Goal: Task Accomplishment & Management: Manage account settings

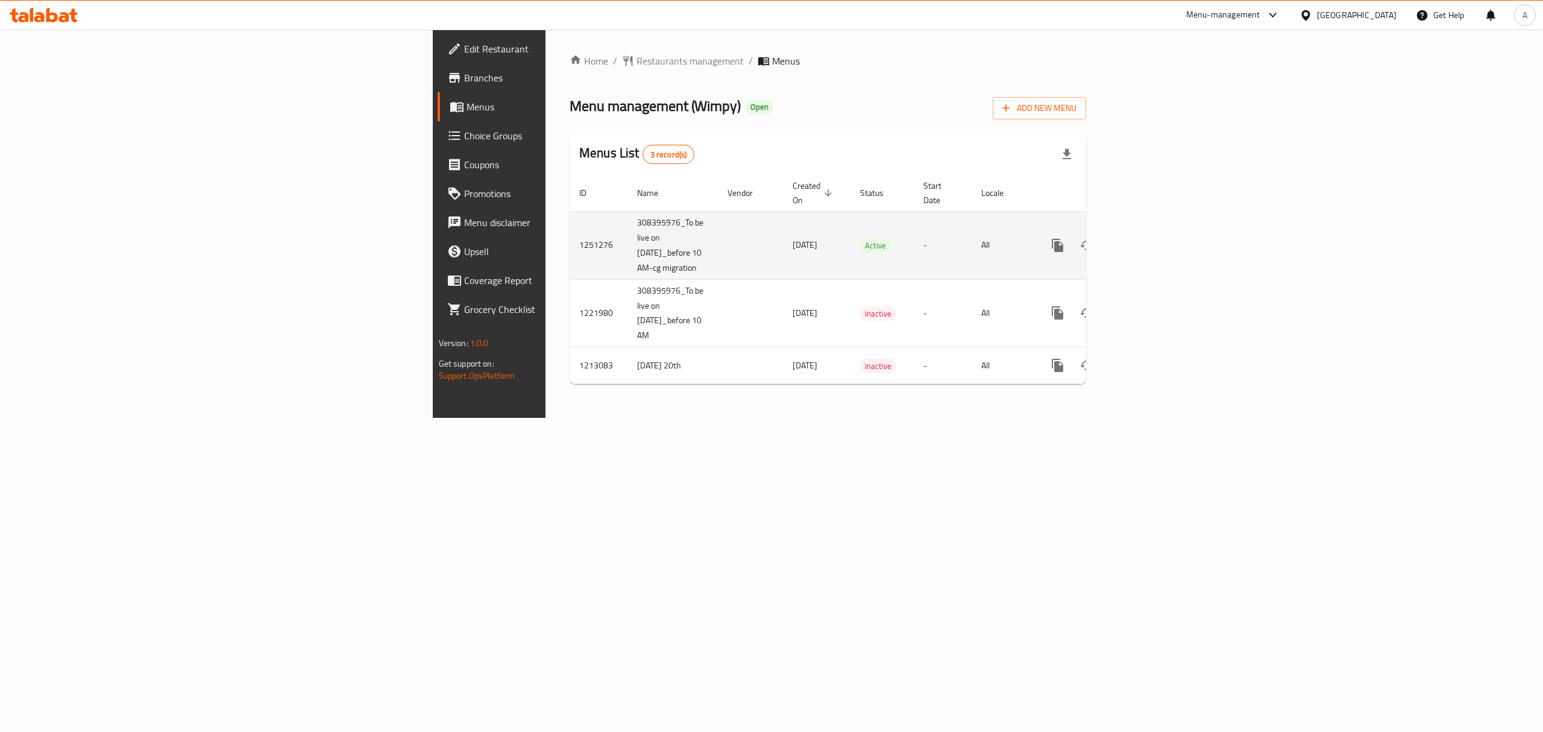
click at [1152, 238] on icon "enhanced table" at bounding box center [1145, 245] width 14 height 14
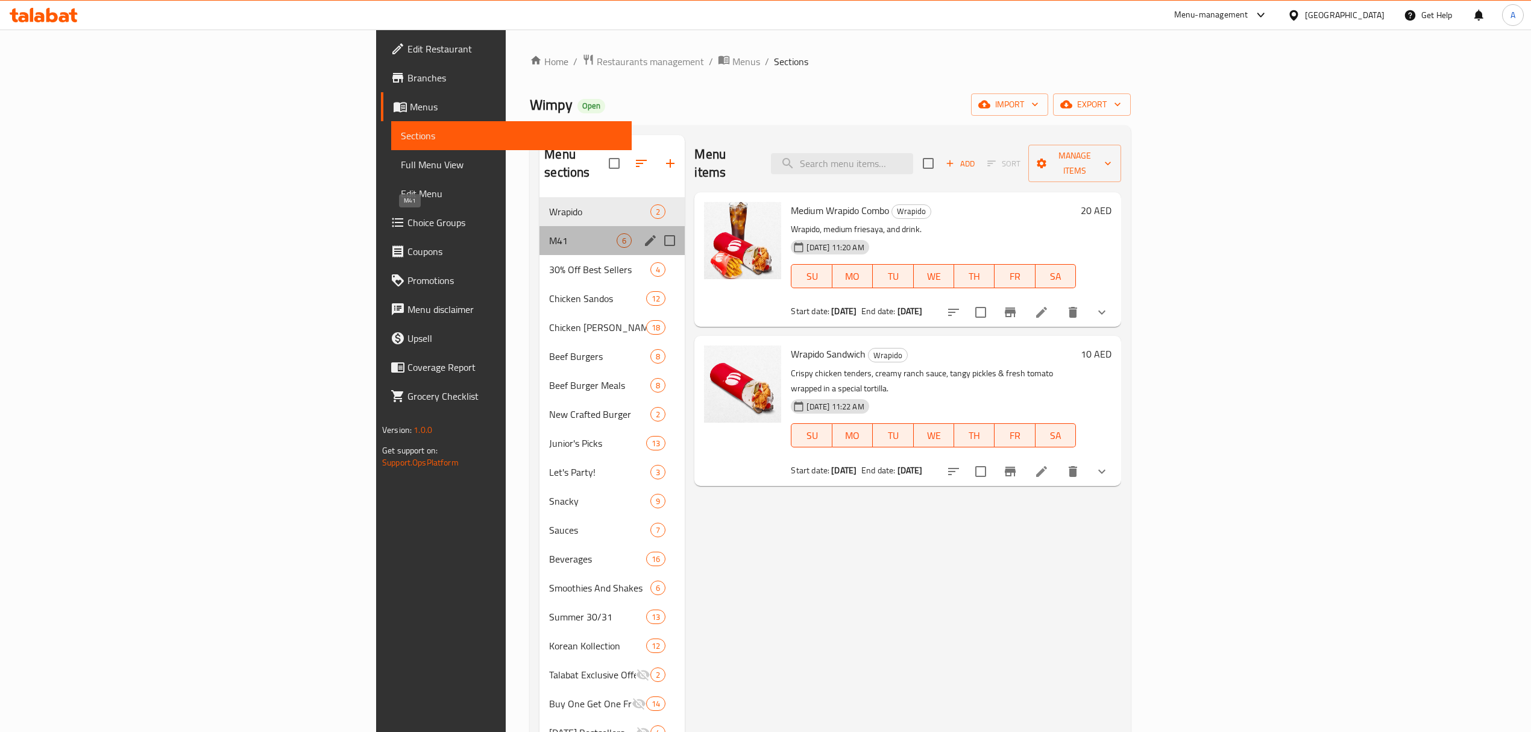
click at [549, 233] on span "M41" at bounding box center [583, 240] width 68 height 14
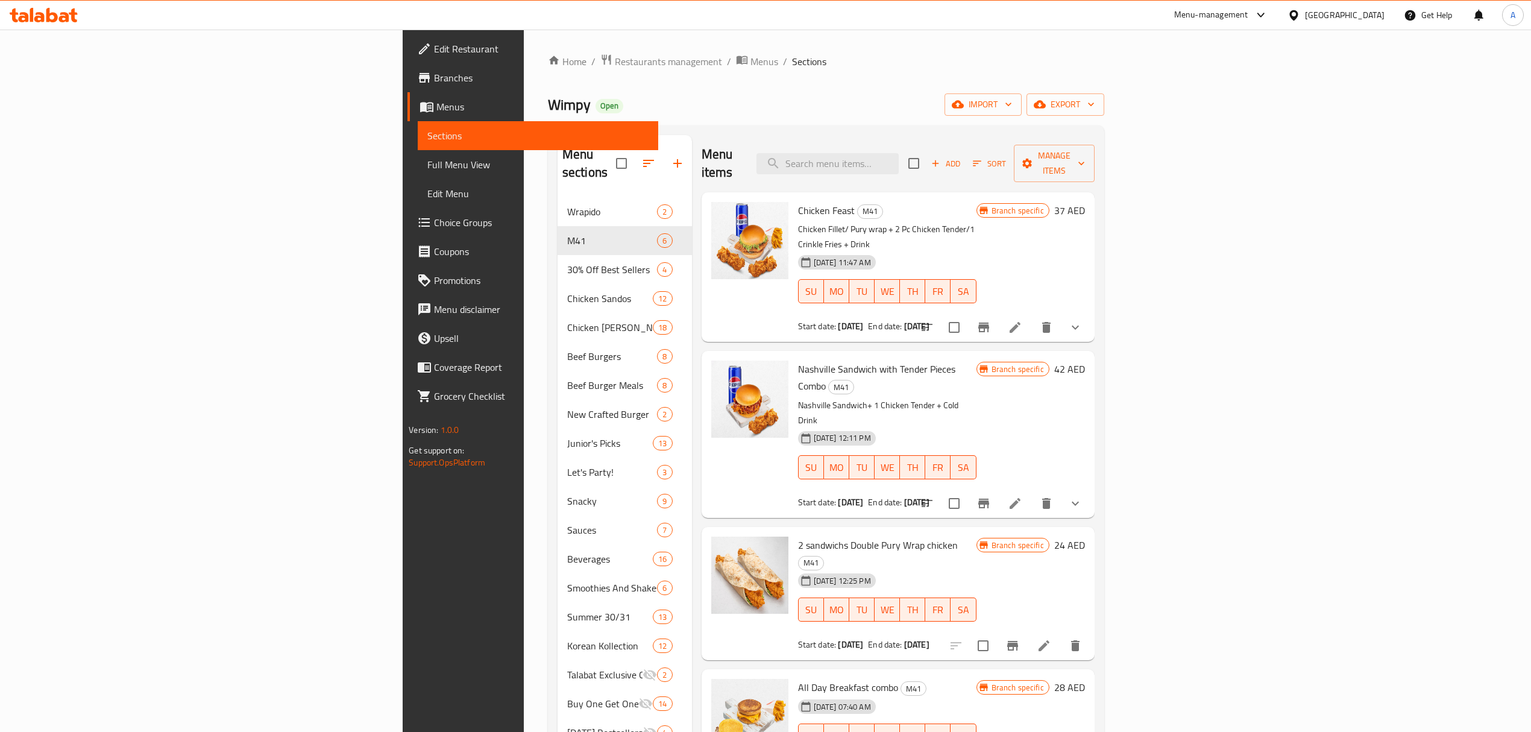
click at [1051, 322] on icon "delete" at bounding box center [1046, 327] width 8 height 11
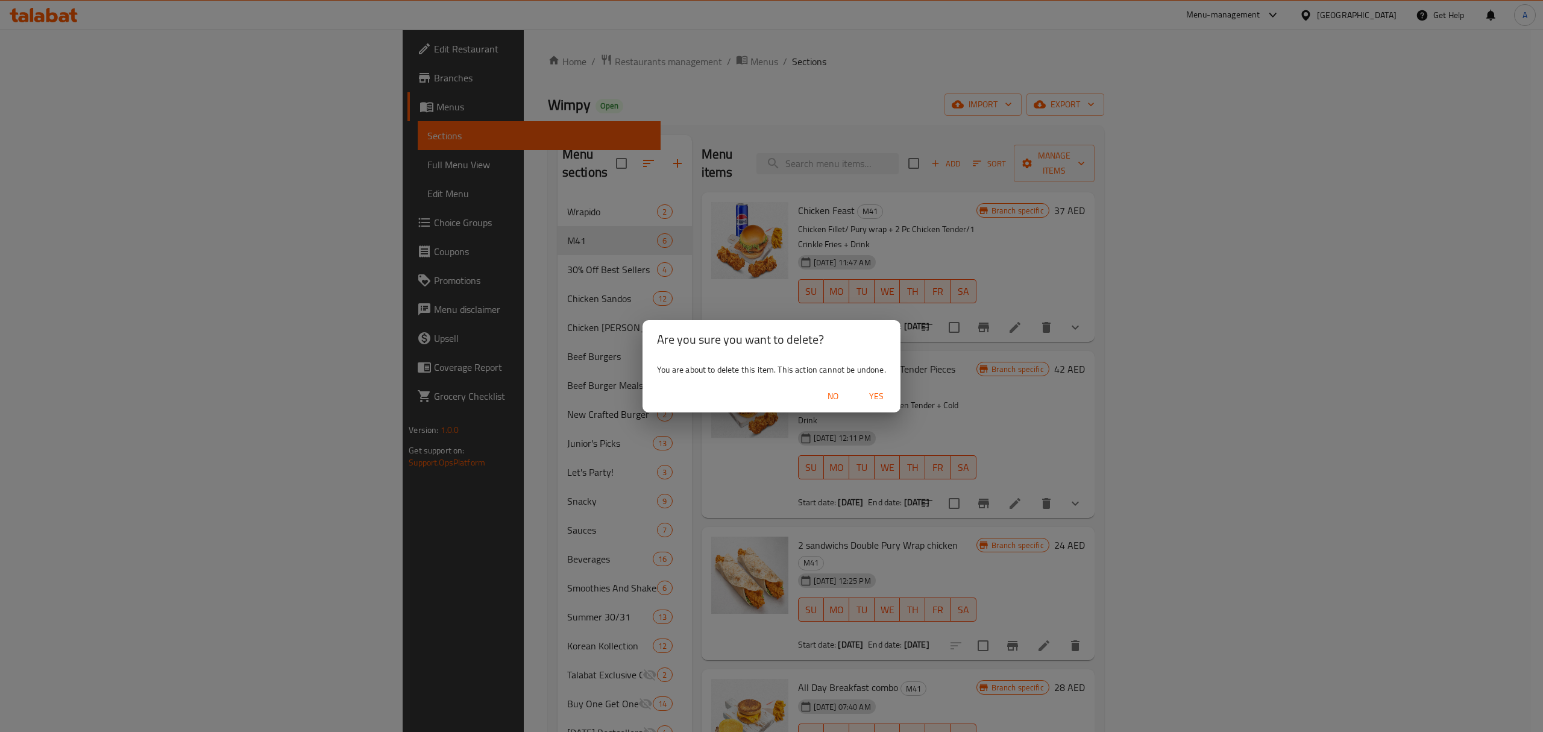
click at [859, 392] on button "Yes" at bounding box center [876, 396] width 39 height 22
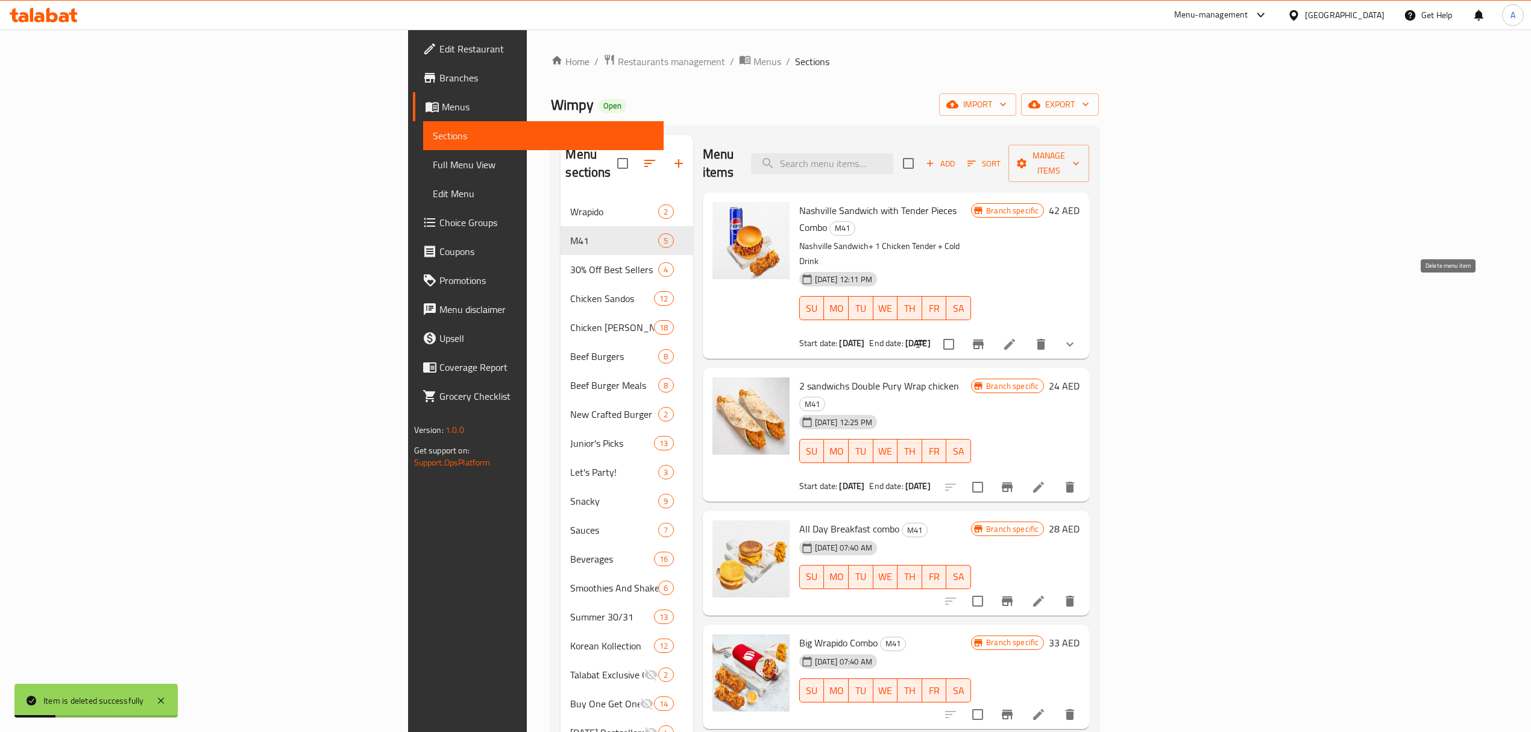
click at [1045, 339] on icon "delete" at bounding box center [1041, 344] width 8 height 11
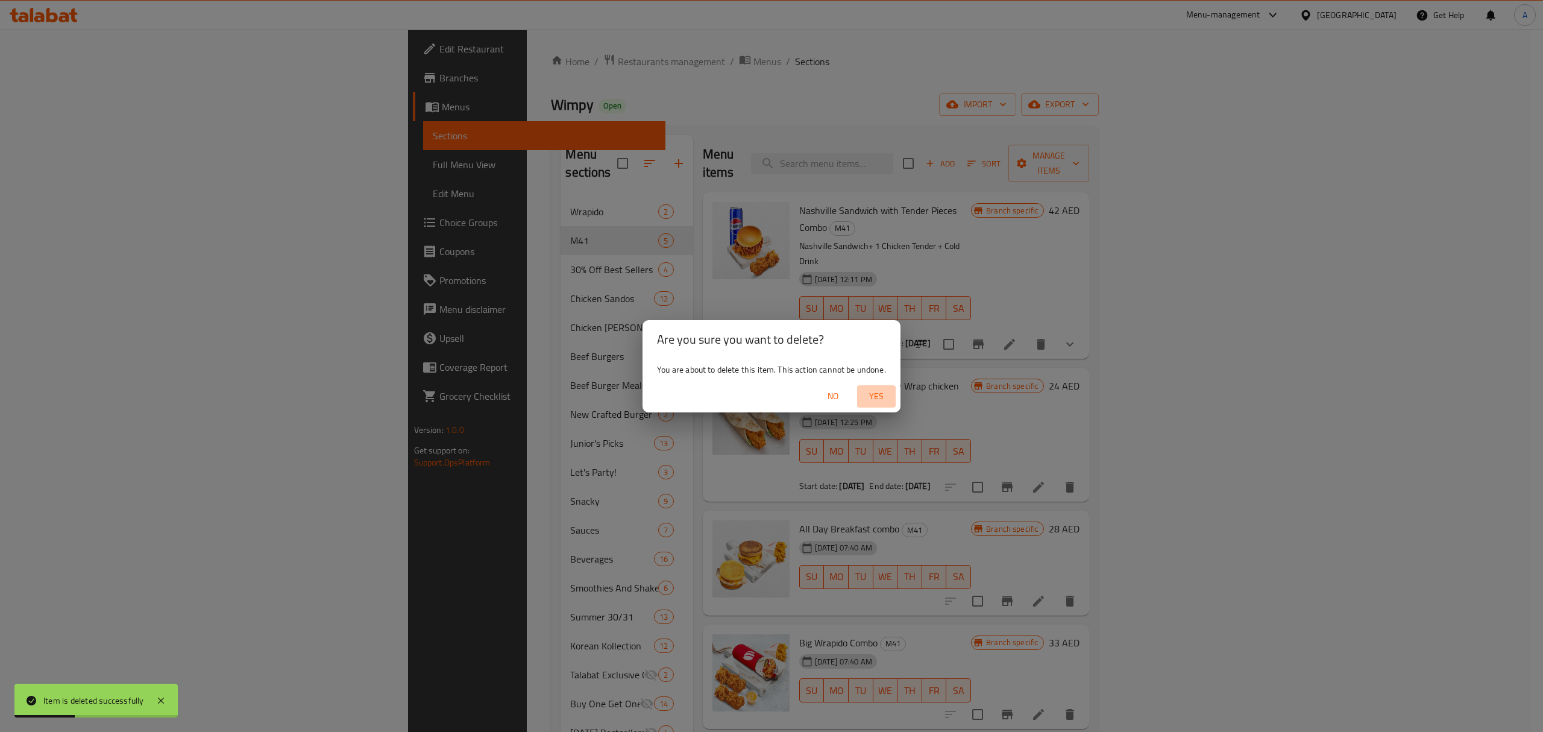
click at [876, 399] on span "Yes" at bounding box center [876, 396] width 29 height 15
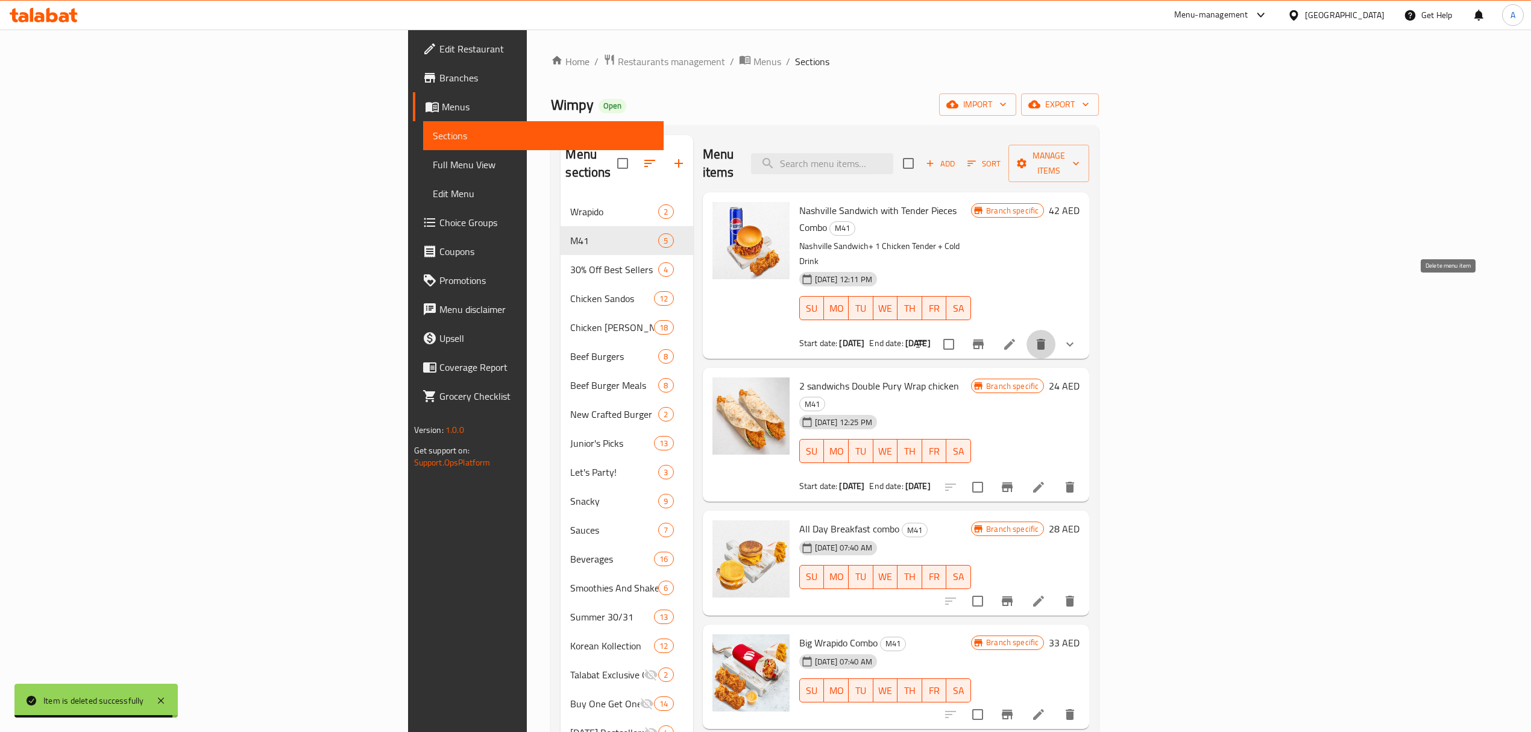
click at [1048, 337] on icon "delete" at bounding box center [1041, 344] width 14 height 14
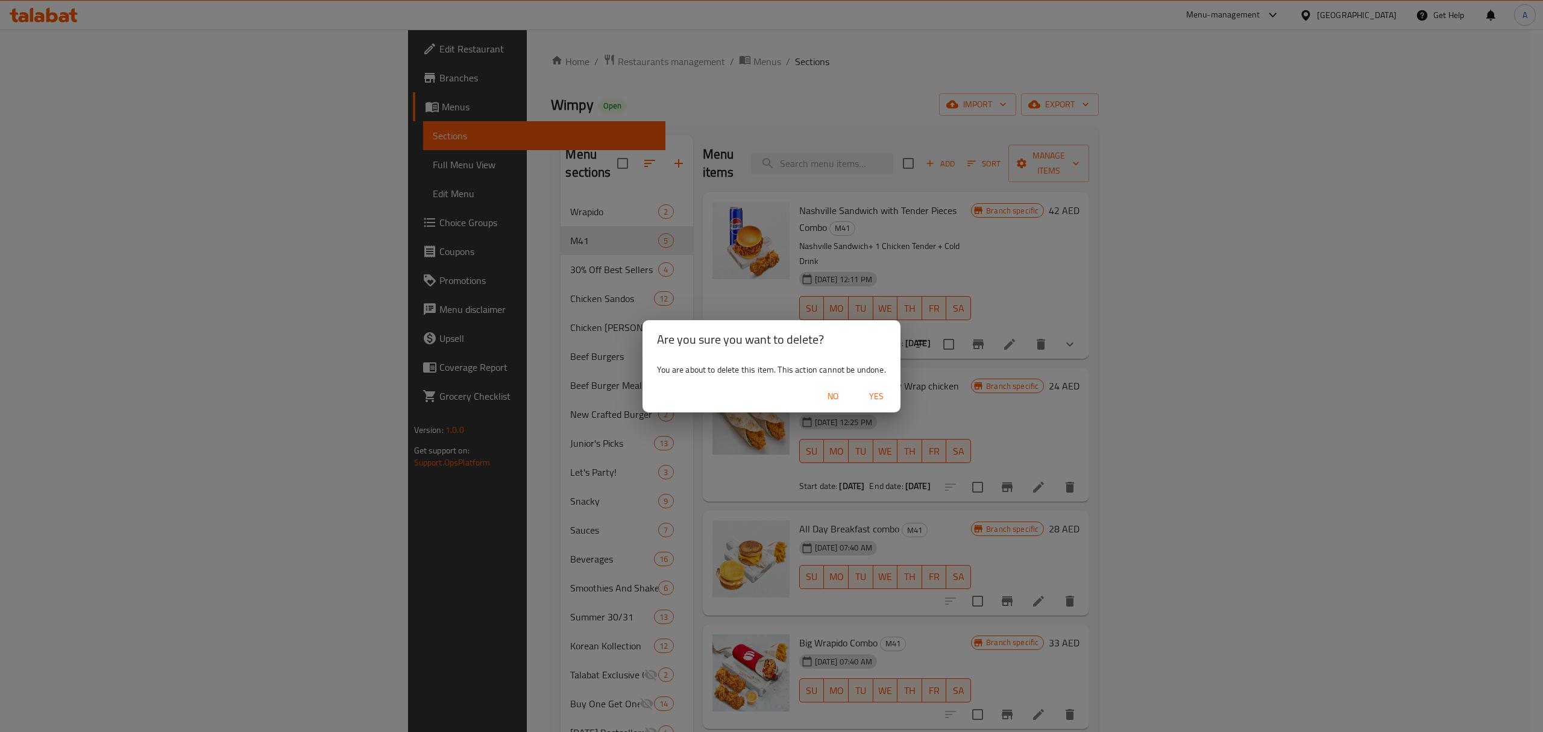
click at [875, 394] on span "Yes" at bounding box center [876, 396] width 29 height 15
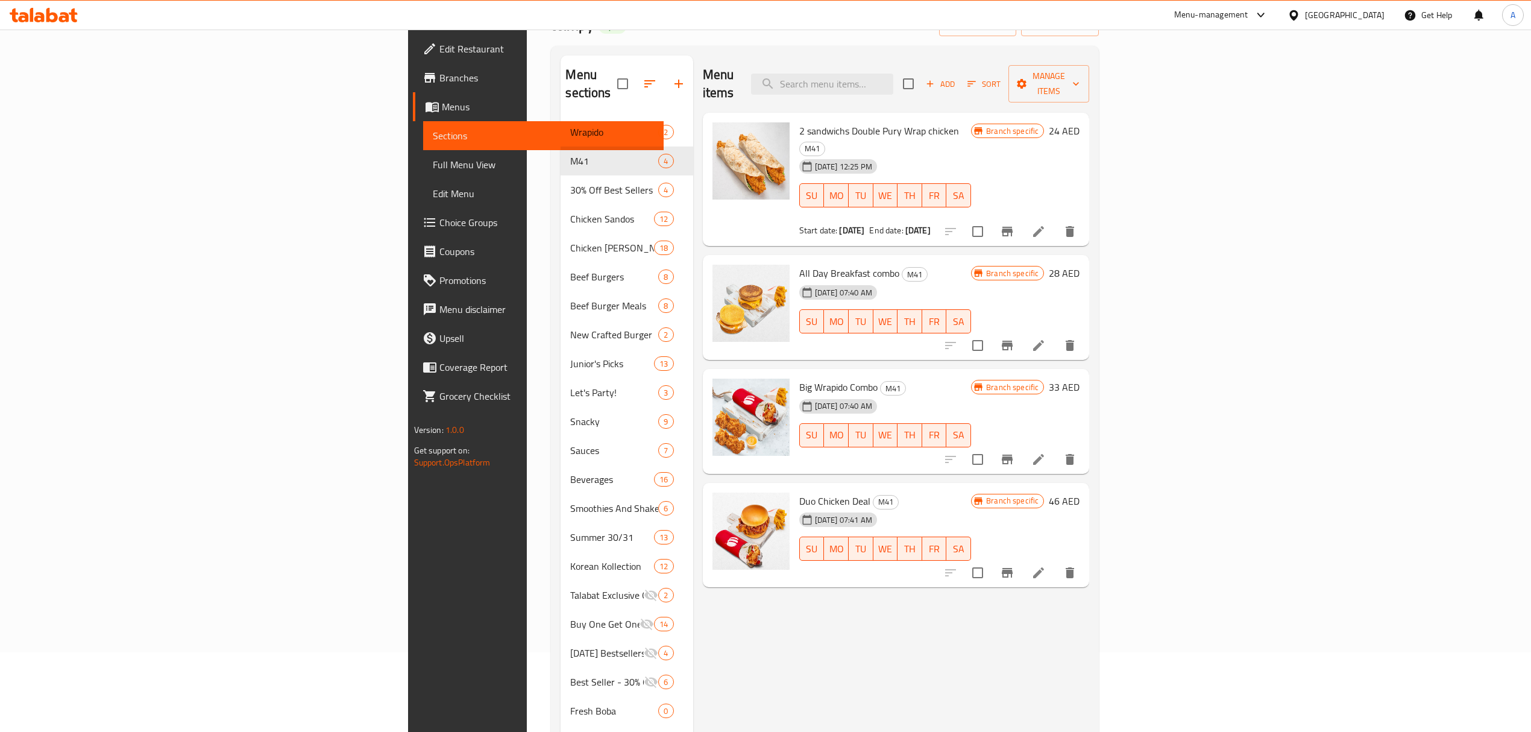
scroll to position [80, 0]
click at [1074, 225] on icon "delete" at bounding box center [1070, 230] width 8 height 11
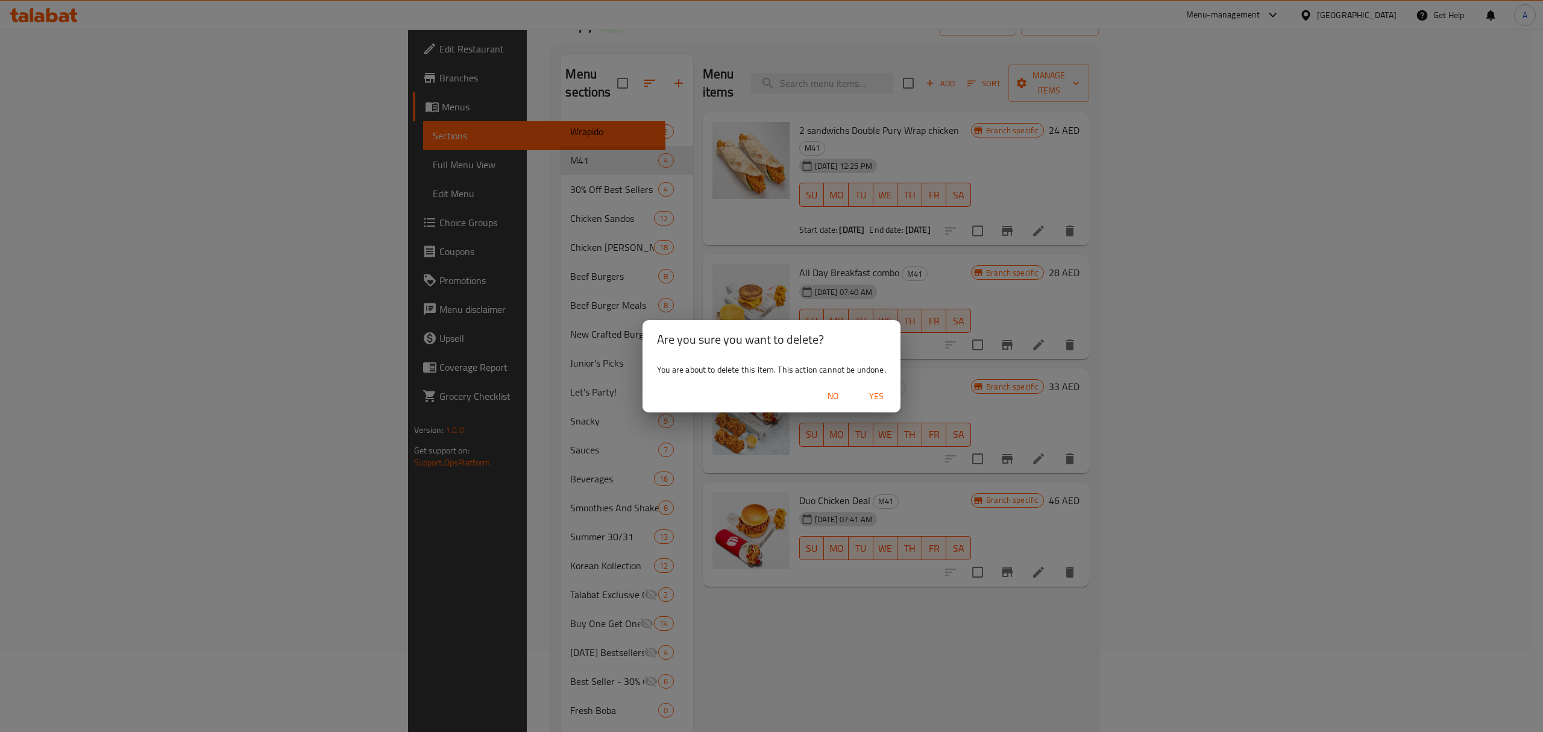
click at [874, 399] on span "Yes" at bounding box center [876, 396] width 29 height 15
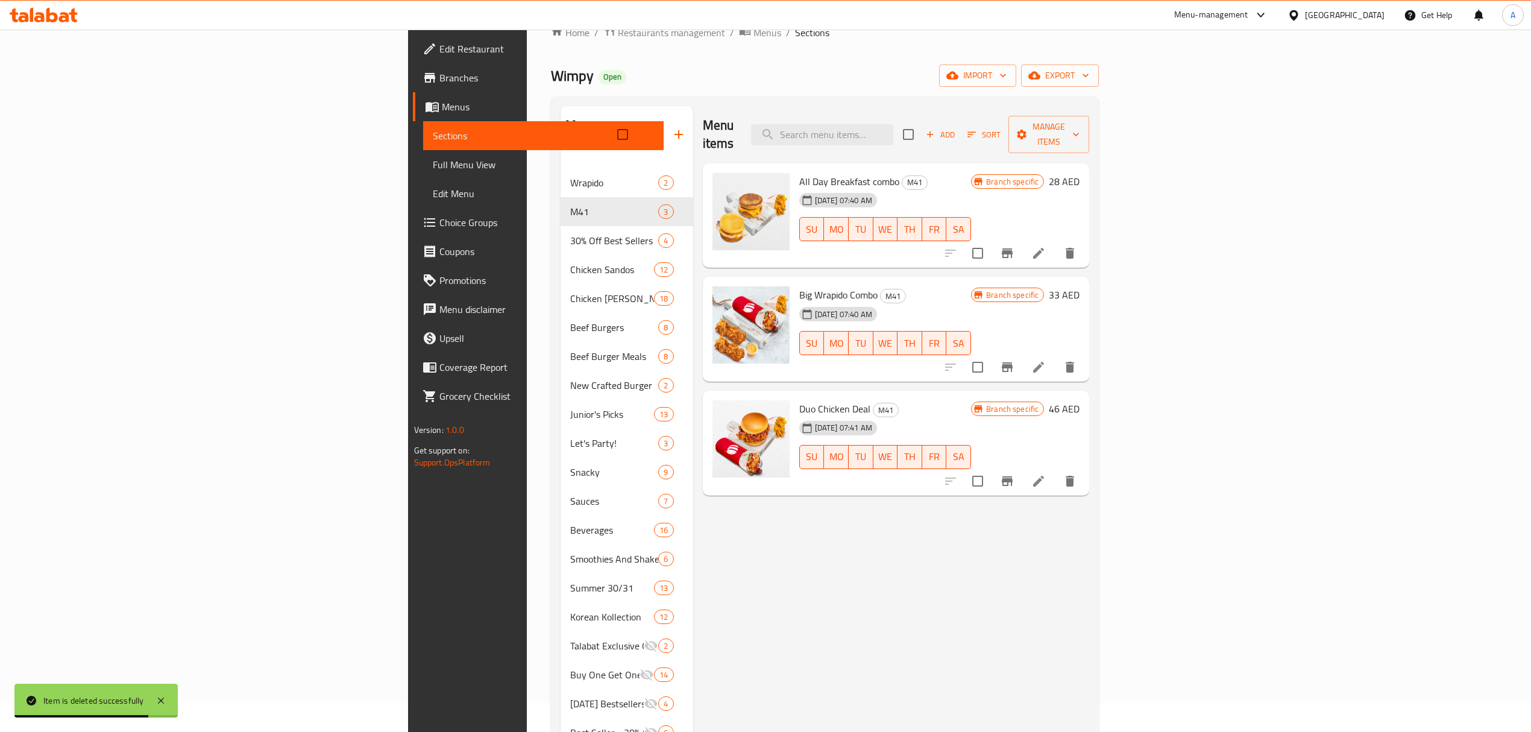
scroll to position [0, 0]
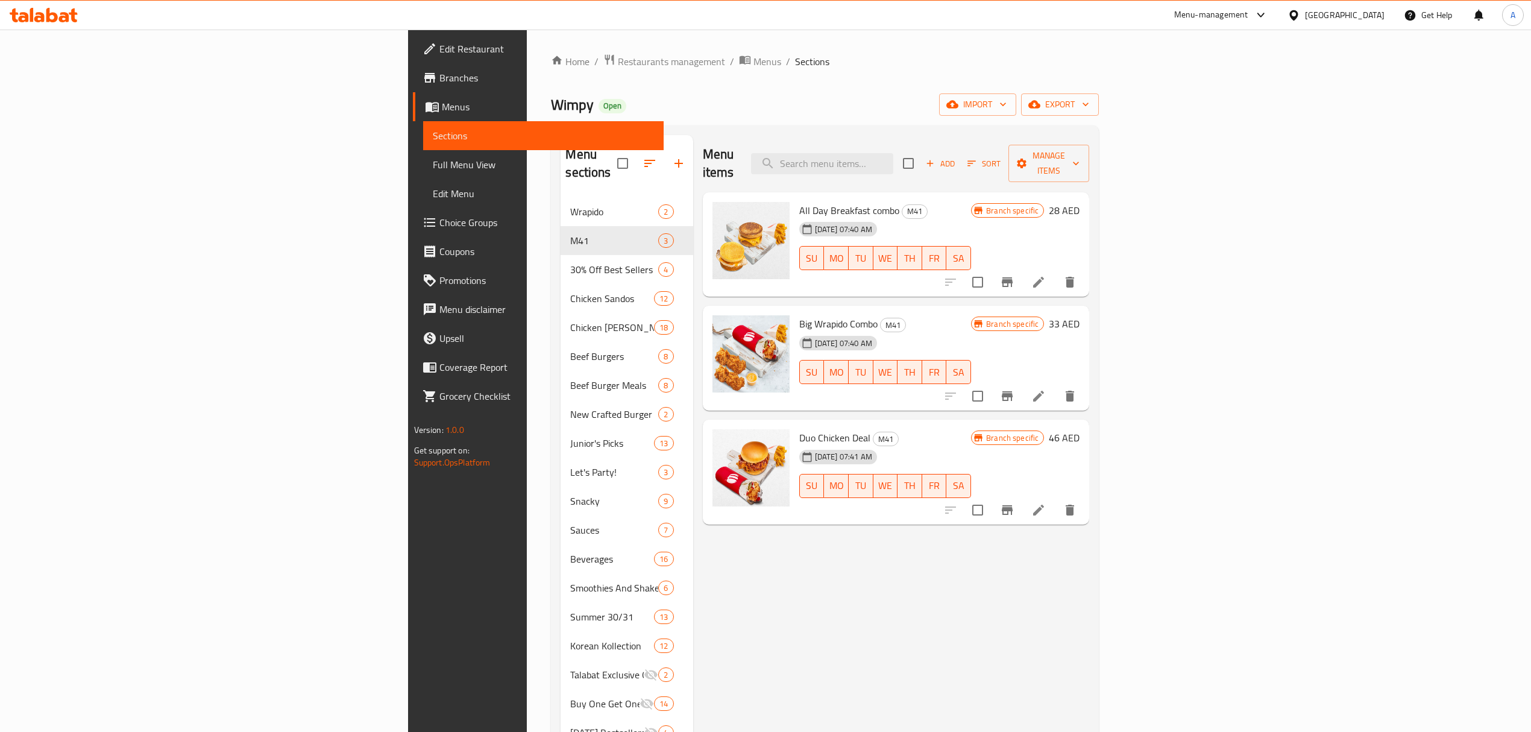
click at [957, 157] on span "Add" at bounding box center [940, 164] width 33 height 14
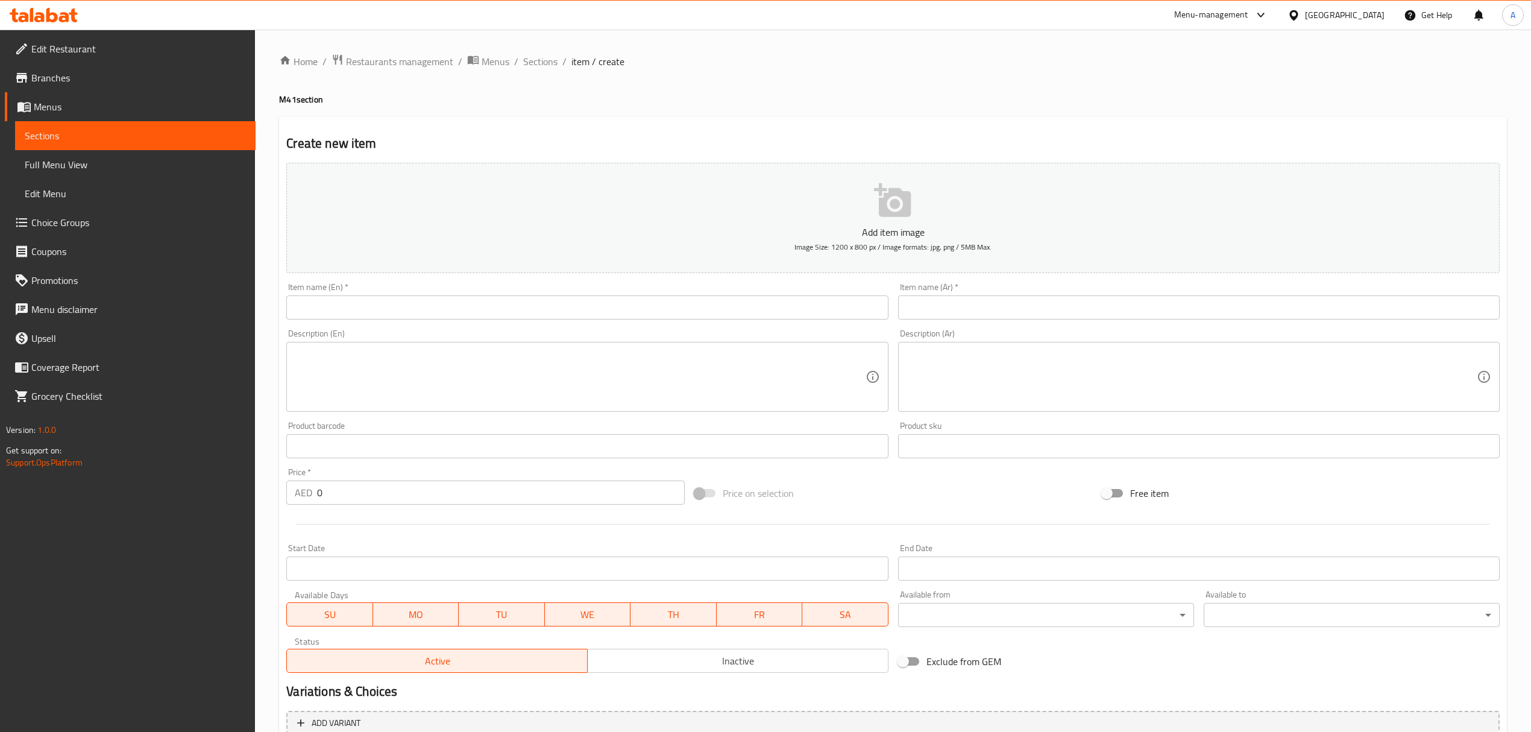
click at [406, 304] on input "text" at bounding box center [587, 307] width 602 height 24
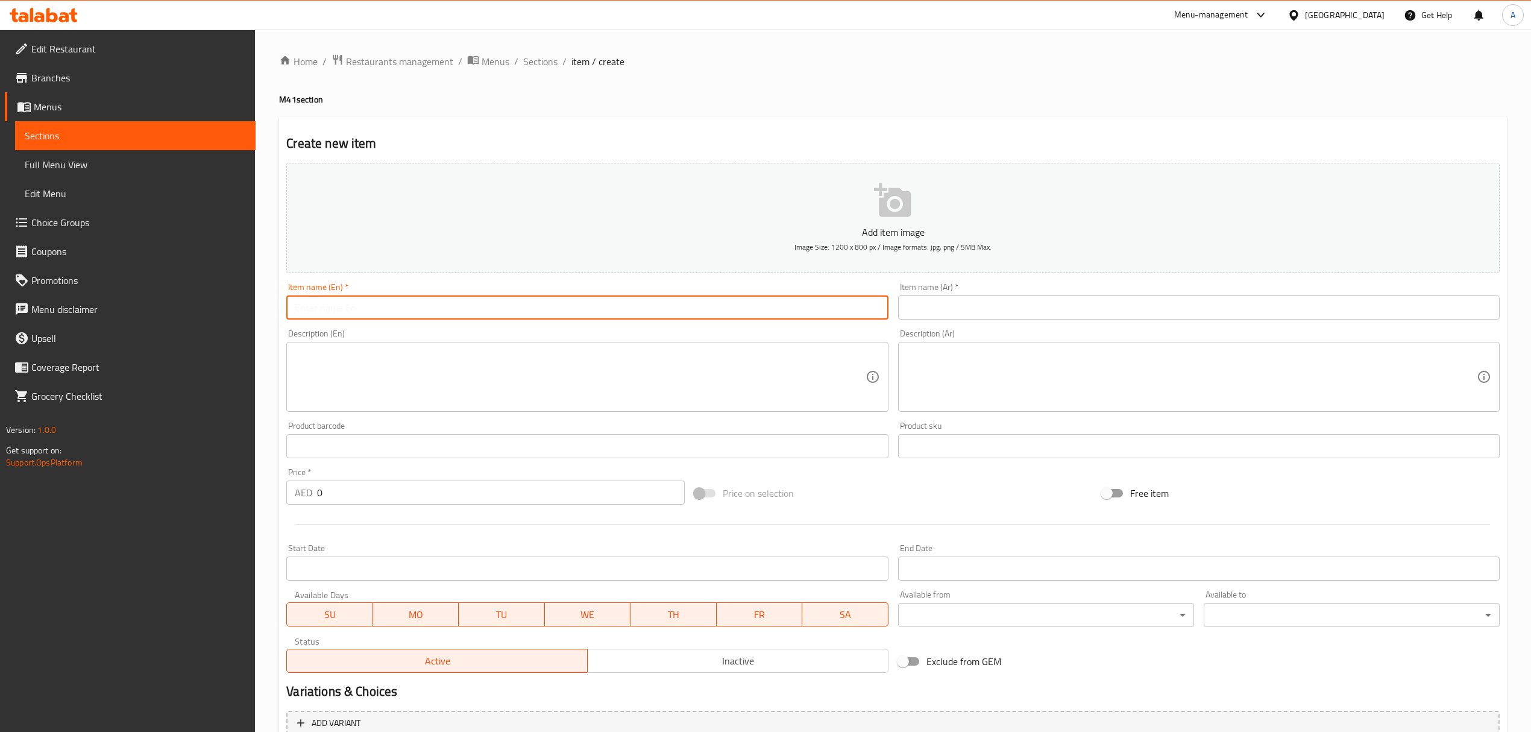
paste input "Wrapido Duo Deal"
type input "Wrapido Duo Deal"
click at [929, 311] on input "text" at bounding box center [1199, 307] width 602 height 24
paste input "Wrapido Duo Deal"
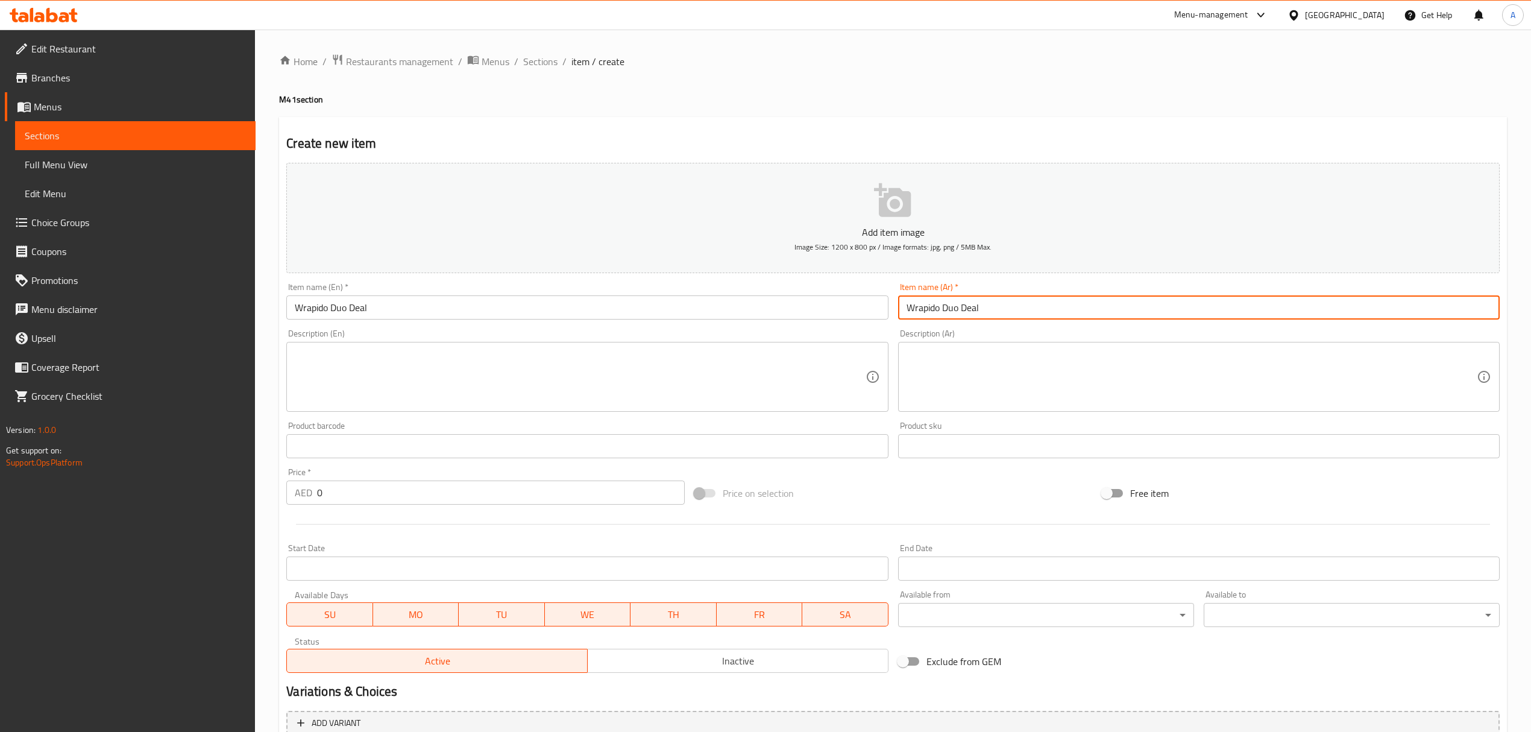
click at [778, 394] on textarea at bounding box center [580, 376] width 570 height 57
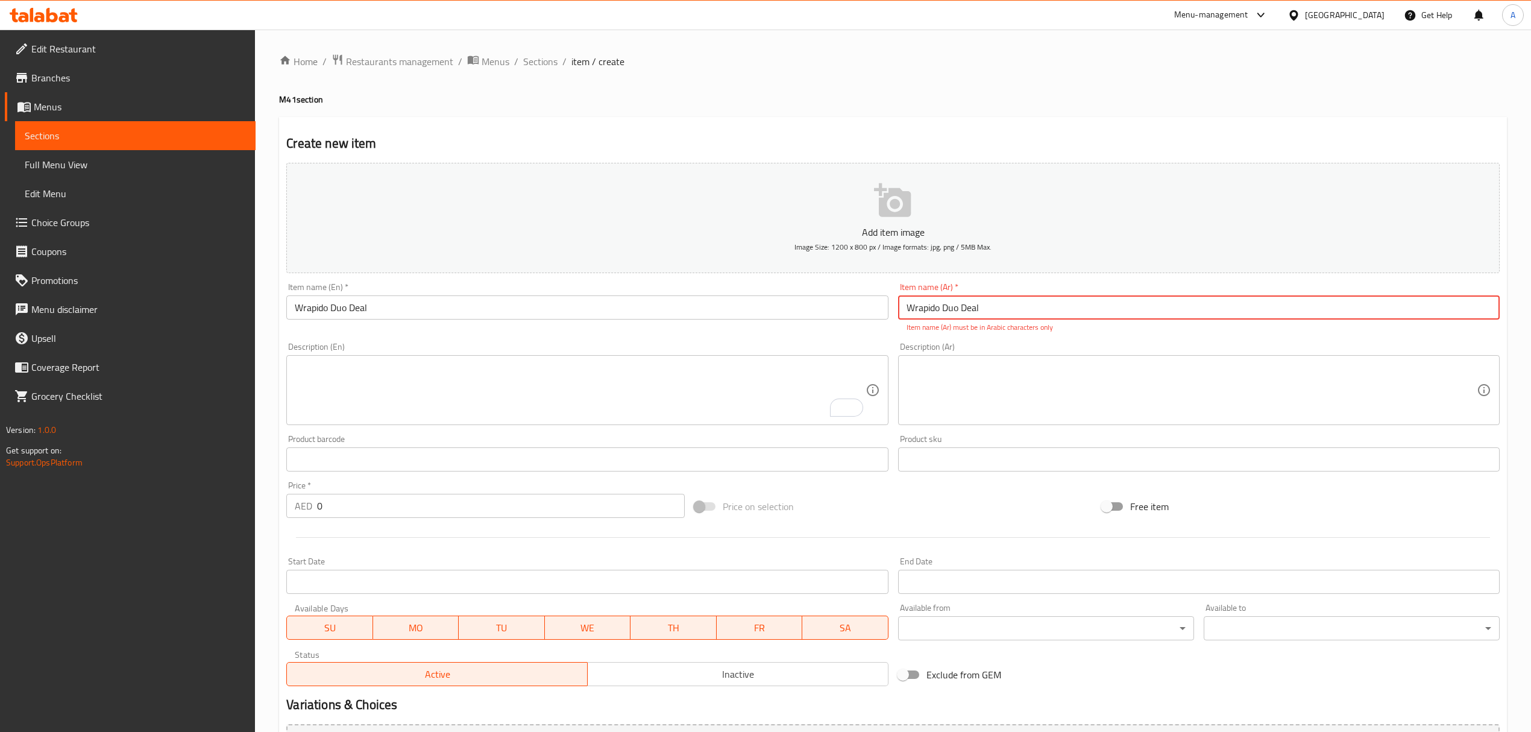
click at [953, 306] on input "Wrapido Duo Deal" at bounding box center [1199, 307] width 602 height 24
paste input "صفقة رابيدو الثنائية"
type input "صفقة رابيدو الثنائية"
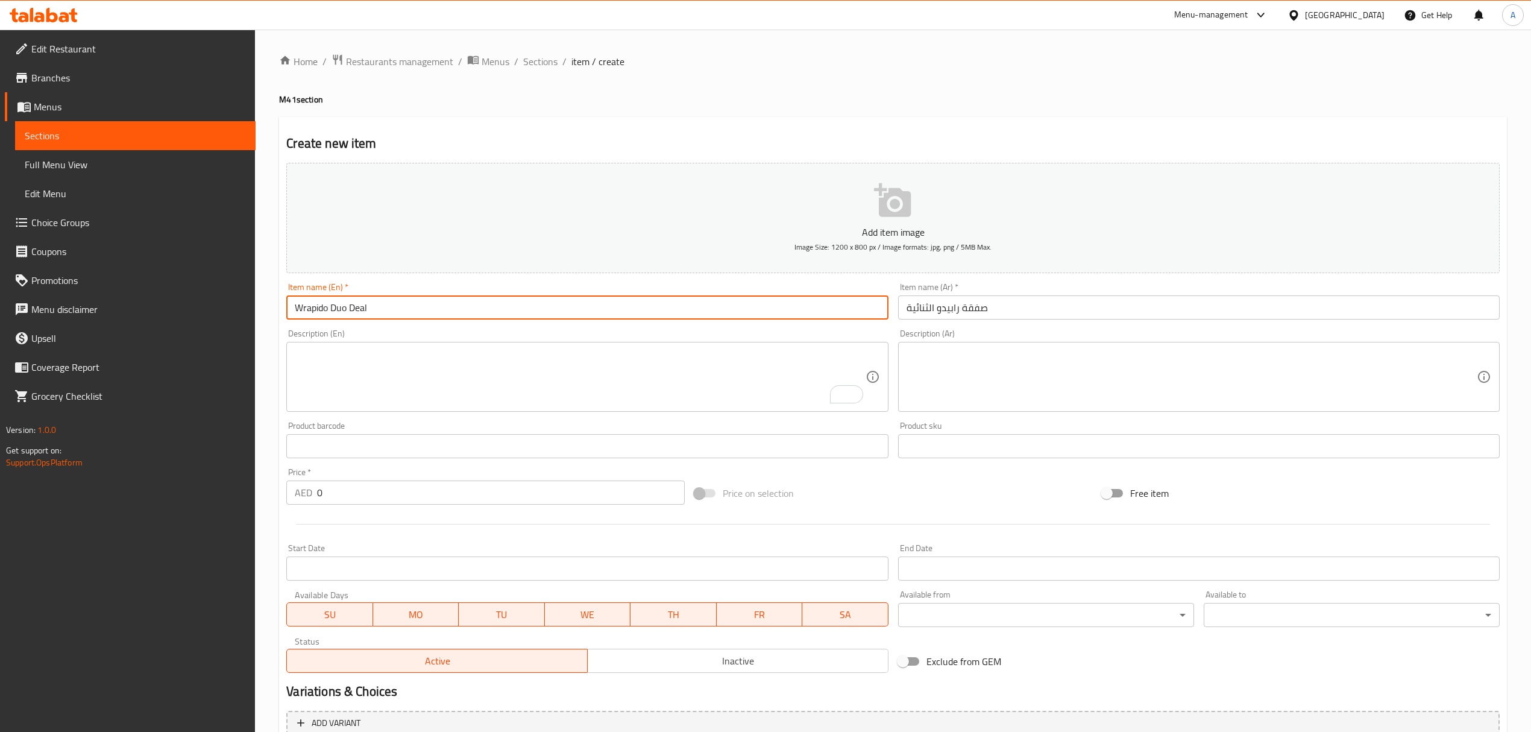
click at [343, 309] on input "Wrapido Duo Deal" at bounding box center [587, 307] width 602 height 24
click at [370, 374] on textarea "To enrich screen reader interactions, please activate Accessibility in Grammarl…" at bounding box center [580, 376] width 570 height 57
paste textarea "Wrapido Duo Deal"
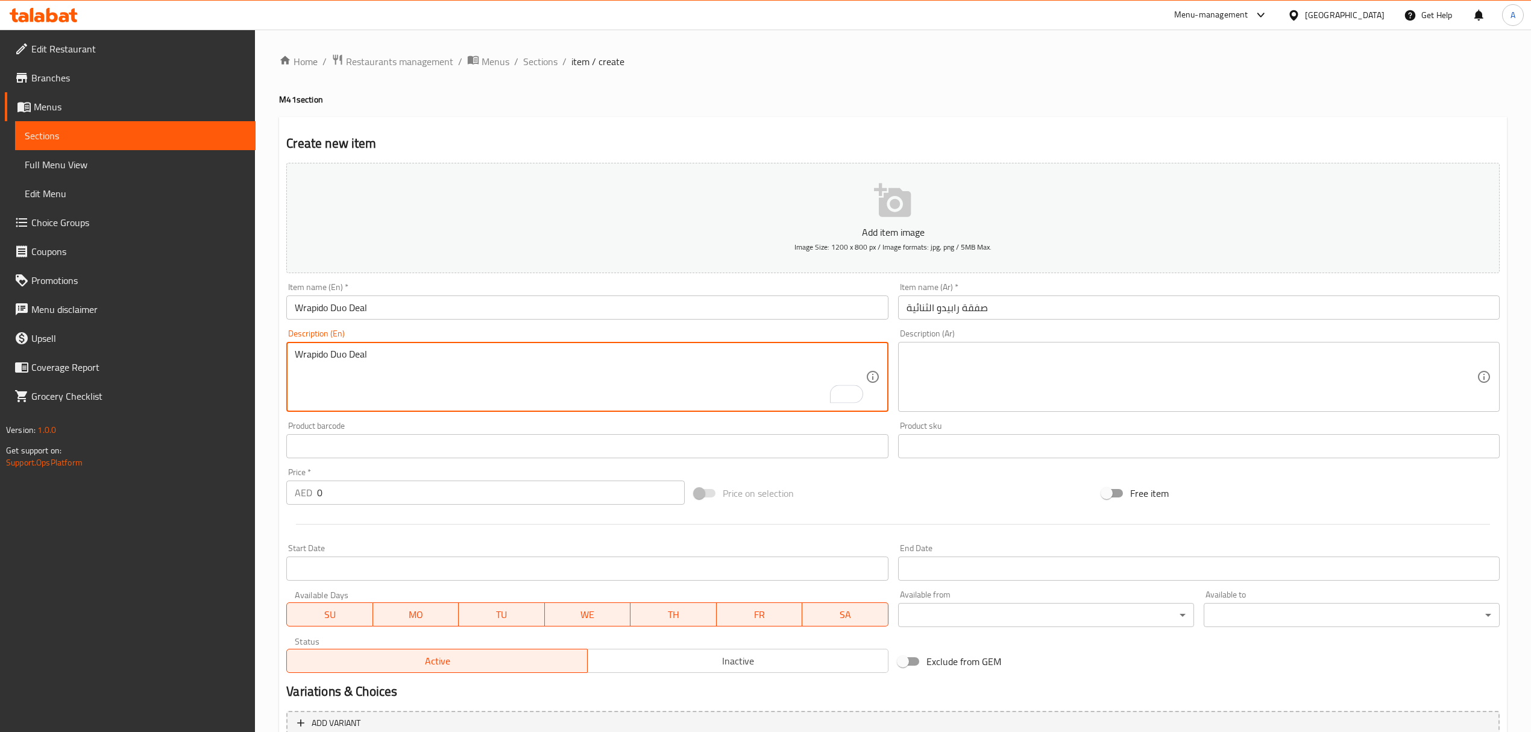
type textarea "Wrapido Duo Deal"
click at [943, 312] on input "صفقة رابيدو الثنائية" at bounding box center [1199, 307] width 602 height 24
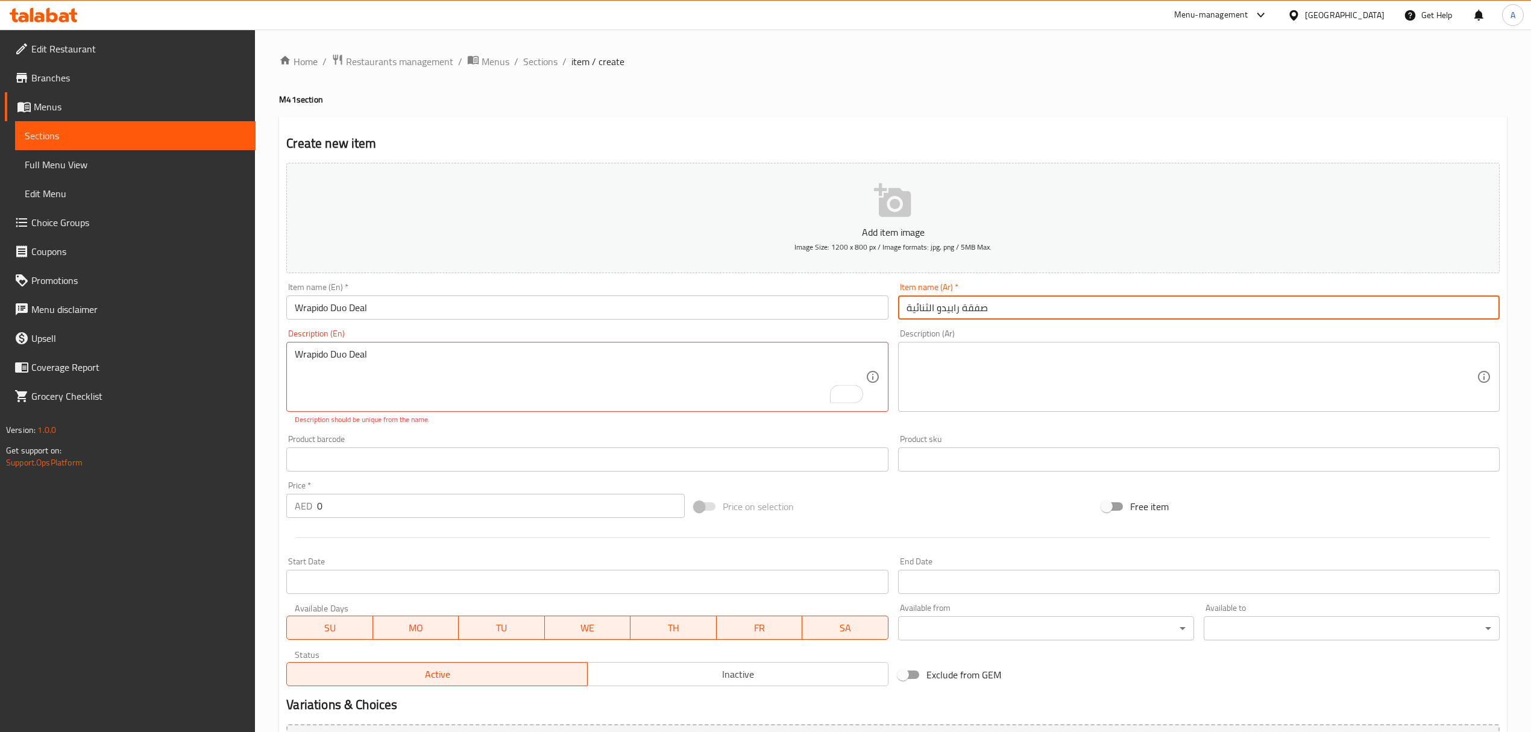
click at [943, 312] on input "صفقة رابيدو الثنائية" at bounding box center [1199, 307] width 602 height 24
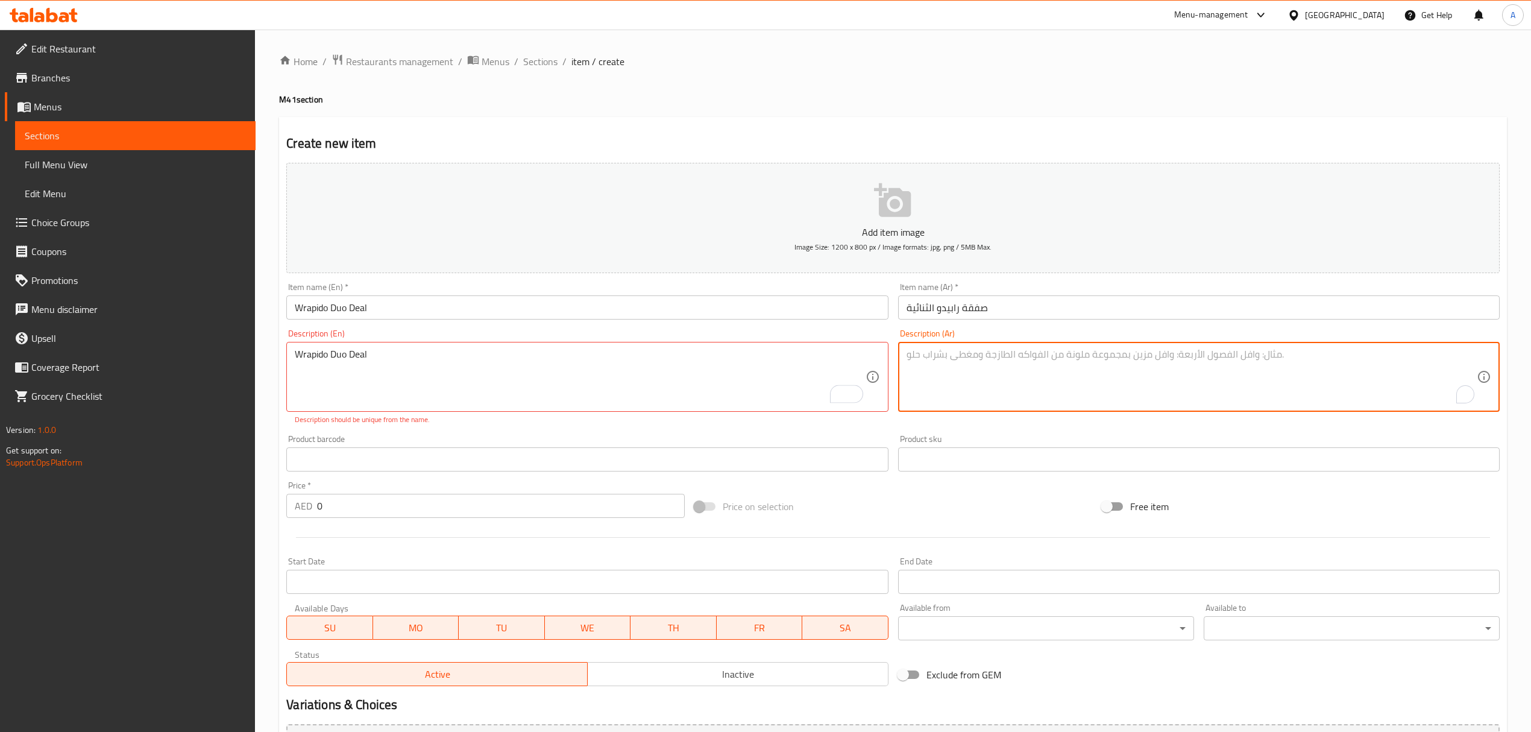
click at [937, 382] on textarea "To enrich screen reader interactions, please activate Accessibility in Grammarl…" at bounding box center [1192, 376] width 570 height 57
paste textarea "صفقة رابيدو الثنائية"
type textarea "صفقة رابيدو الثنائية"
click at [804, 443] on div "Product barcode Product barcode" at bounding box center [587, 453] width 602 height 37
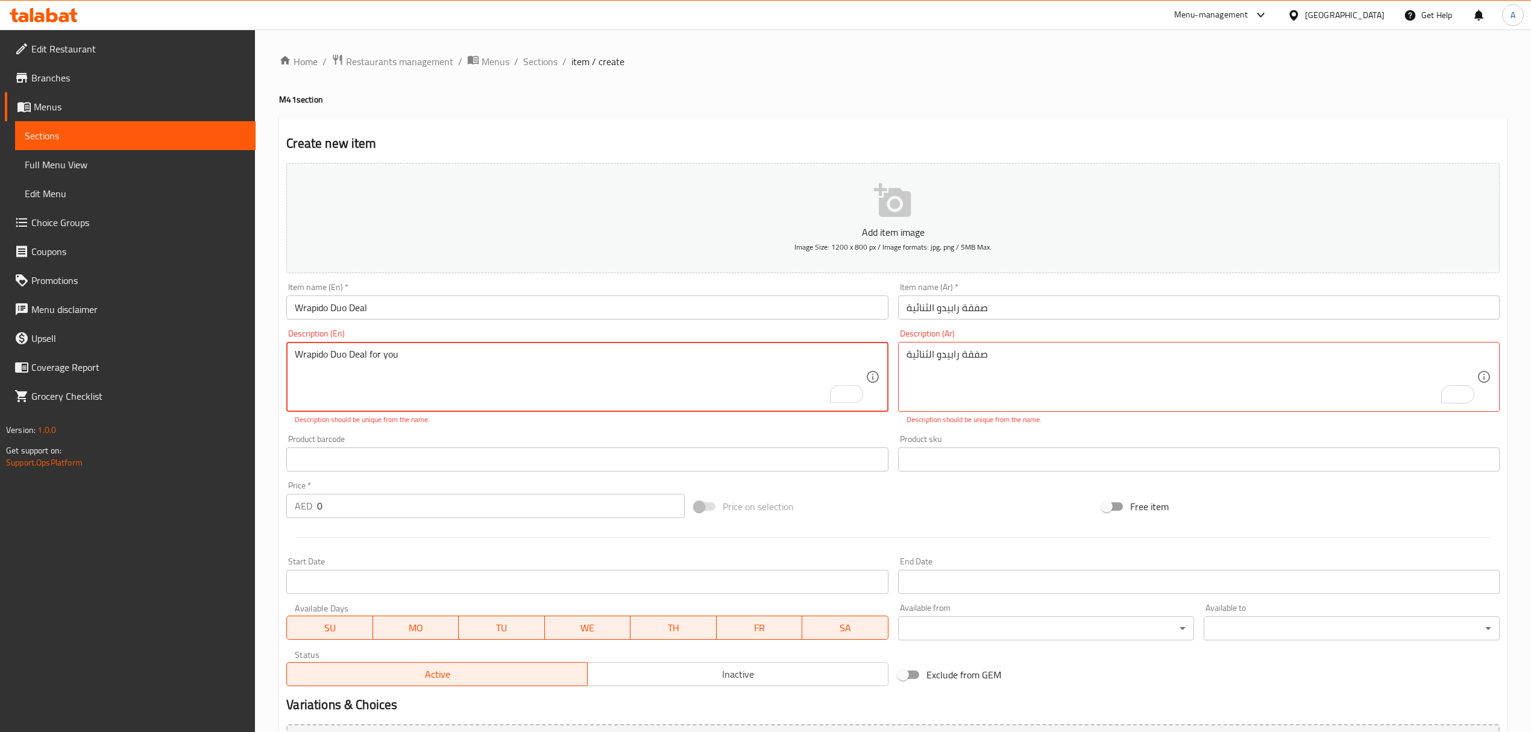
type textarea "Wrapido Duo Deal for you"
click at [488, 427] on div "Description (En) Wrapido Duo Deal for you Description (En) Description should b…" at bounding box center [587, 377] width 611 height 106
click at [377, 362] on textarea "Wrapido Duo Deal for you" at bounding box center [580, 376] width 570 height 57
click at [912, 362] on textarea "صفقة رابيدو الثنائية" at bounding box center [1192, 376] width 570 height 57
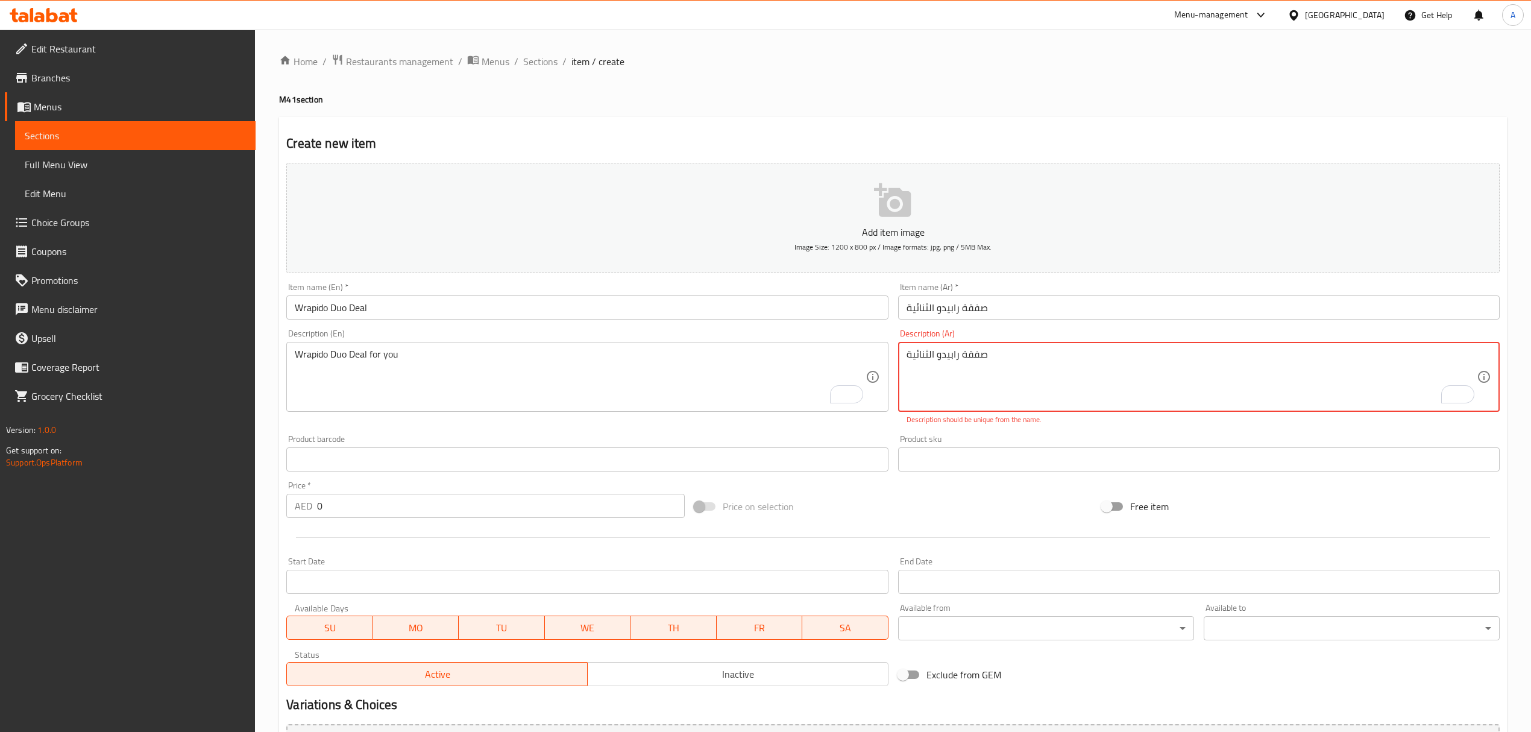
click at [912, 362] on textarea "صفقة رابيدو الثنائية" at bounding box center [1192, 376] width 570 height 57
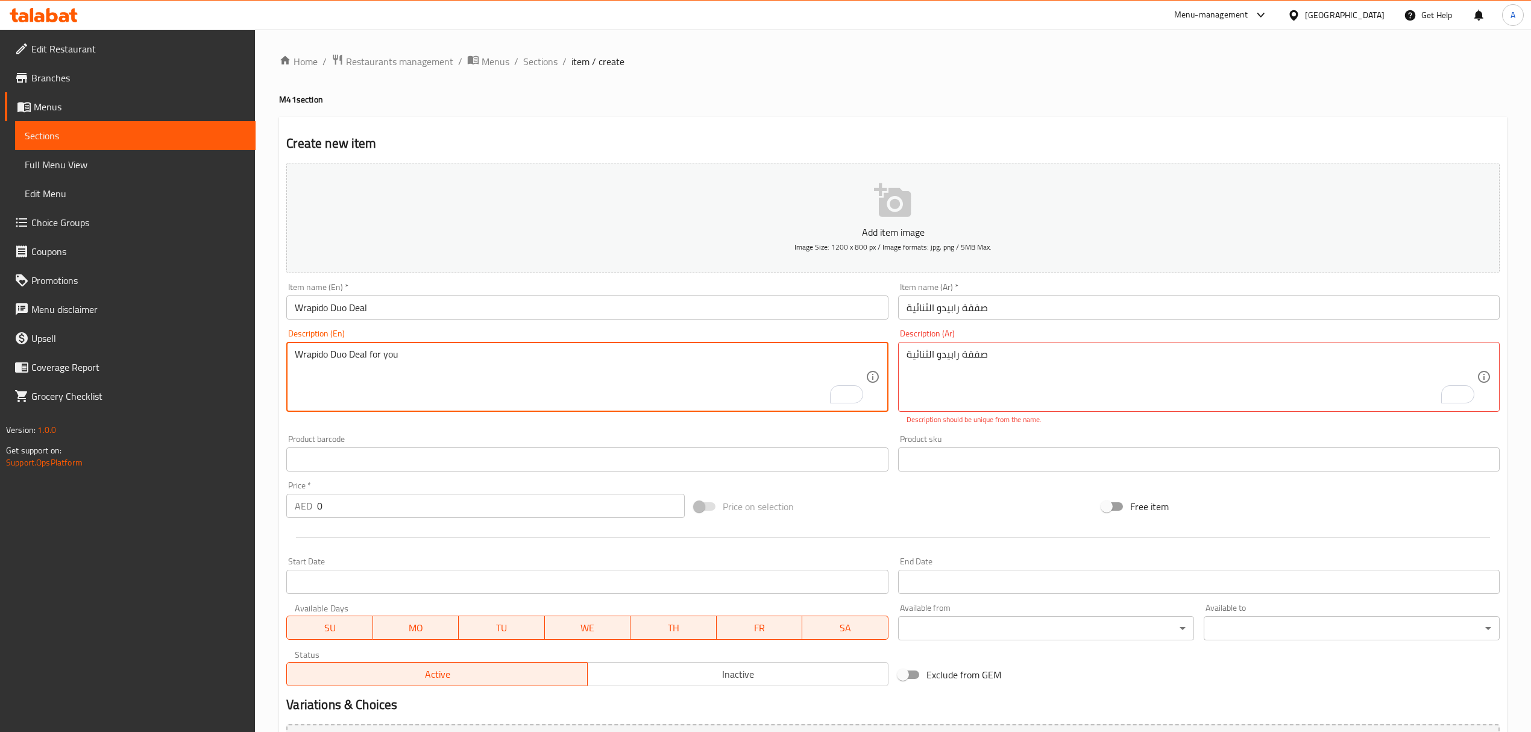
click at [377, 350] on textarea "Wrapido Duo Deal for you" at bounding box center [580, 376] width 570 height 57
click at [953, 351] on textarea "صفقة رابيدو الثنائية" at bounding box center [1192, 376] width 570 height 57
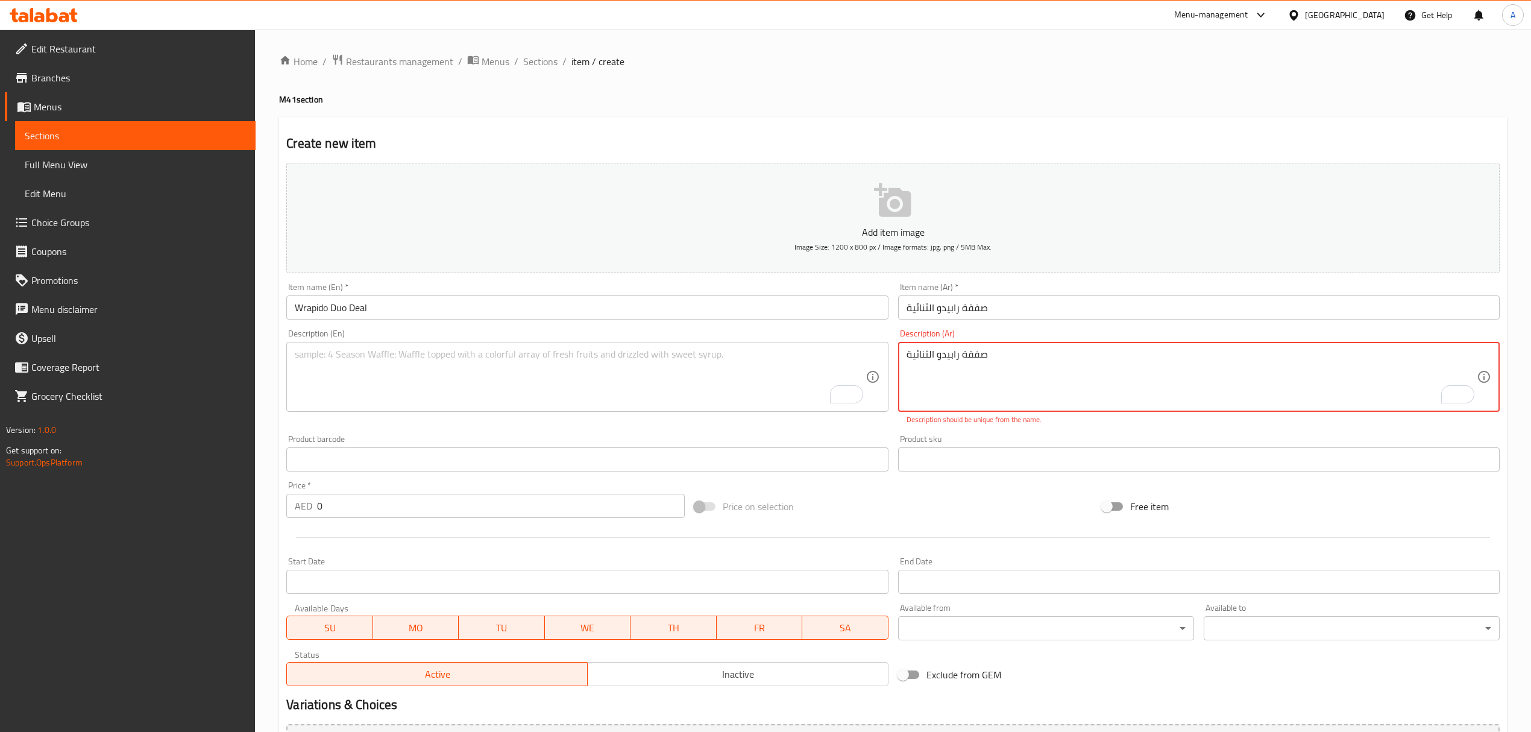
click at [953, 351] on textarea "صفقة رابيدو الثنائية" at bounding box center [1192, 376] width 570 height 57
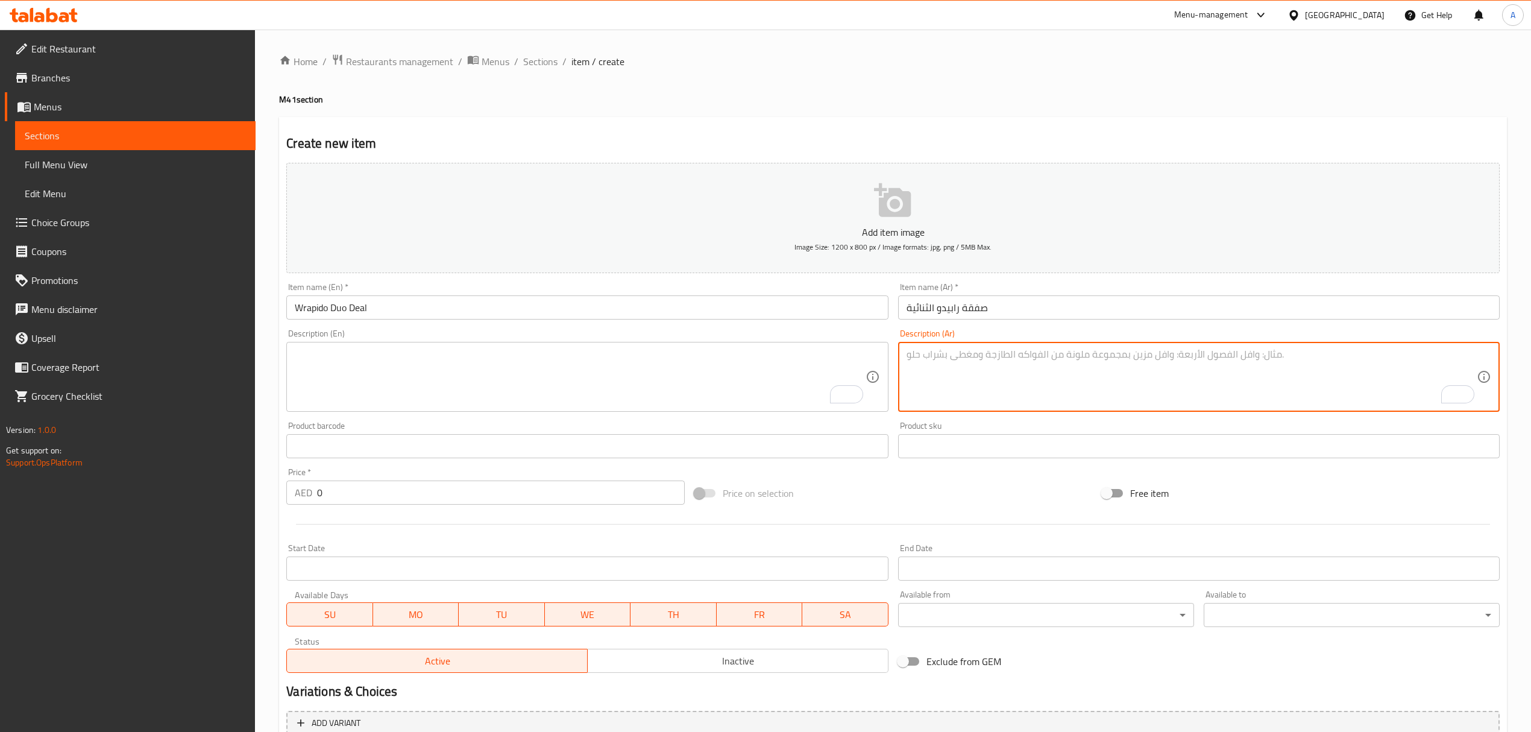
click at [447, 357] on textarea "To enrich screen reader interactions, please activate Accessibility in Grammarl…" at bounding box center [580, 376] width 570 height 57
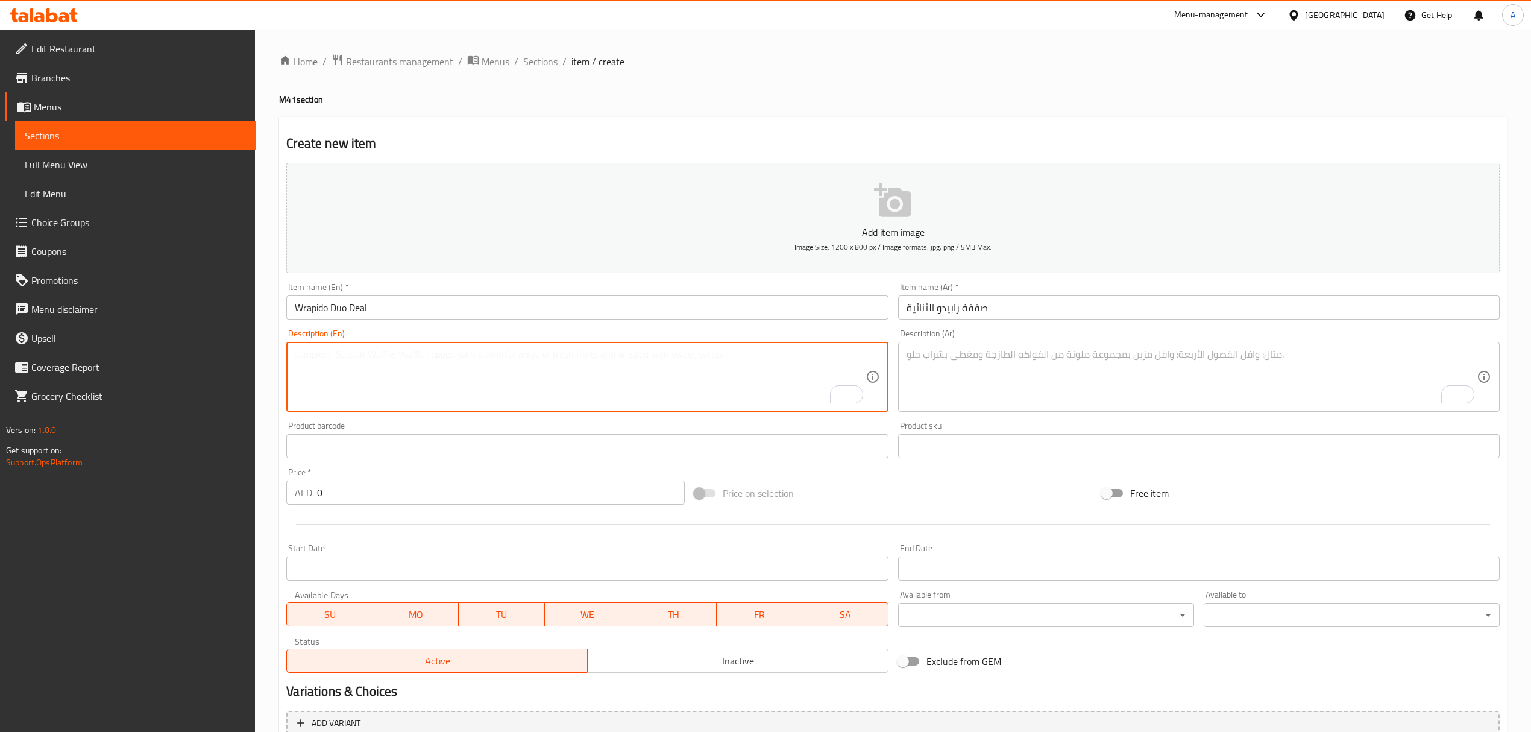
paste textarea "meal for one"
type textarea "meal for one"
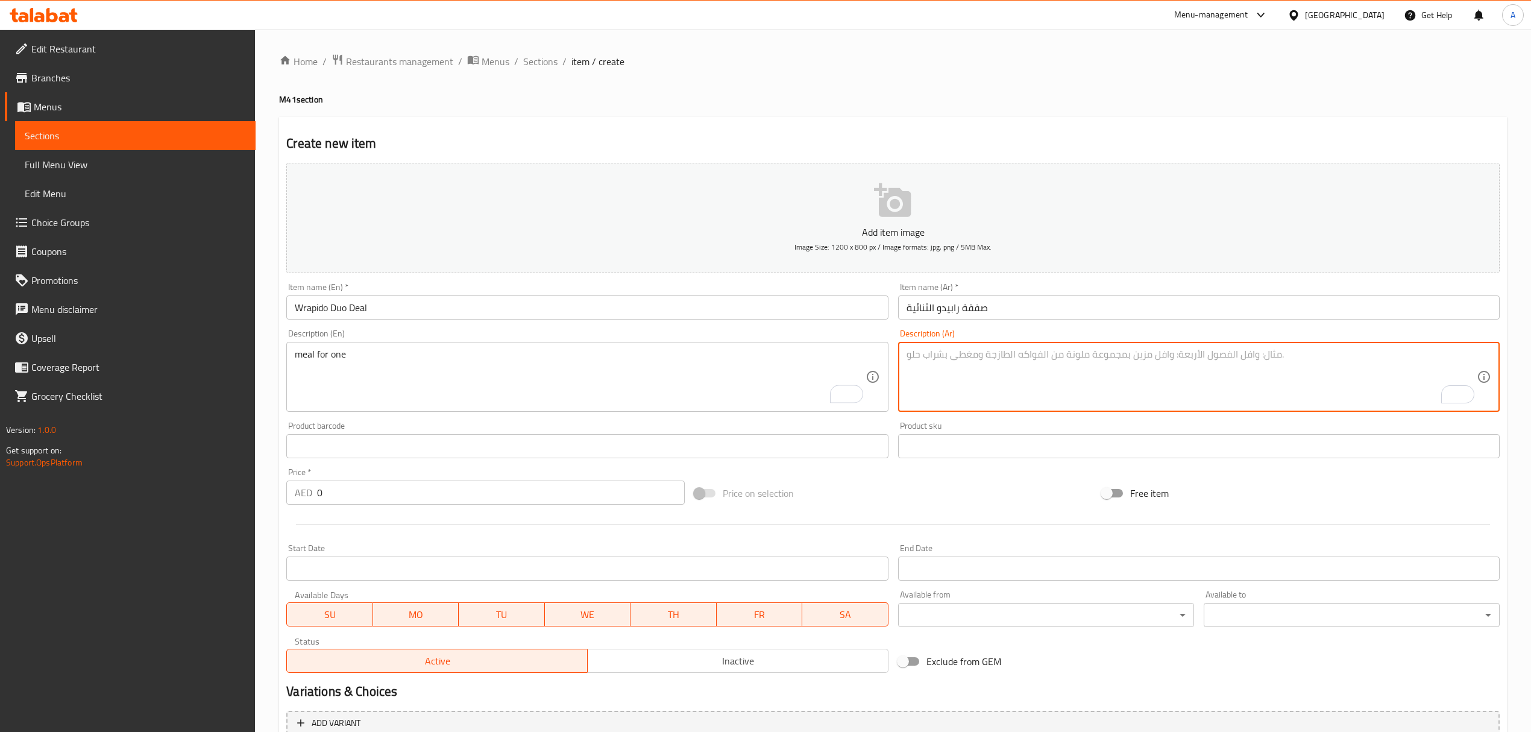
click at [967, 382] on textarea "To enrich screen reader interactions, please activate Accessibility in Grammarl…" at bounding box center [1192, 376] width 570 height 57
paste textarea "وجبة لشخص واحد"
type textarea "وجبة لشخص واحد"
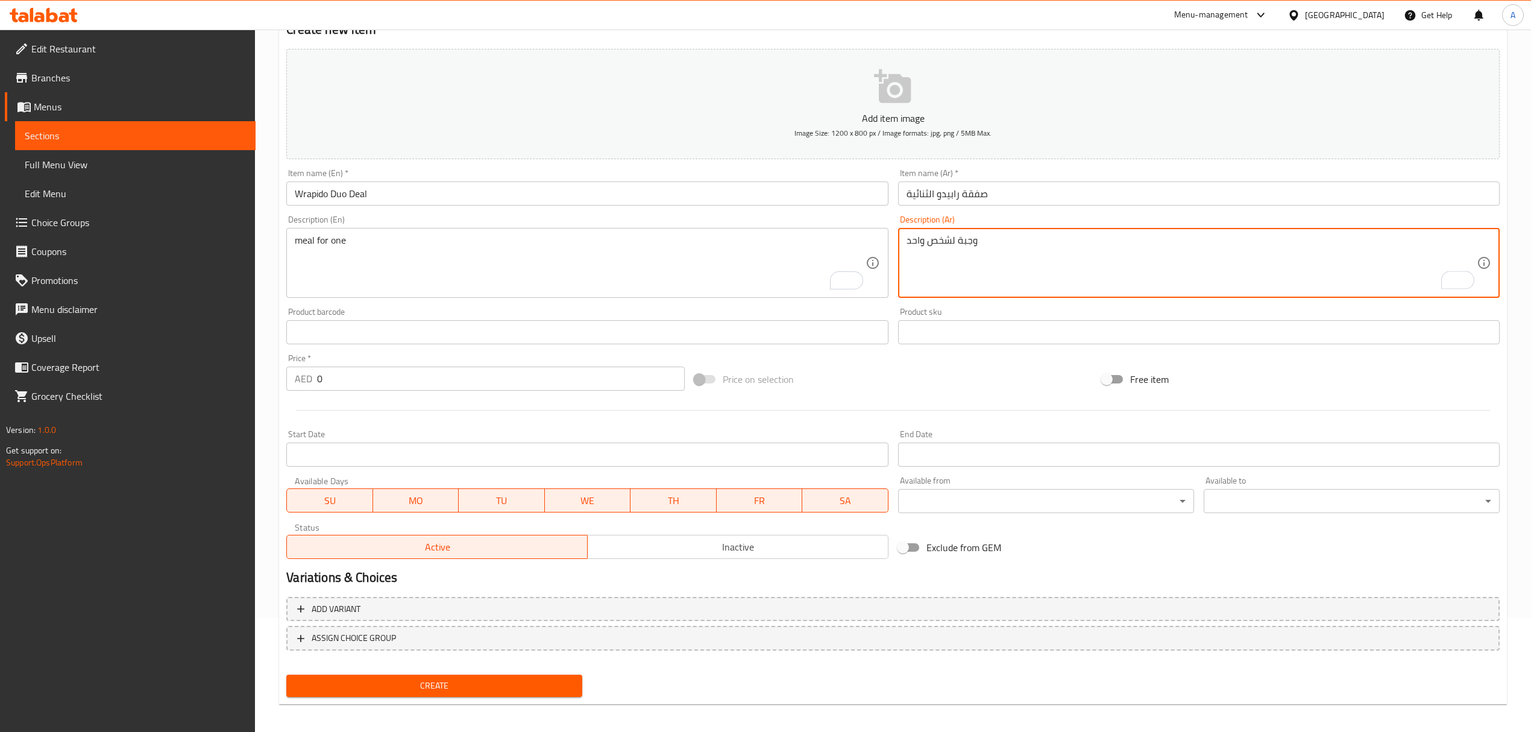
scroll to position [119, 0]
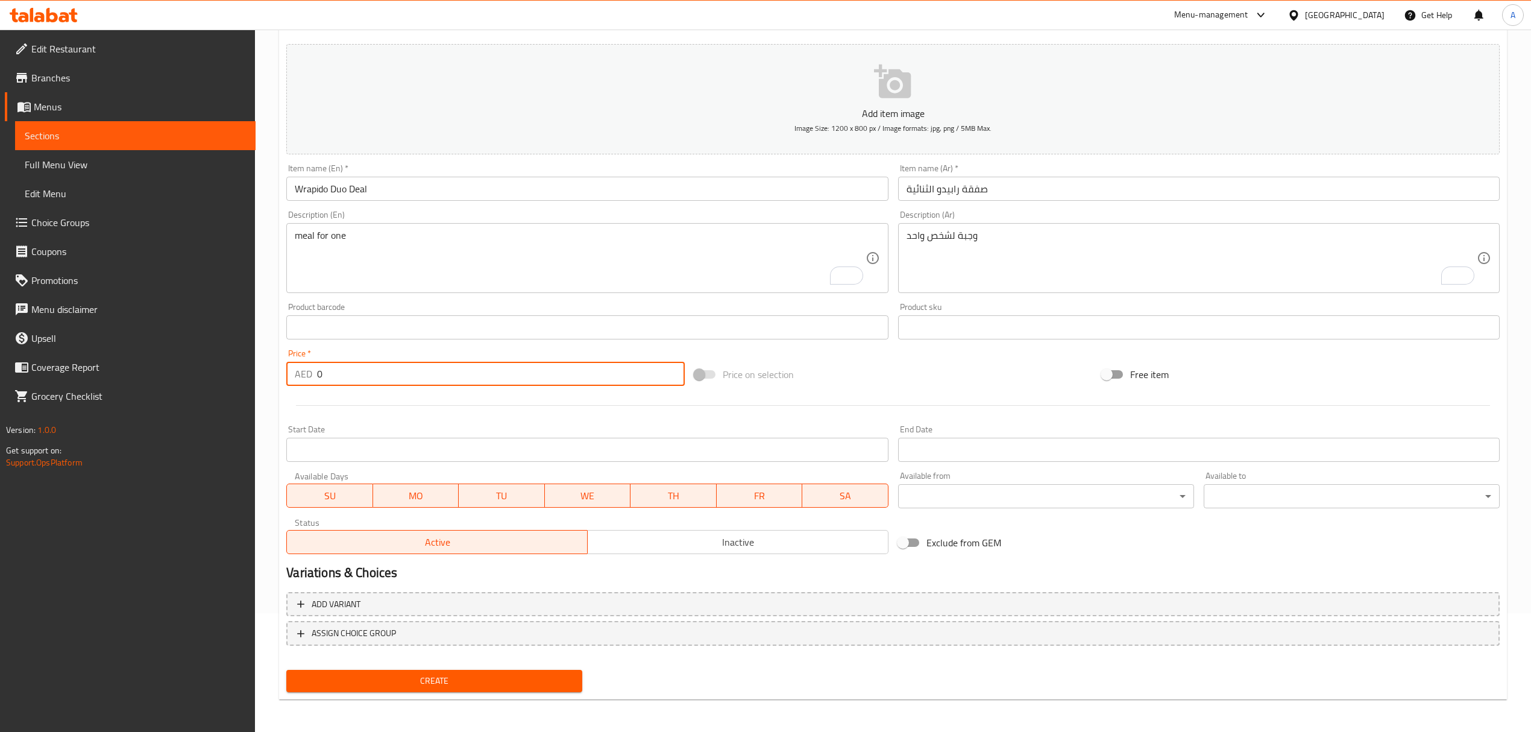
drag, startPoint x: 384, startPoint y: 379, endPoint x: 288, endPoint y: 383, distance: 96.0
click at [288, 383] on div "AED 0 Price *" at bounding box center [485, 374] width 398 height 24
paste input "29"
type input "29"
click at [430, 403] on div at bounding box center [893, 406] width 1223 height 30
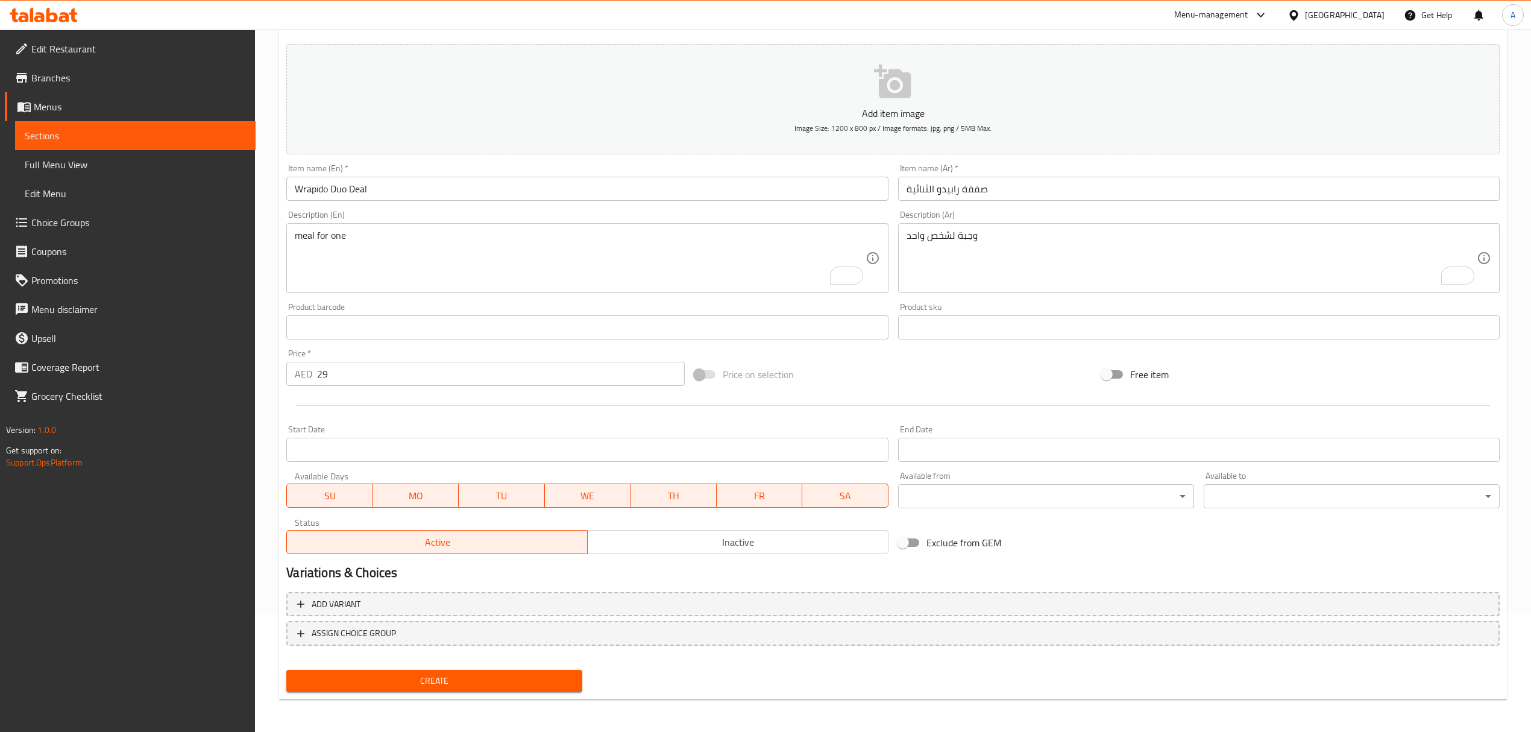
click at [418, 673] on span "Create" at bounding box center [434, 680] width 277 height 15
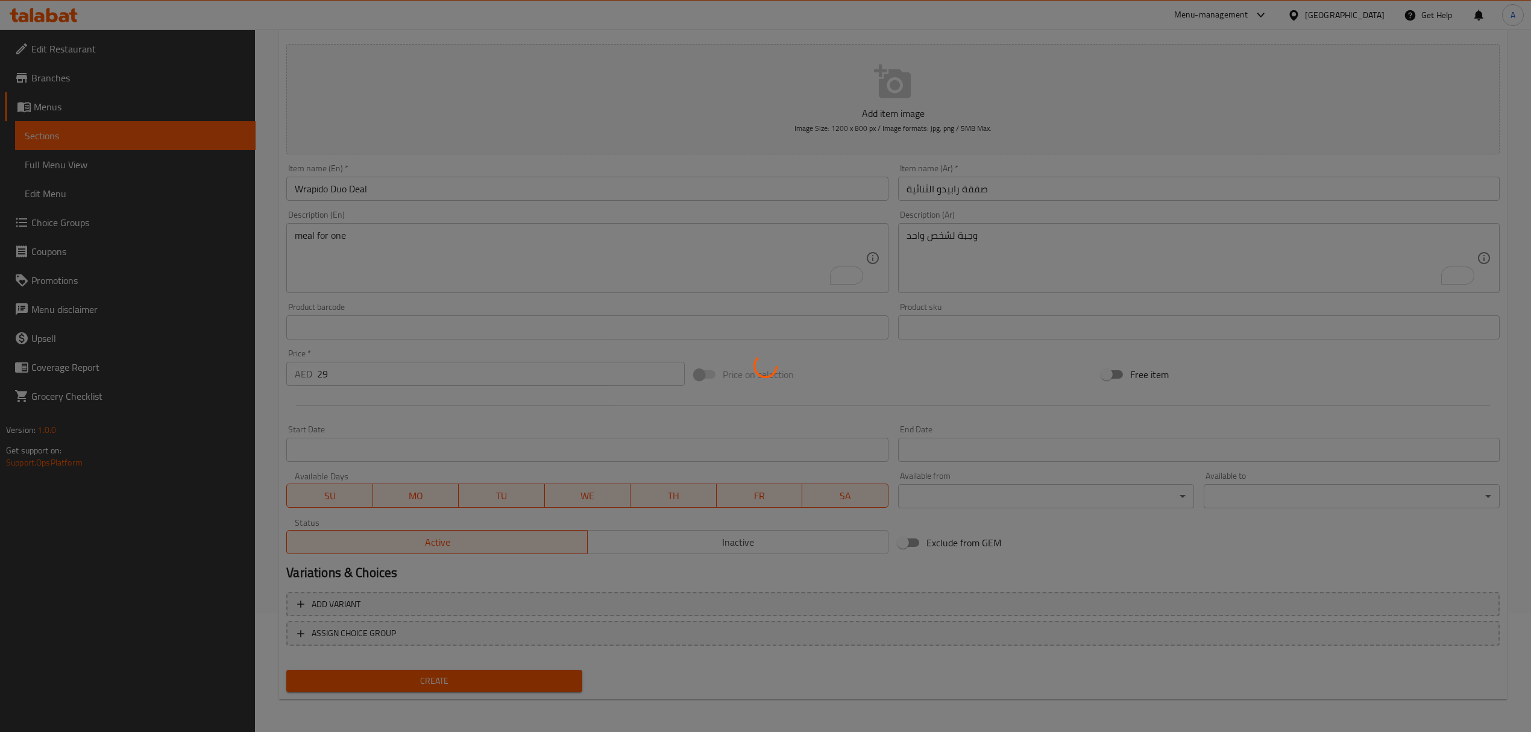
type input "0"
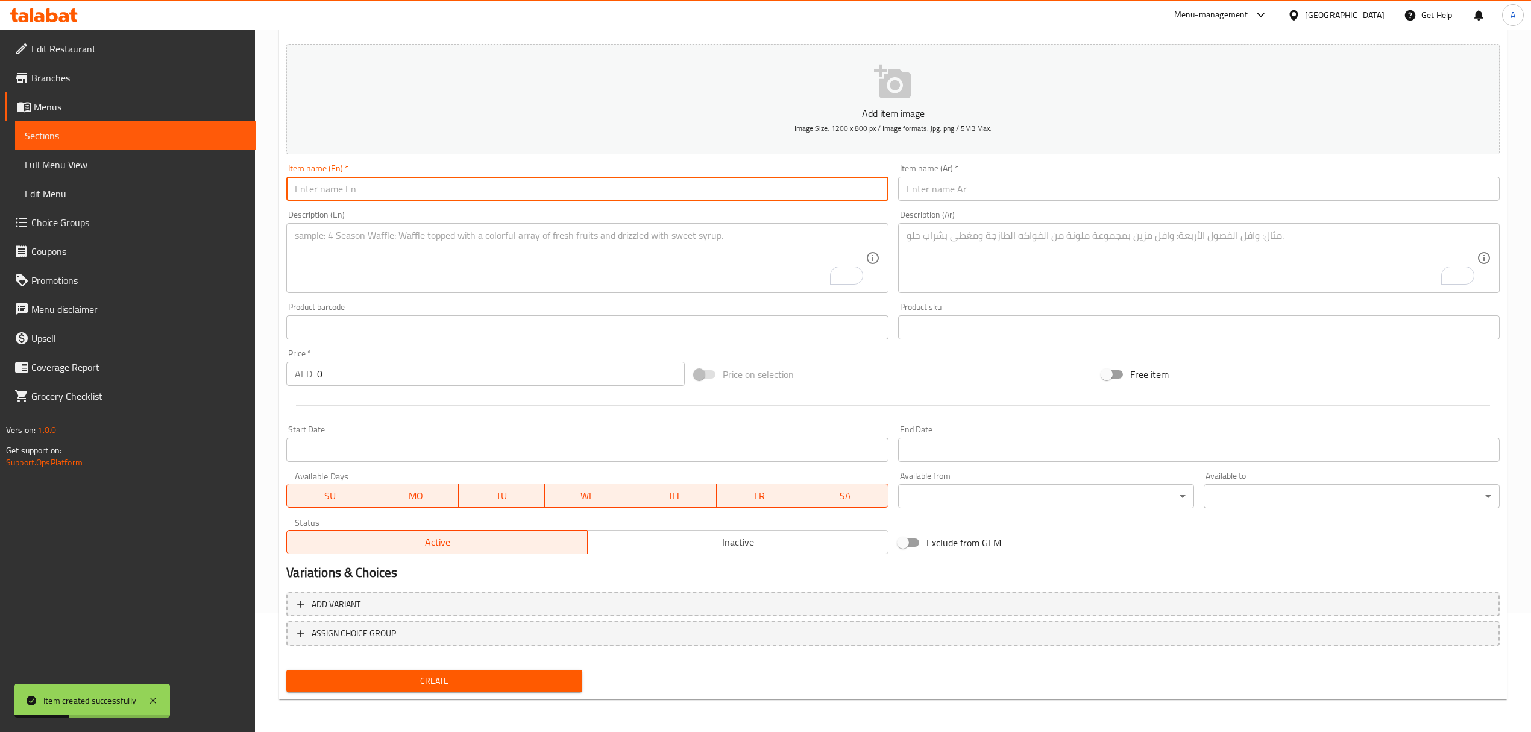
click at [436, 184] on input "text" at bounding box center [587, 189] width 602 height 24
paste input "Classic Burger Combo"
type input "Classic Burger Combo"
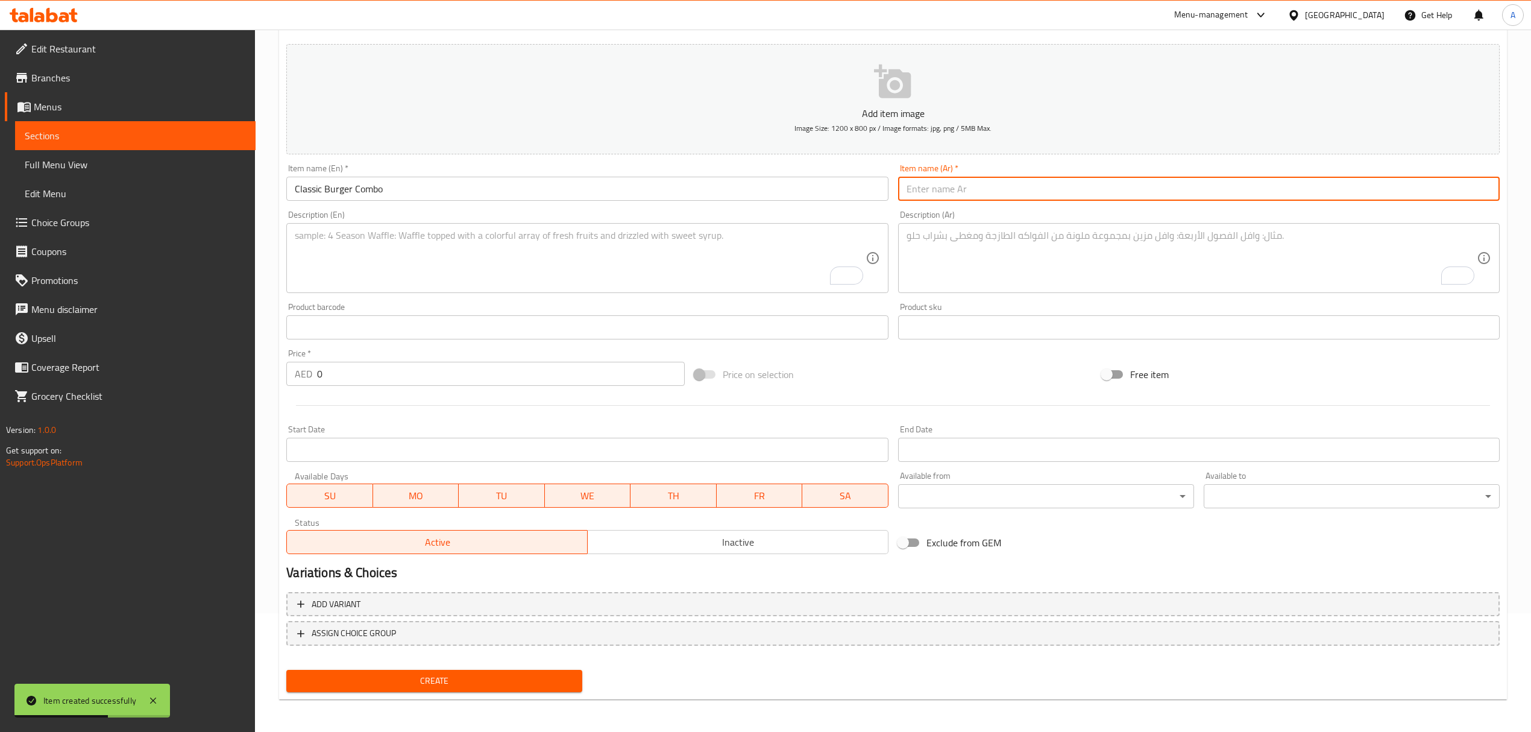
click at [960, 184] on input "text" at bounding box center [1199, 189] width 602 height 24
paste input "كومبو برجر كلاسيك"
type input "كومبو برجر كلاسيك"
click at [435, 280] on textarea "To enrich screen reader interactions, please activate Accessibility in Grammarl…" at bounding box center [580, 258] width 570 height 57
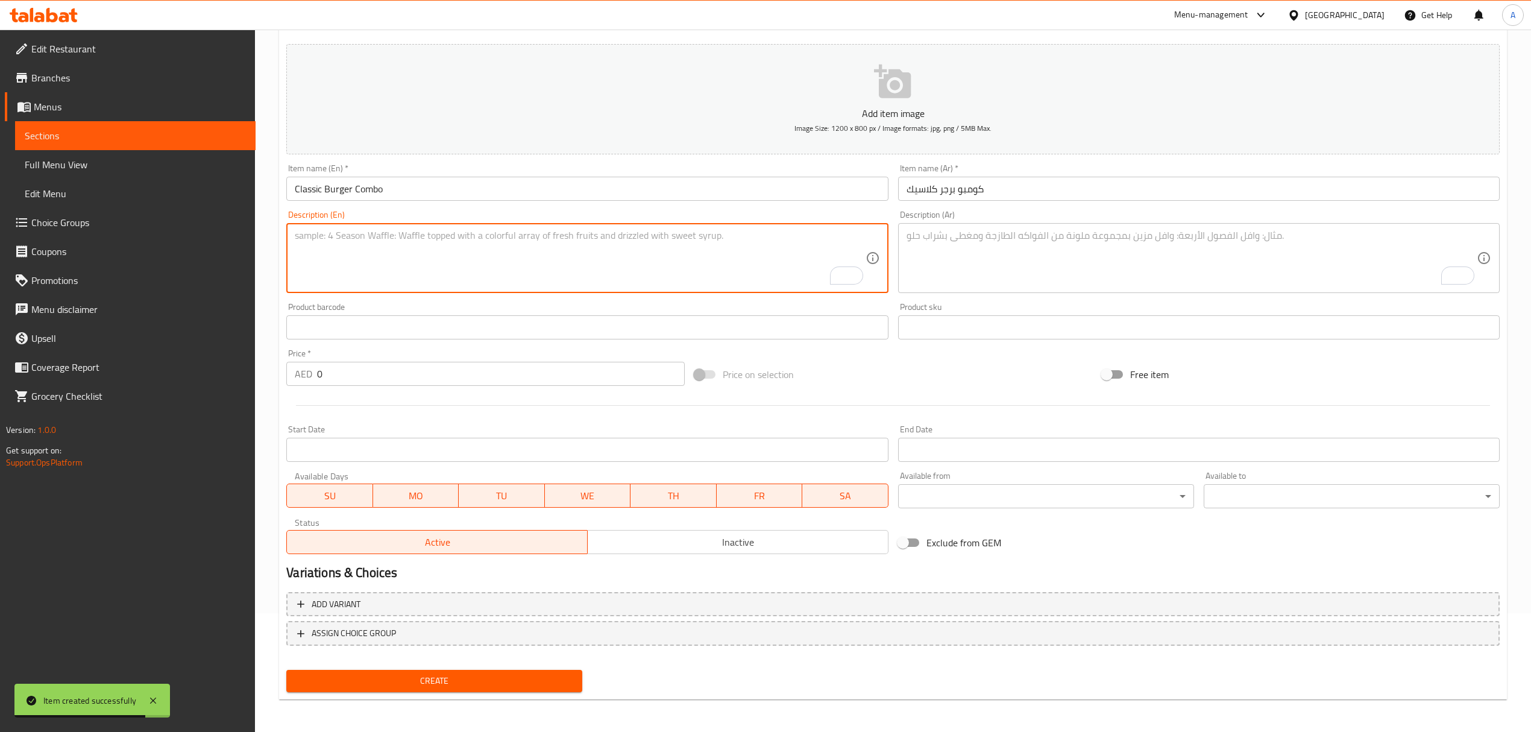
paste textarea "meal for one"
type textarea "meal for one"
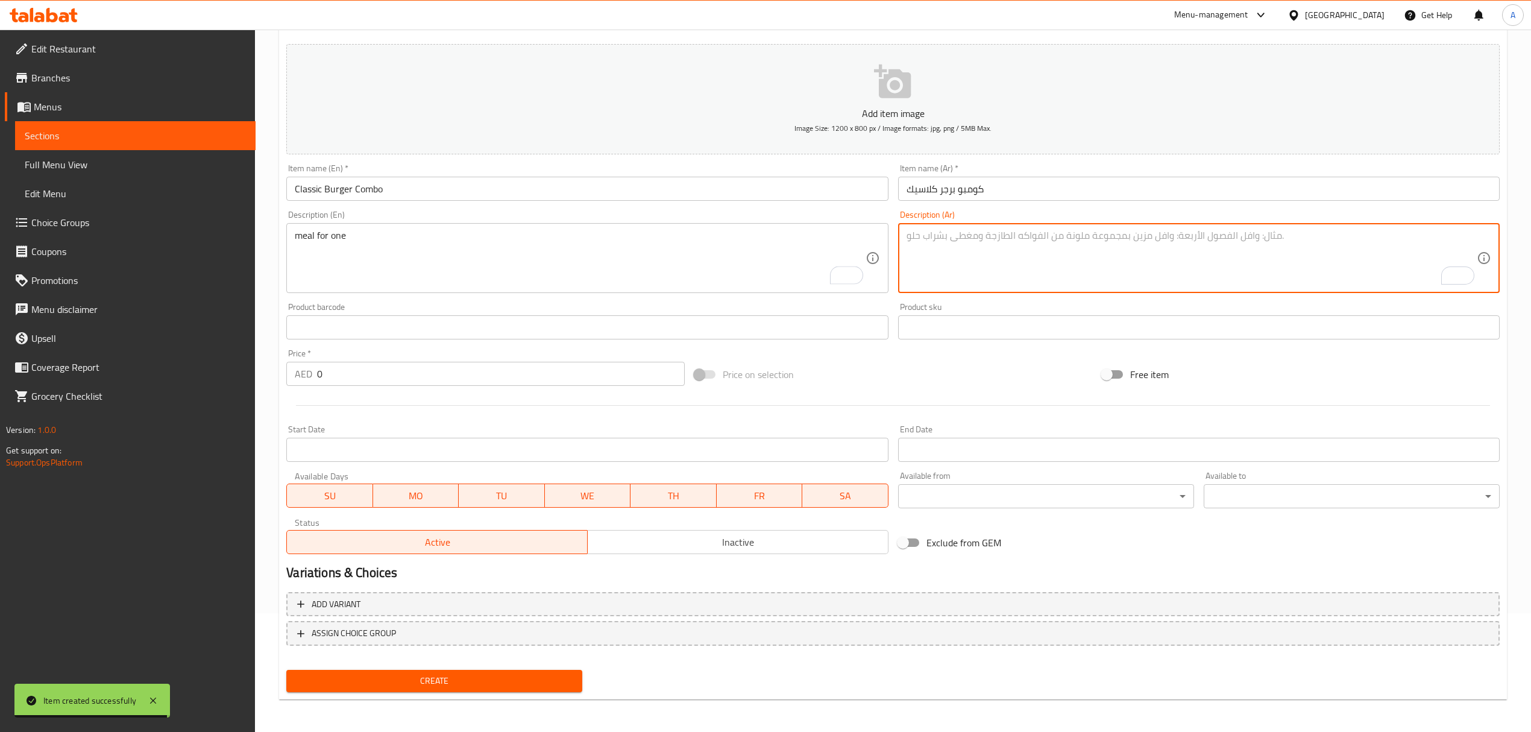
click at [972, 275] on textarea "To enrich screen reader interactions, please activate Accessibility in Grammarl…" at bounding box center [1192, 258] width 570 height 57
paste textarea "وجبة لشخص واحد"
type textarea "وجبة لشخص واحد"
click at [432, 194] on input "Classic Burger Combo" at bounding box center [587, 189] width 602 height 24
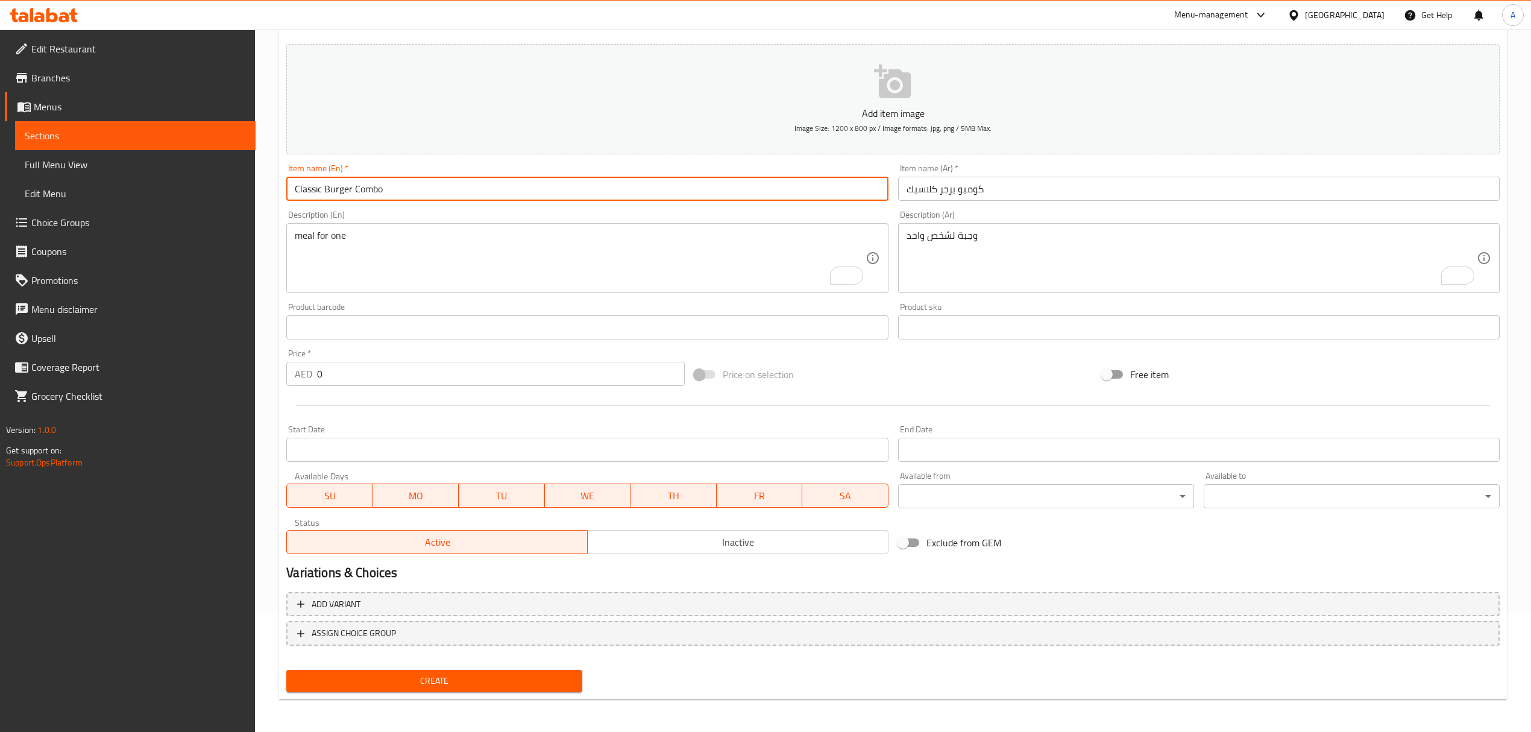
click at [432, 194] on input "Classic Burger Combo" at bounding box center [587, 189] width 602 height 24
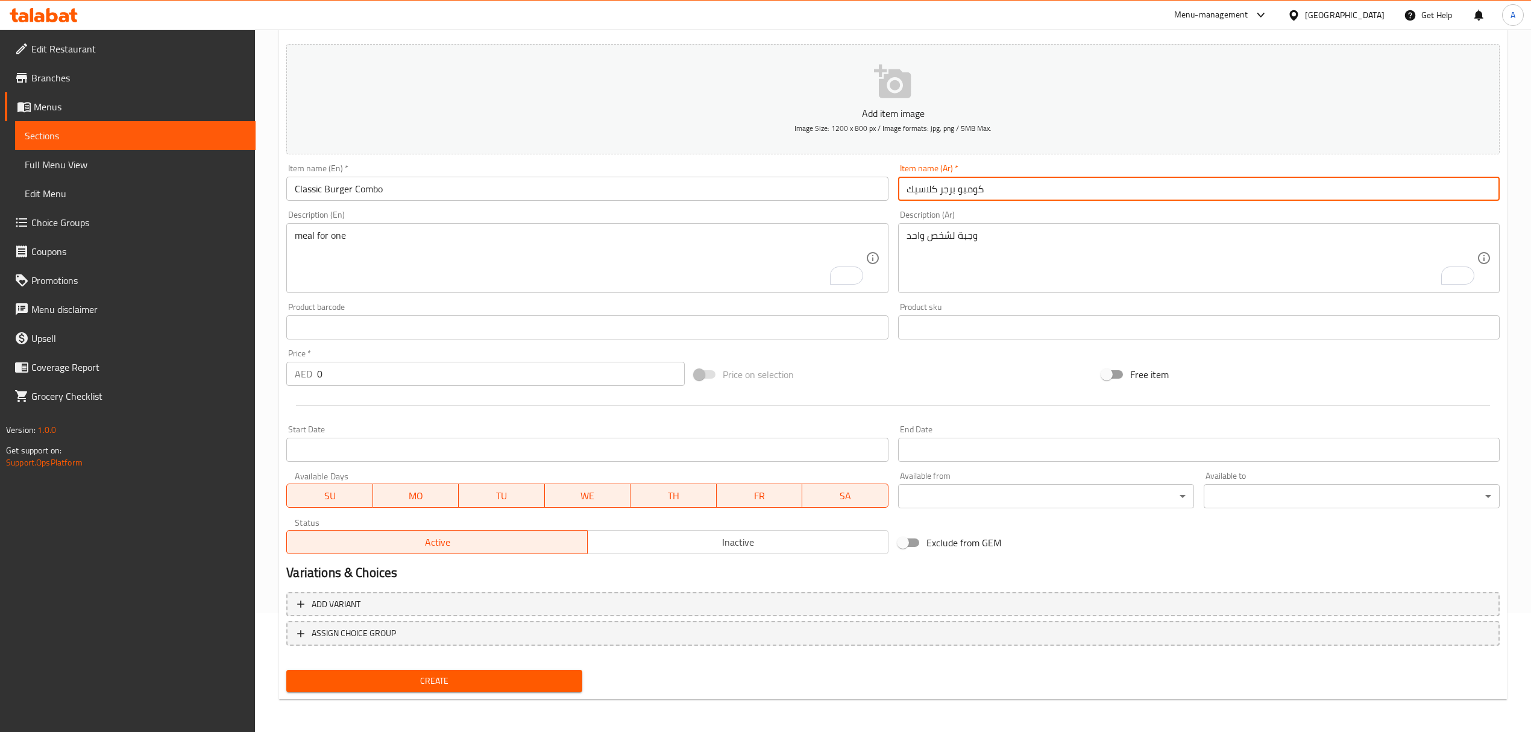
click at [977, 191] on input "كومبو برجر كلاسيك" at bounding box center [1199, 189] width 602 height 24
paste input "جبة البورحر [PERSON_NAME]"
type input "وجبة البورحر الكلاسيكية"
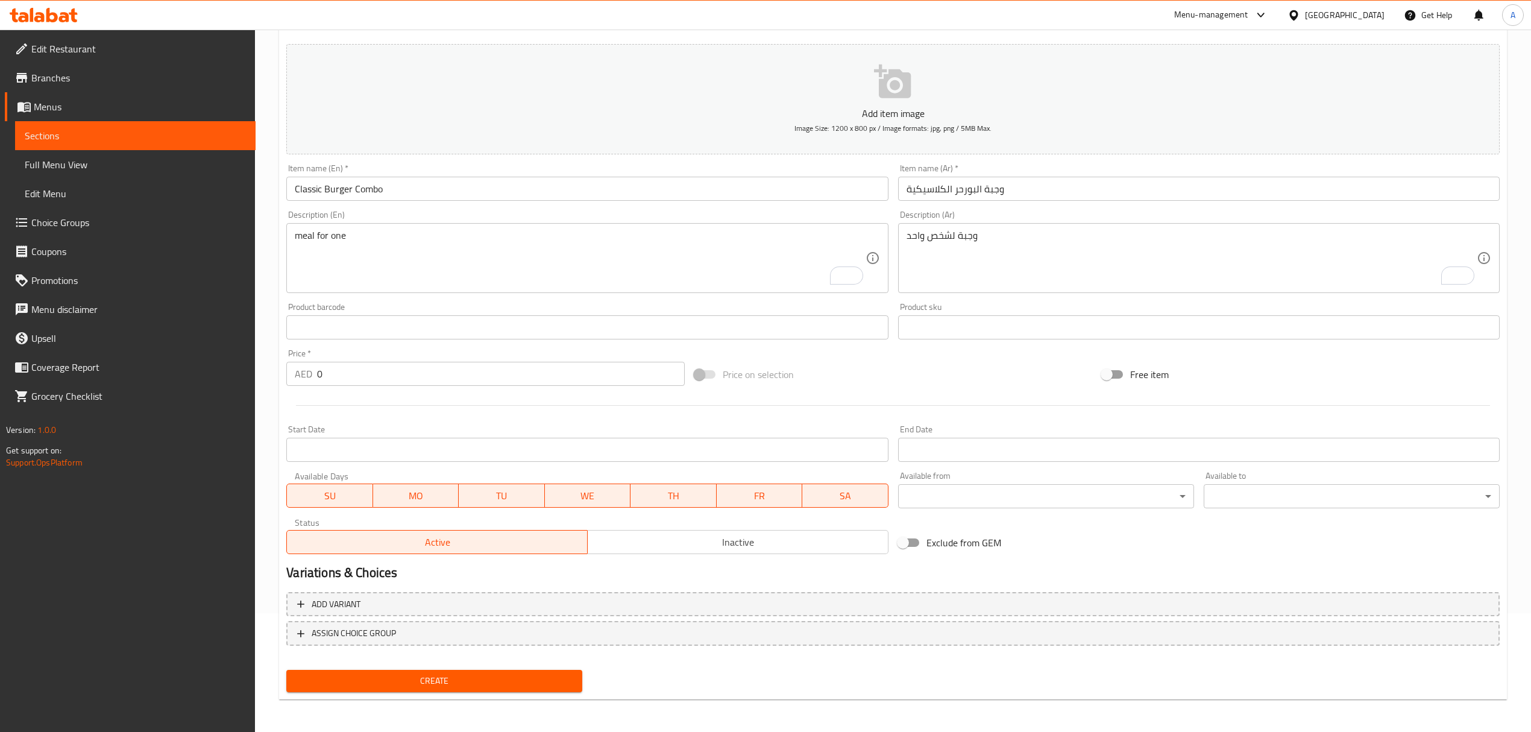
click at [476, 236] on textarea "meal for one" at bounding box center [580, 258] width 570 height 57
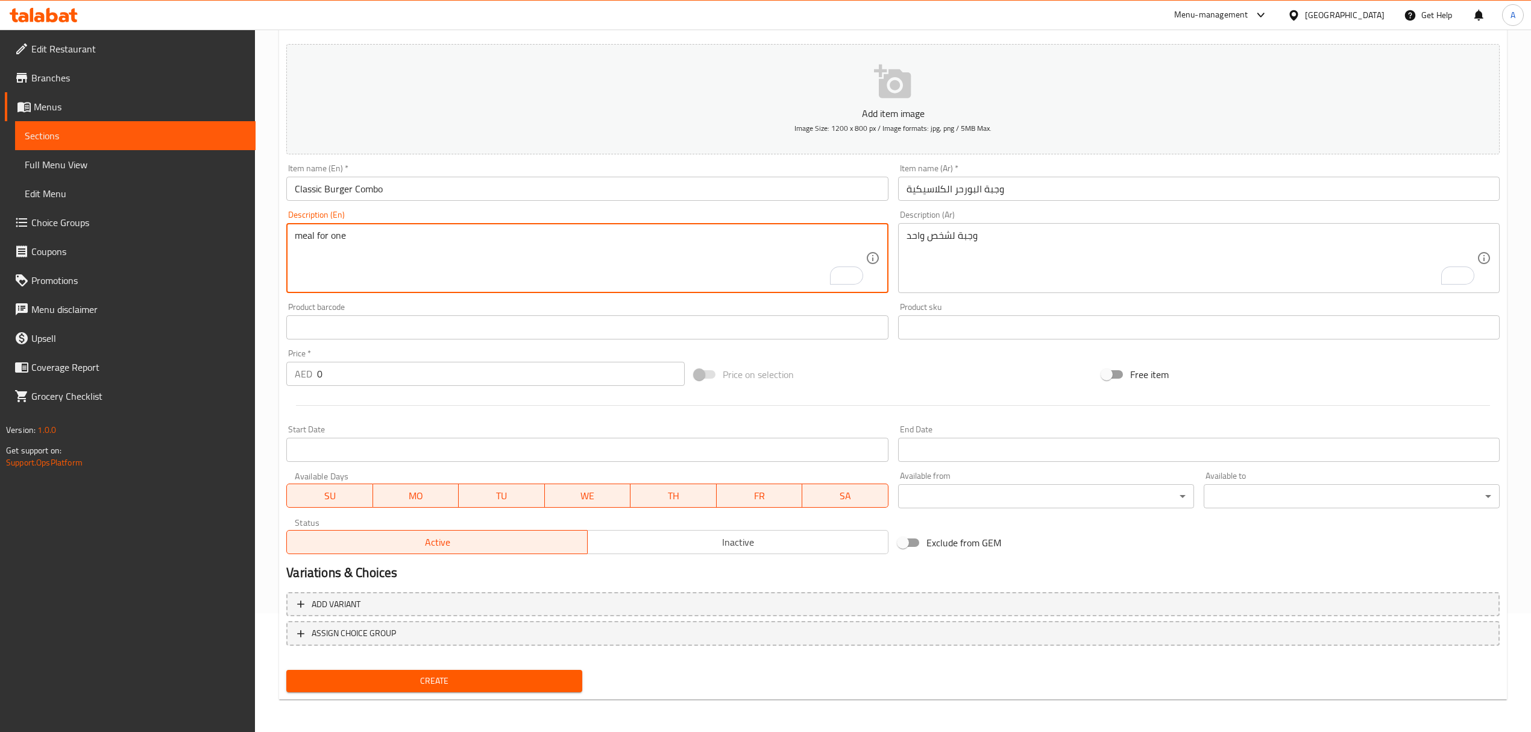
click at [476, 236] on textarea "meal for one" at bounding box center [580, 258] width 570 height 57
paste textarea "Chicken fillet/ wimpy b + Fries + drink"
type textarea "Chicken fillet/ wimpy b + Fries + drink"
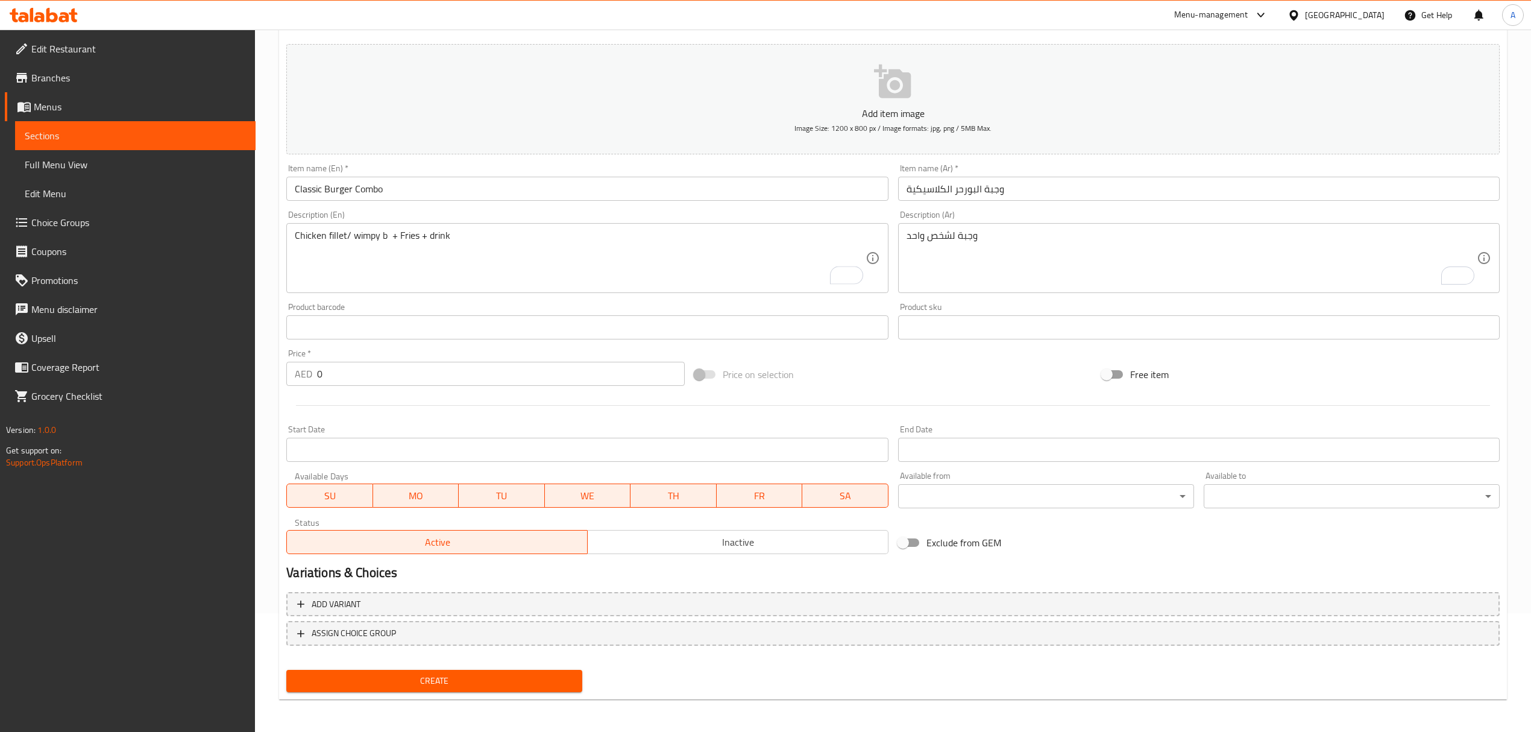
click at [934, 238] on textarea "وجبة لشخص واحد" at bounding box center [1192, 258] width 570 height 57
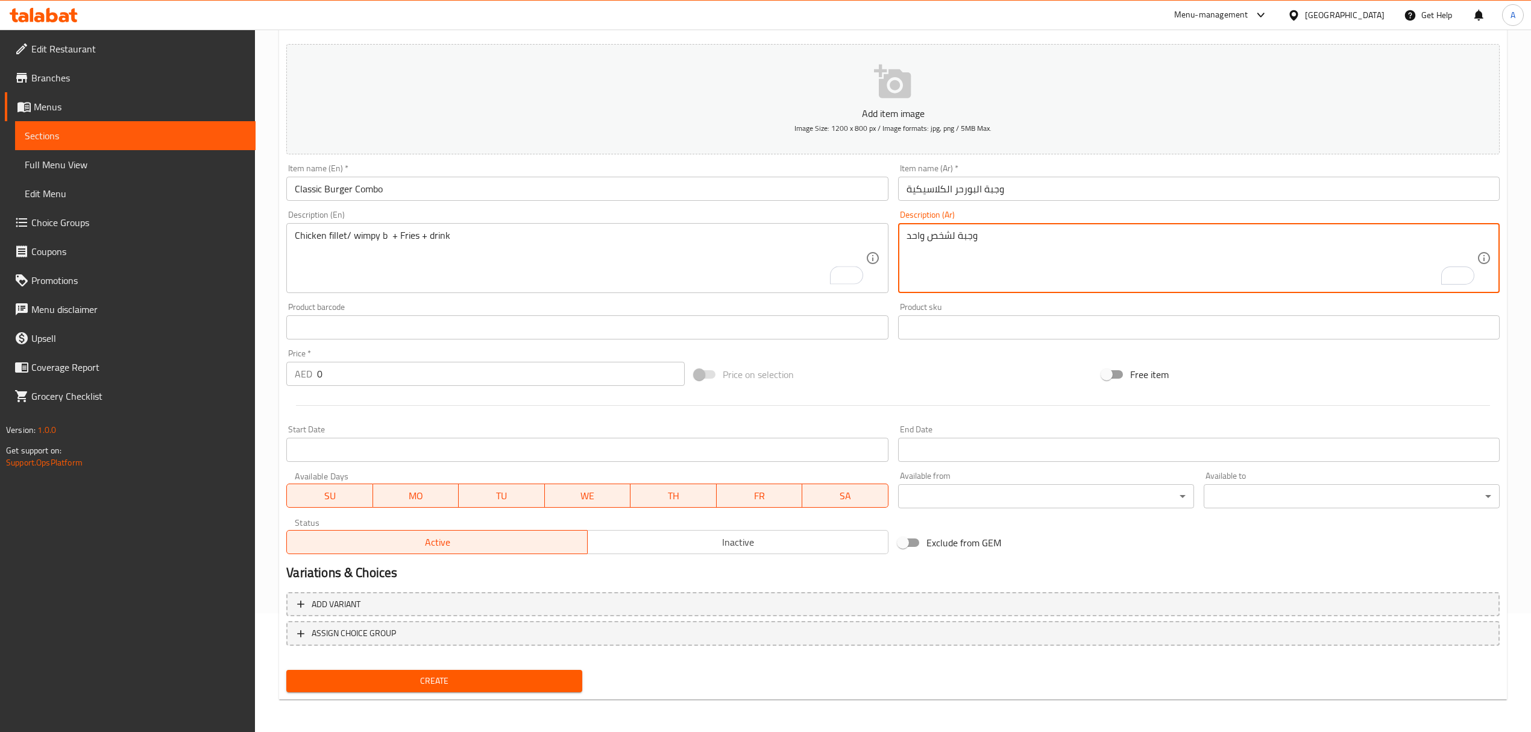
click at [934, 238] on textarea "وجبة لشخص واحد" at bounding box center [1192, 258] width 570 height 57
paste textarea "عرض الويمبي ب أو الدجاج الفيلية مع البطاطا والمشروب"
type textarea "عرض الويمبي ب أو الدجاج الفيلية مع البطاطا والمشروب"
click at [991, 303] on div "Product sku Product sku" at bounding box center [1199, 321] width 602 height 37
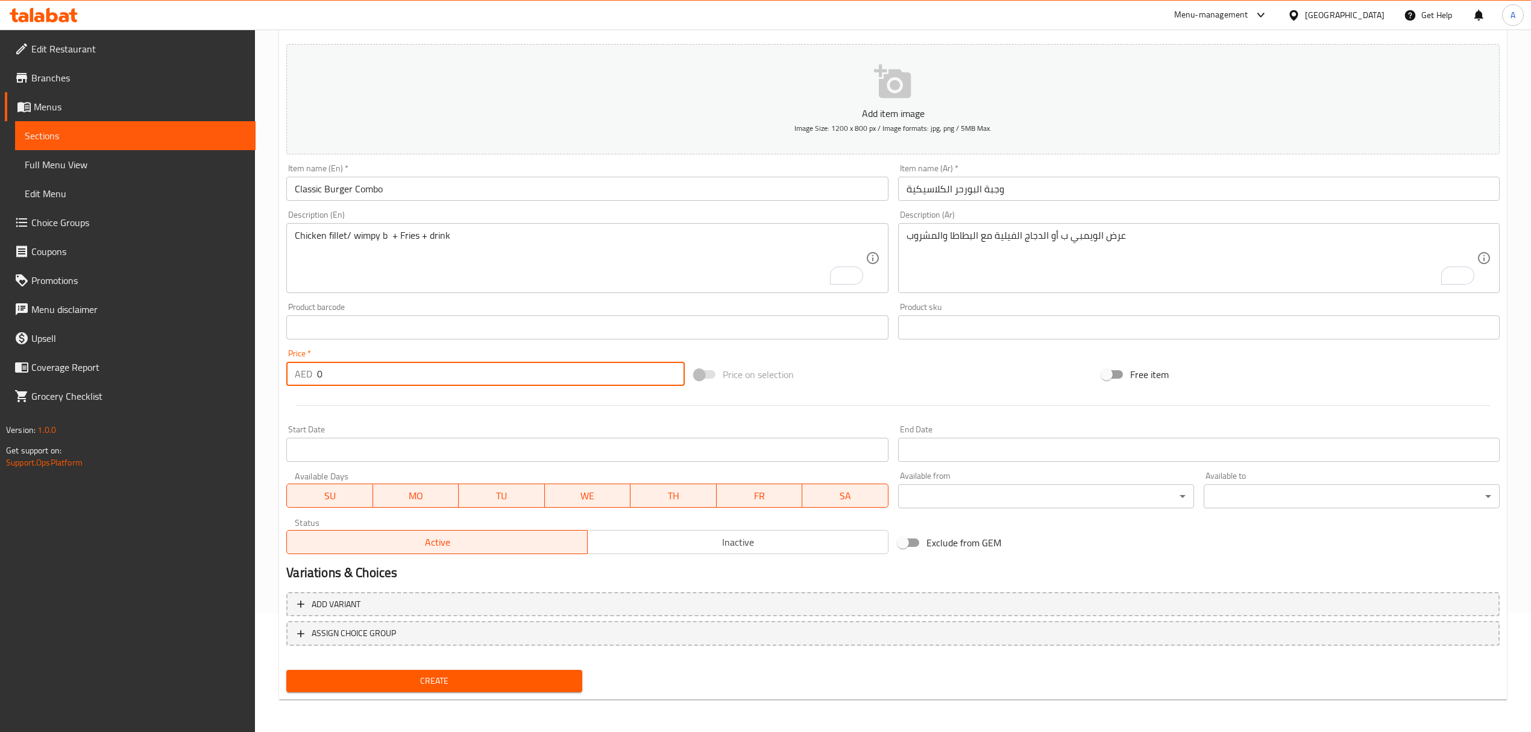
drag, startPoint x: 353, startPoint y: 370, endPoint x: 297, endPoint y: 372, distance: 56.7
click at [297, 372] on div "AED 0 Price *" at bounding box center [485, 374] width 398 height 24
paste input "24"
click at [427, 394] on div at bounding box center [893, 406] width 1223 height 30
drag, startPoint x: 330, startPoint y: 374, endPoint x: 292, endPoint y: 374, distance: 38.0
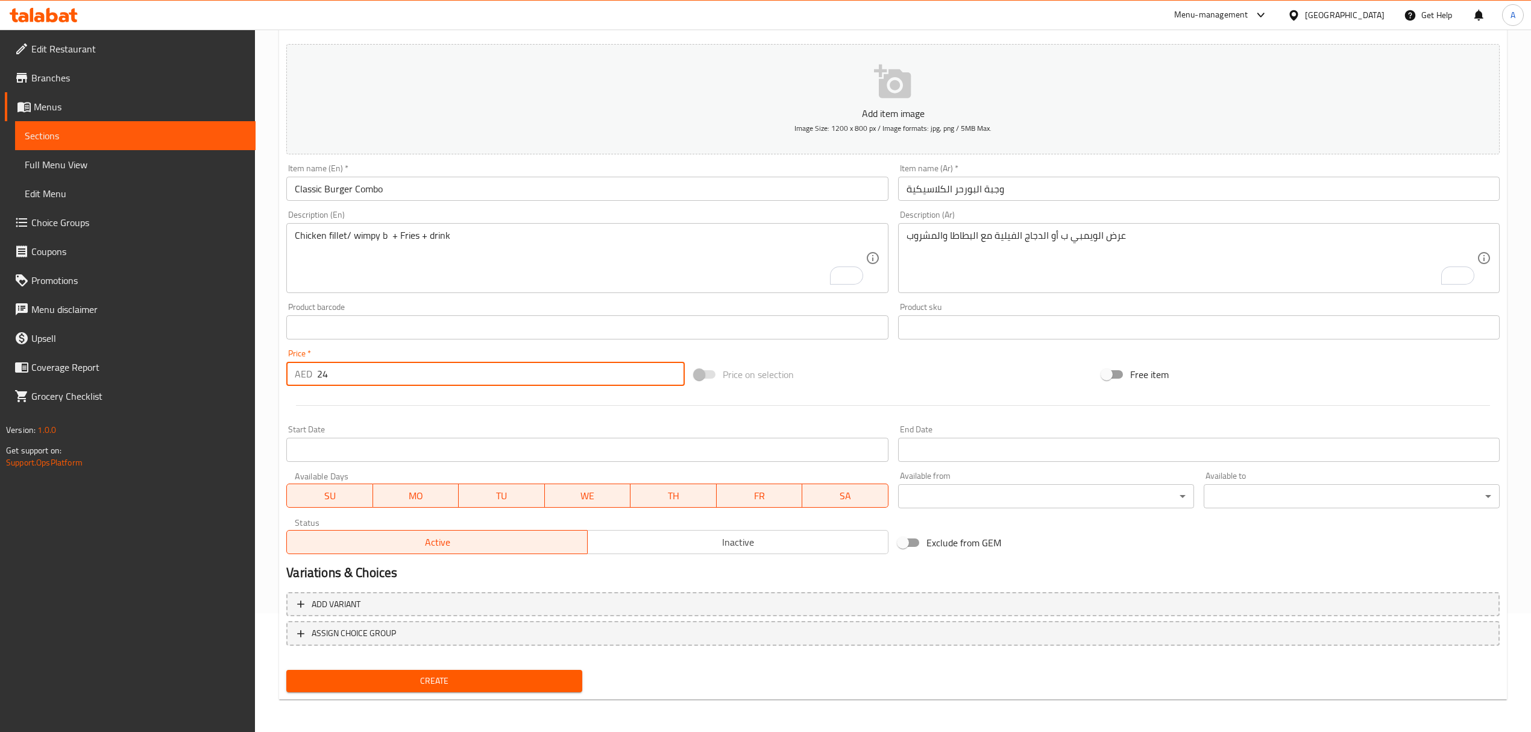
click at [292, 374] on div "AED 24 Price *" at bounding box center [485, 374] width 398 height 24
paste input "43"
type input "43"
click at [377, 355] on div "Price   * AED 43 Price *" at bounding box center [485, 367] width 398 height 37
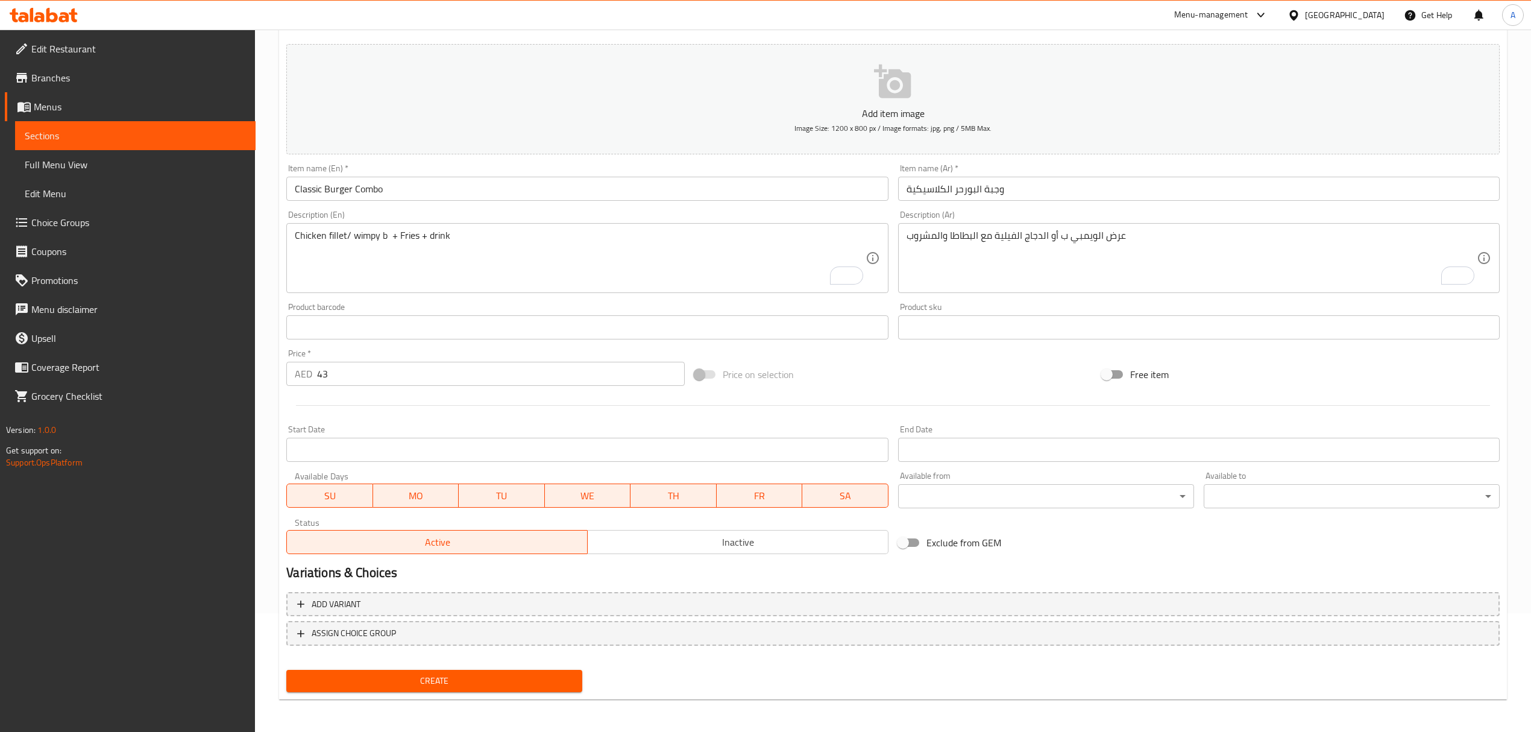
click at [866, 135] on span "Image Size: 1200 x 800 px / Image formats: jpg, png / 5MB Max." at bounding box center [893, 128] width 197 height 14
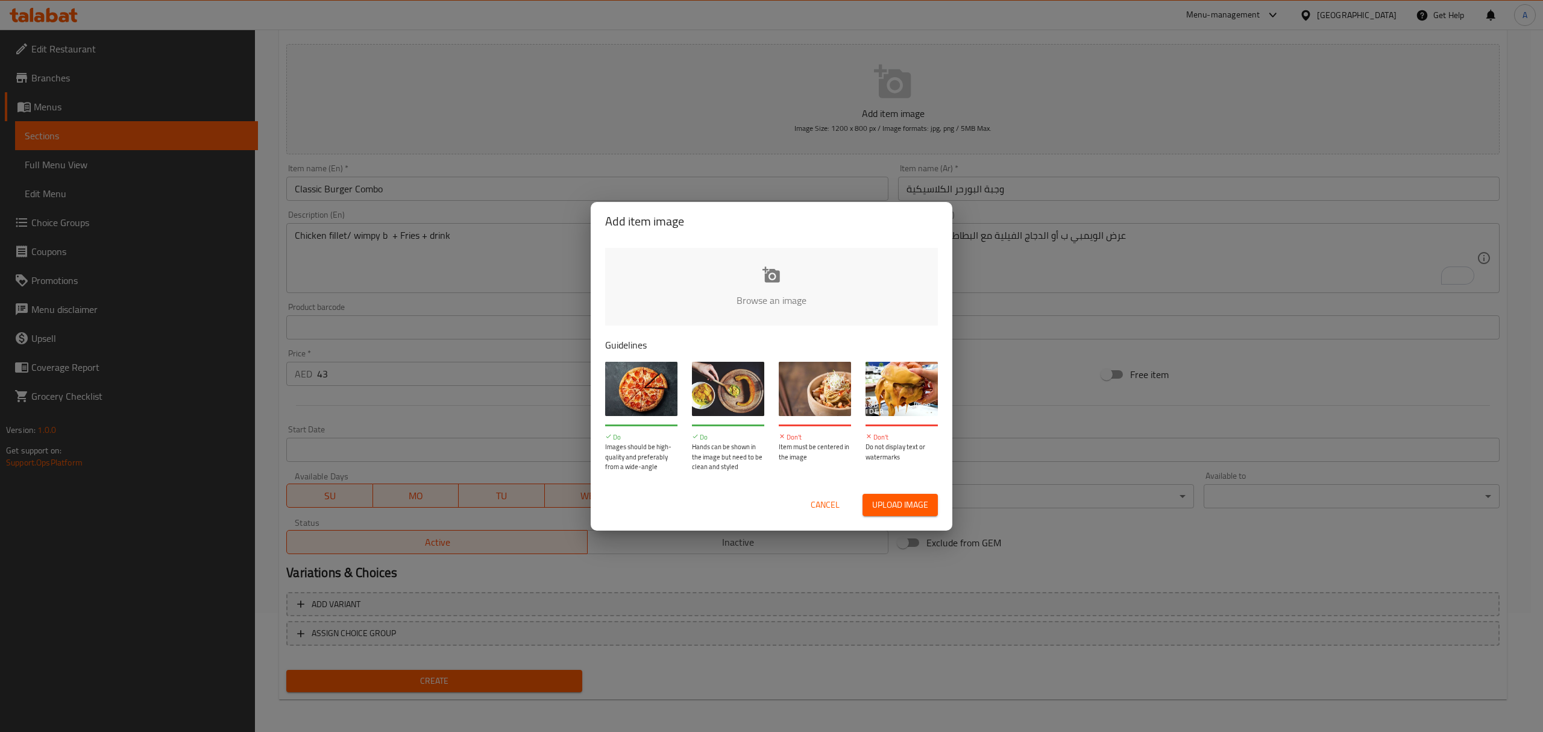
click at [743, 270] on input "file" at bounding box center [1179, 304] width 1148 height 113
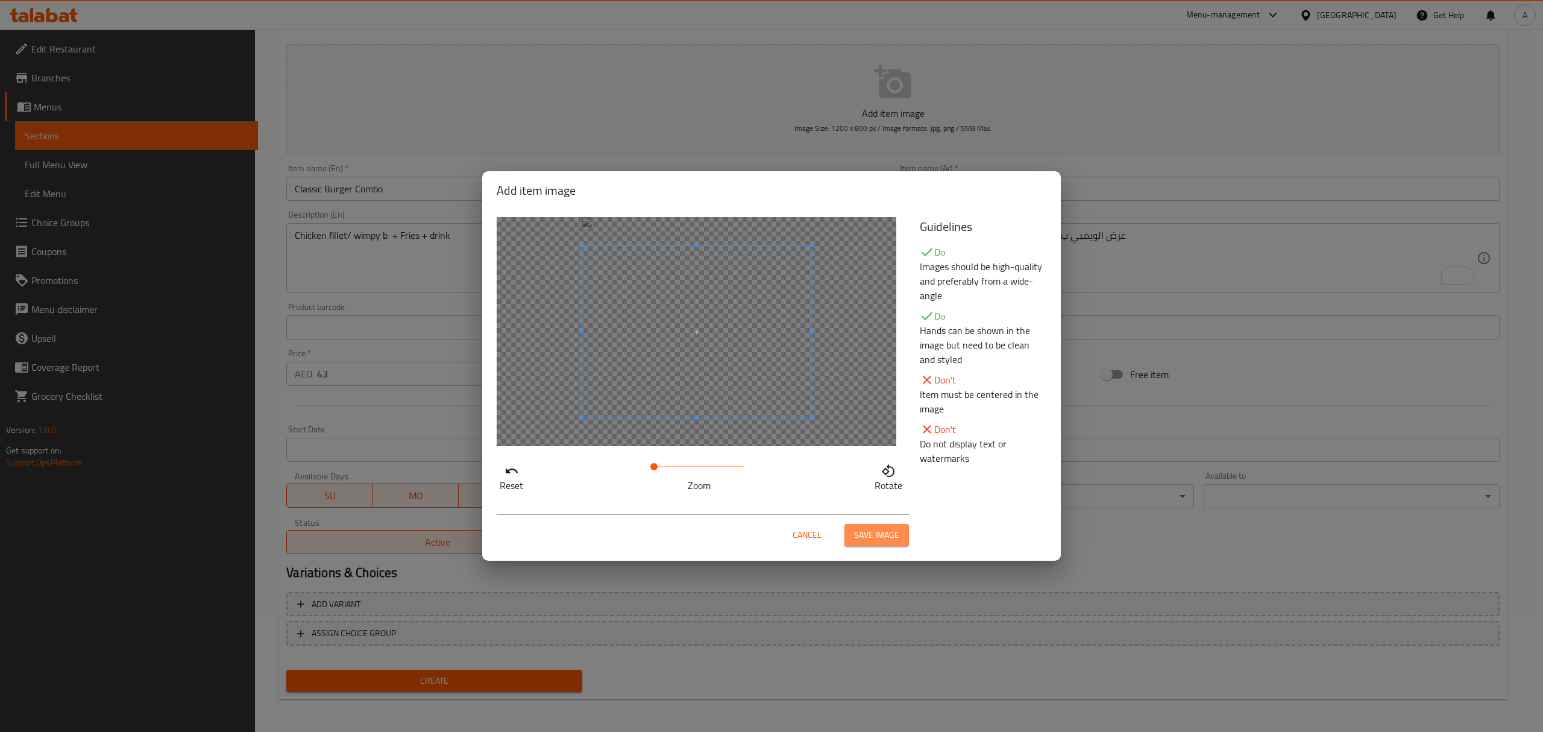
click at [889, 538] on span "Save image" at bounding box center [876, 535] width 45 height 15
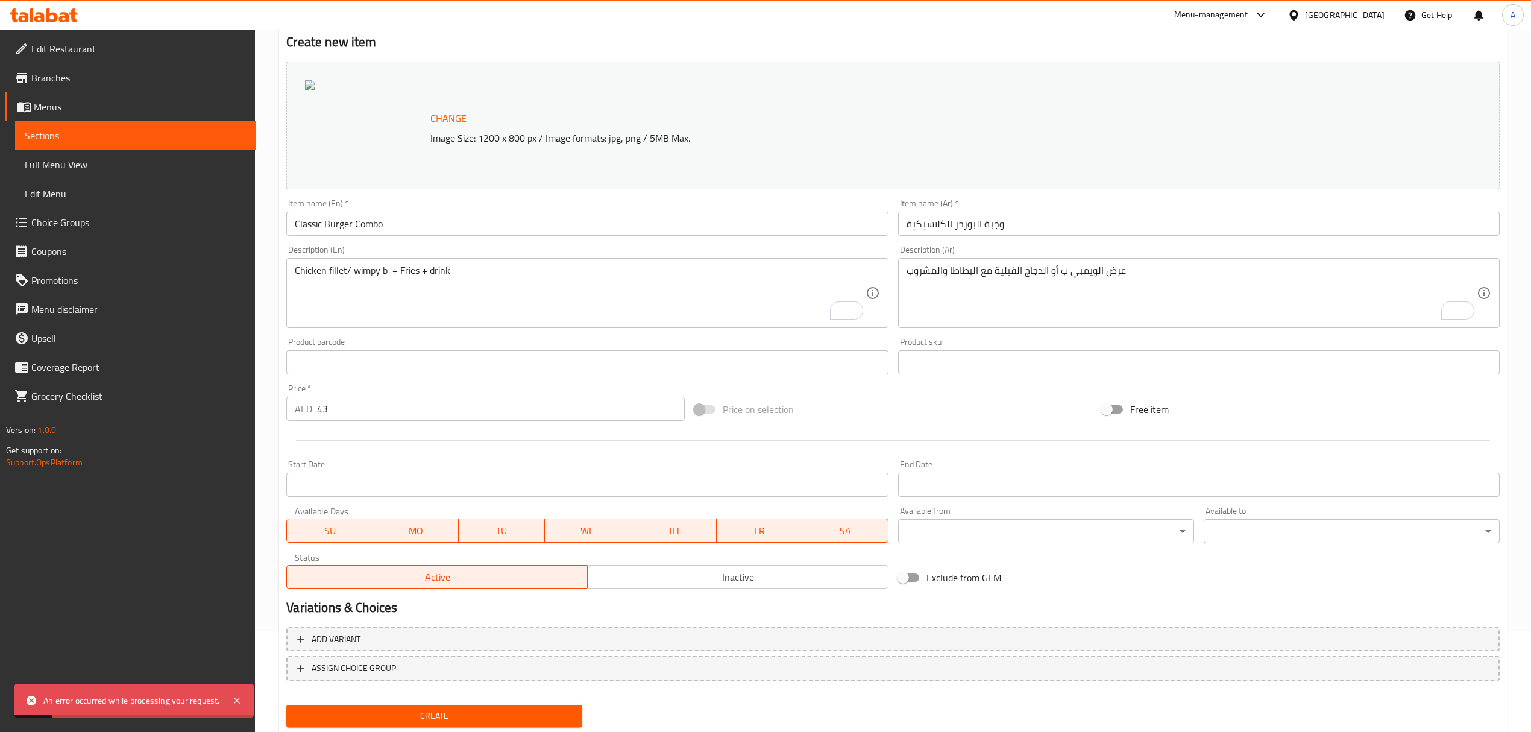
scroll to position [136, 0]
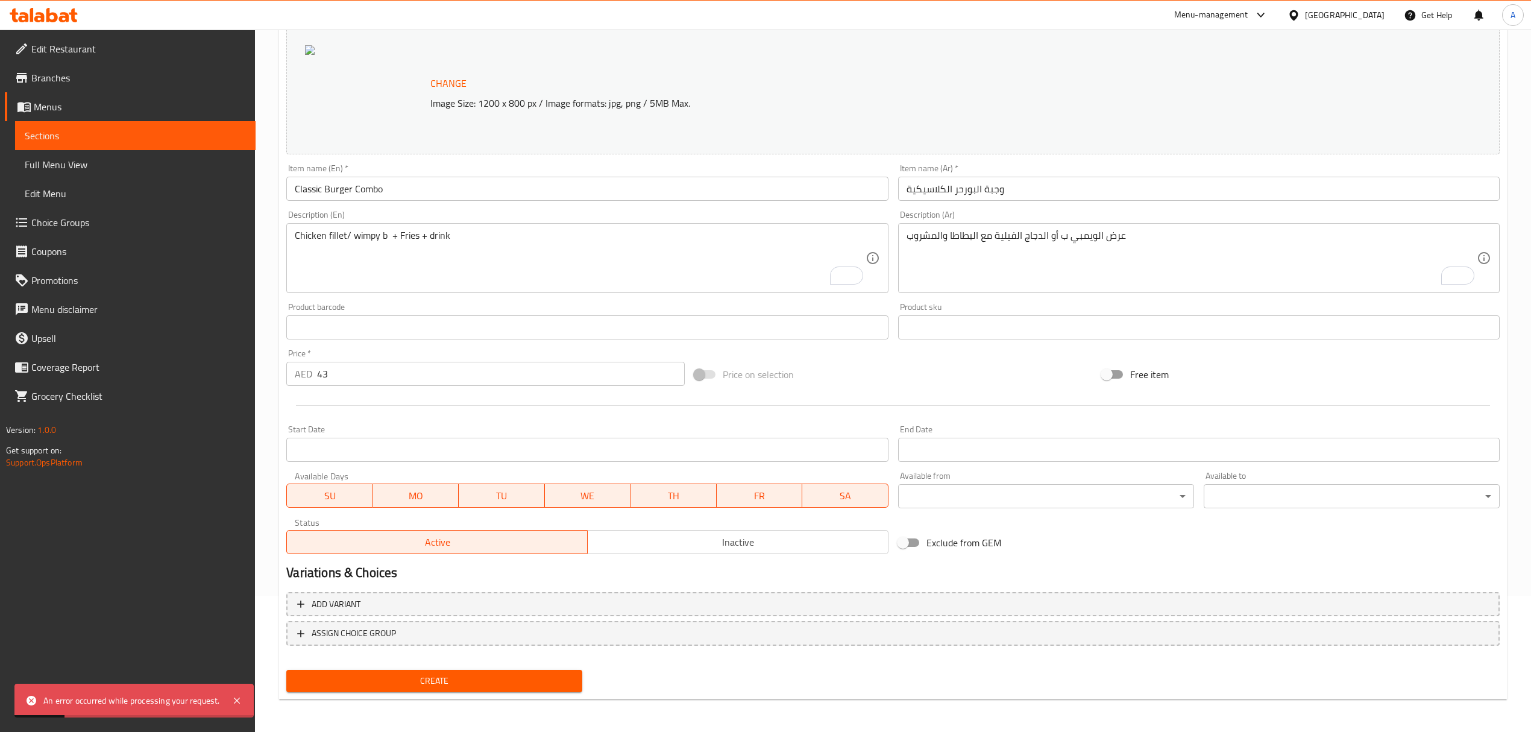
click at [488, 678] on span "Create" at bounding box center [434, 680] width 277 height 15
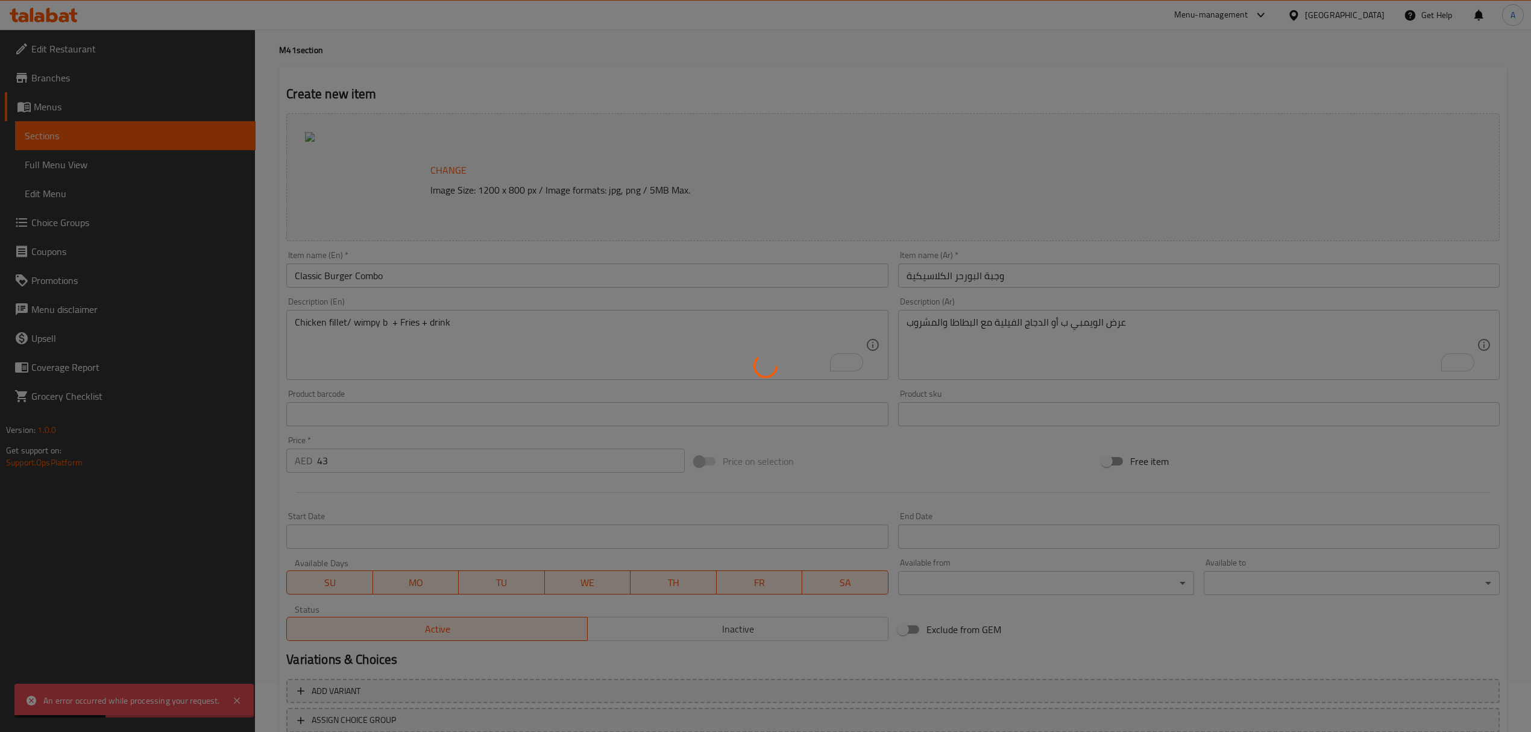
scroll to position [0, 0]
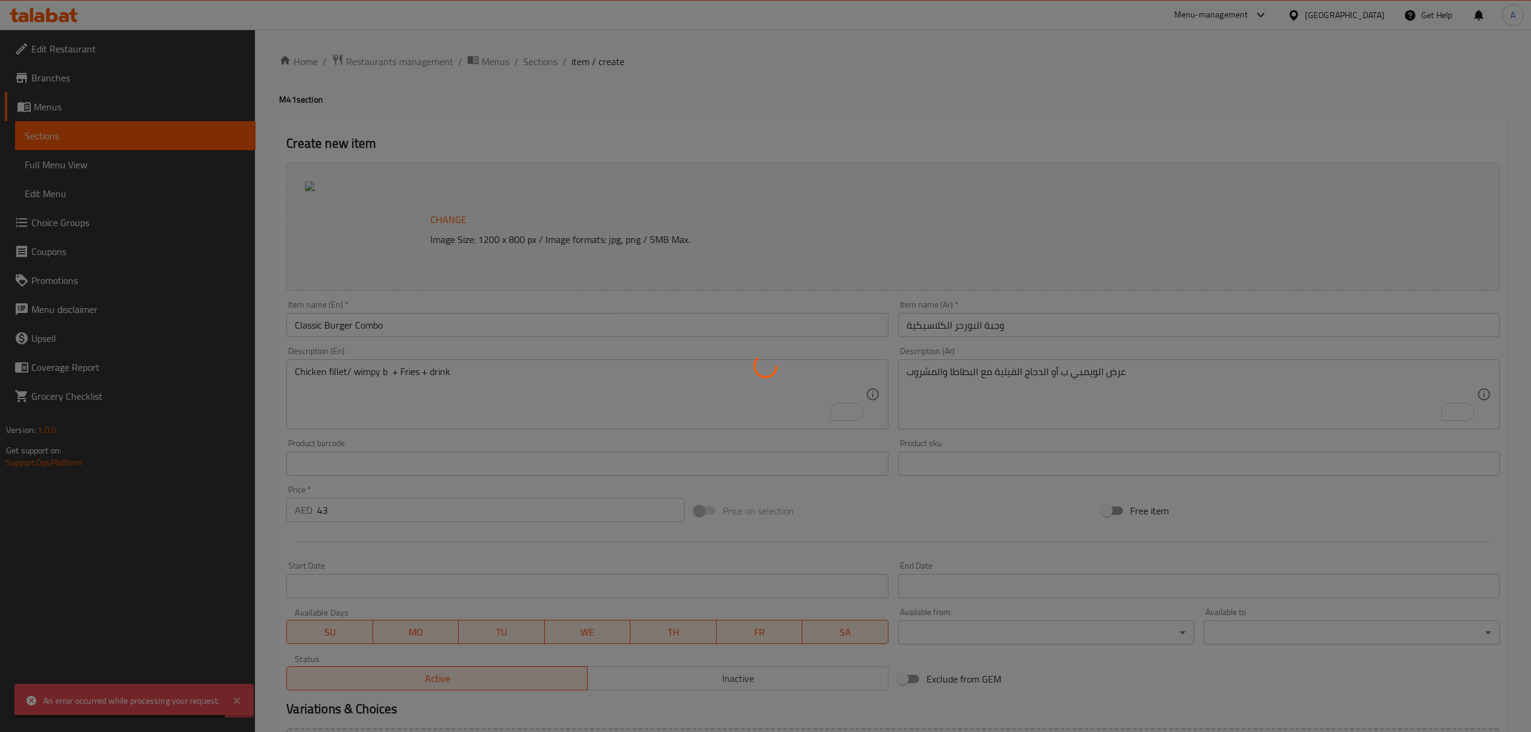
type input "0"
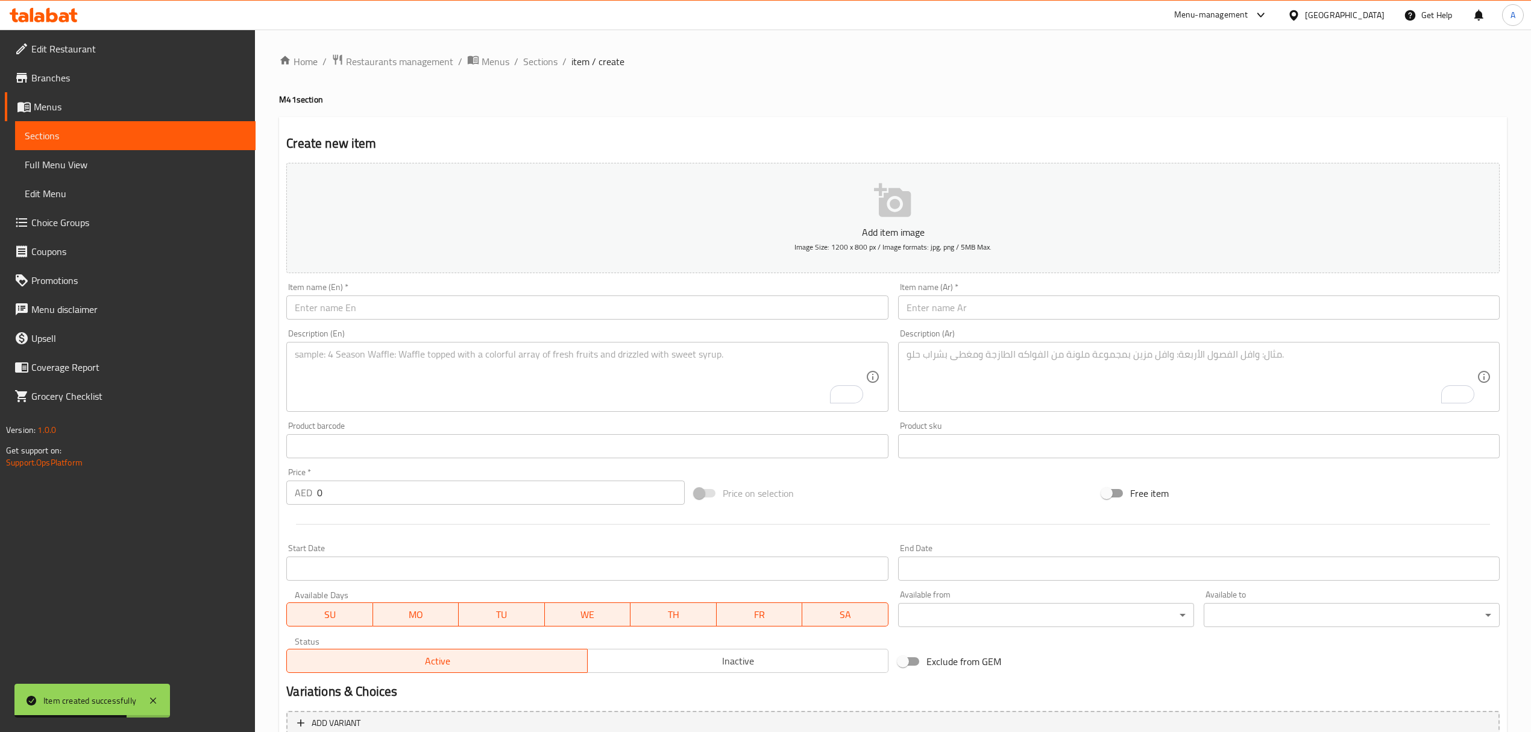
click at [385, 306] on input "text" at bounding box center [587, 307] width 602 height 24
paste input "عرض البيف بورجر الدوبل"
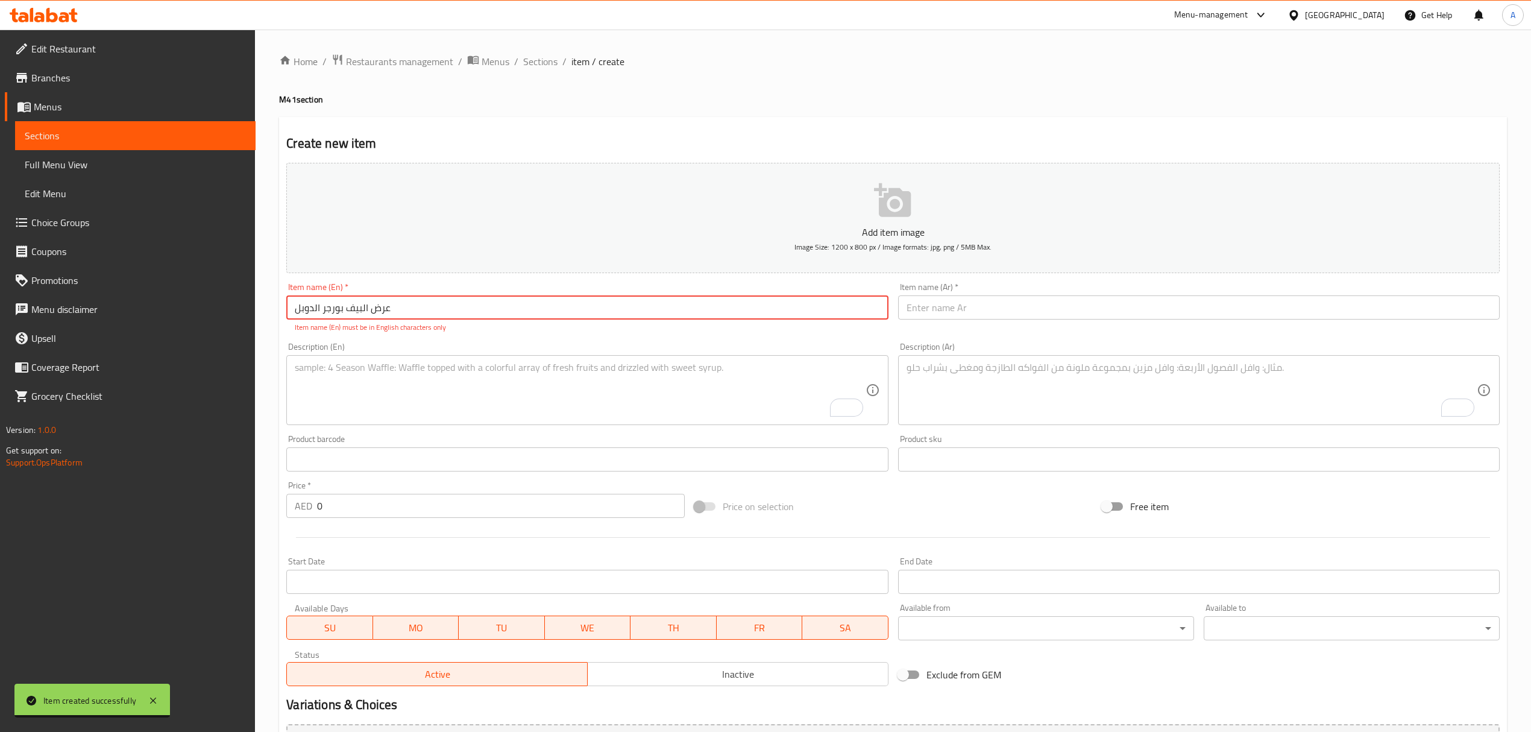
click at [328, 301] on input "عرض البيف بورجر الدوبل" at bounding box center [587, 307] width 602 height 24
paste input "Double Beef Burger Feast"
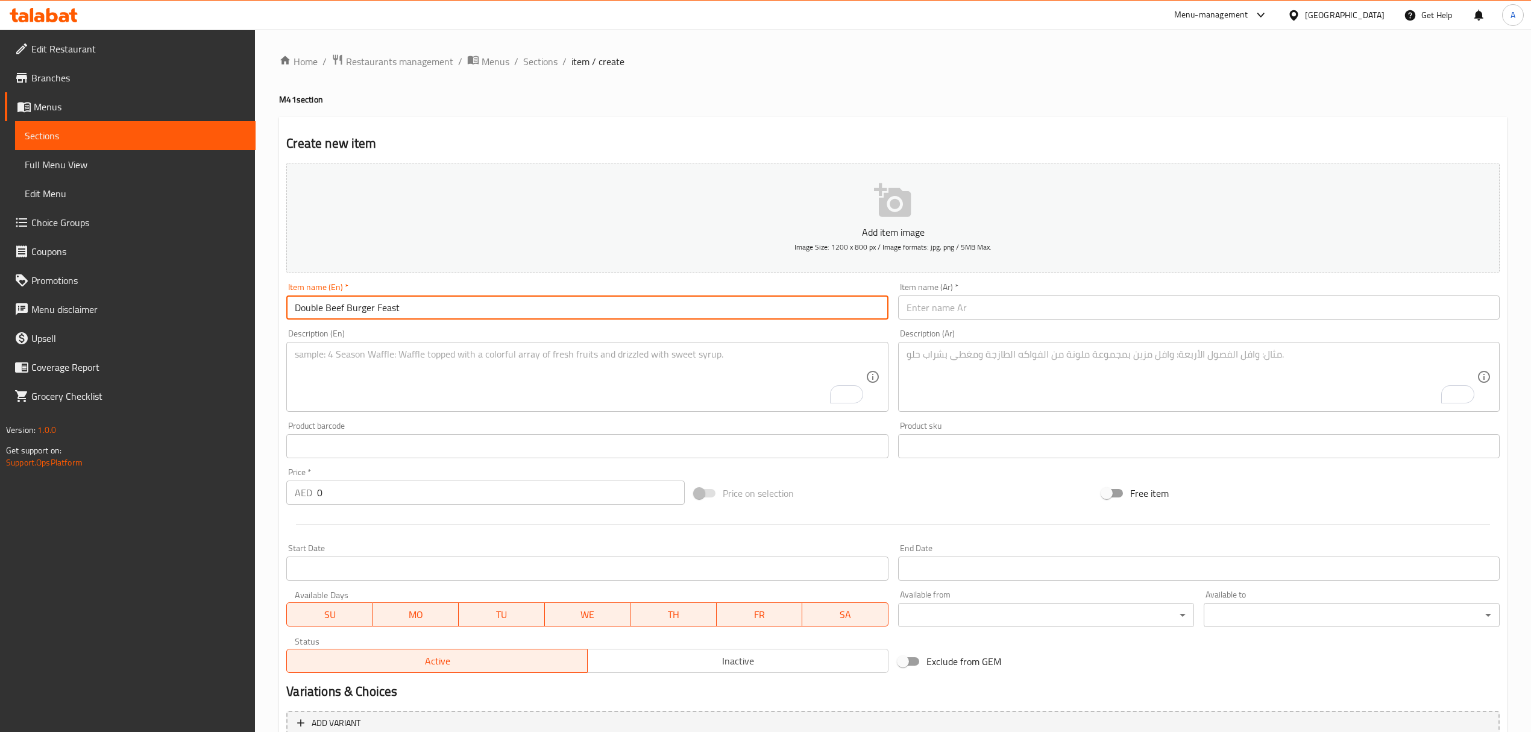
type input "Double Beef Burger Feast"
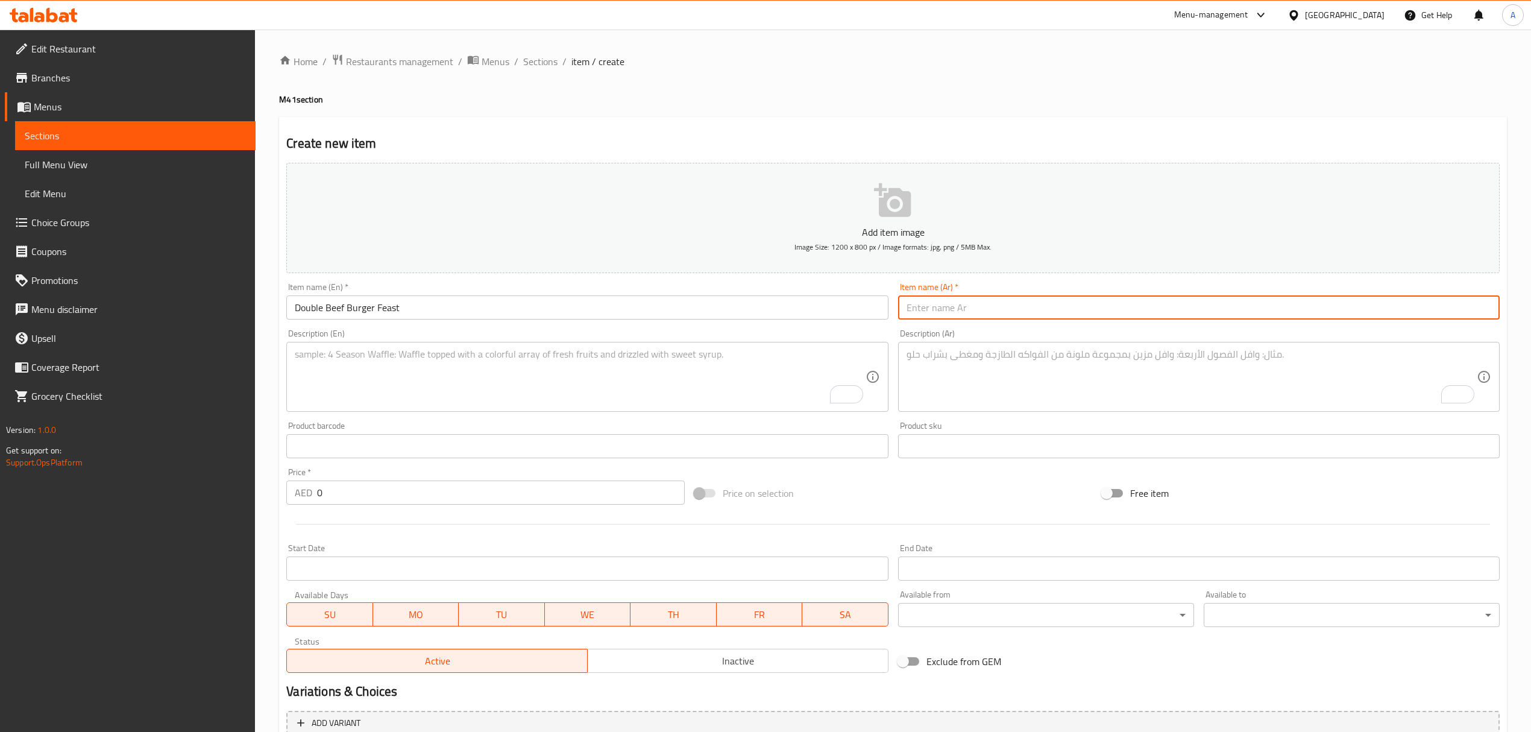
click at [944, 299] on input "text" at bounding box center [1199, 307] width 602 height 24
paste input "عرض البيف بورجر الدوبل"
type input "عرض البيف بورجر الدوبل"
click at [821, 362] on textarea "To enrich screen reader interactions, please activate Accessibility in Grammarl…" at bounding box center [580, 376] width 570 height 57
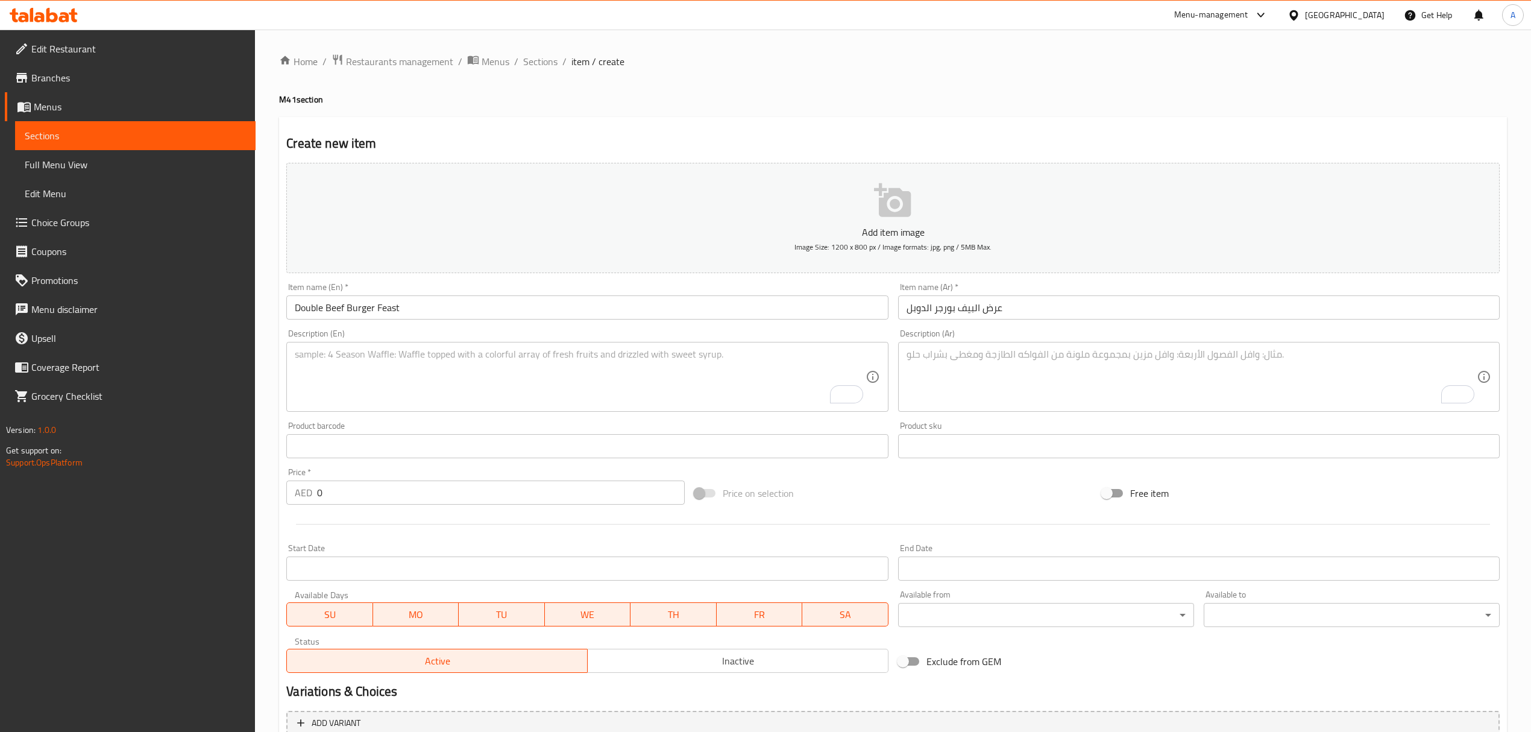
click at [426, 382] on textarea "To enrich screen reader interactions, please activate Accessibility in Grammarl…" at bounding box center [580, 376] width 570 height 57
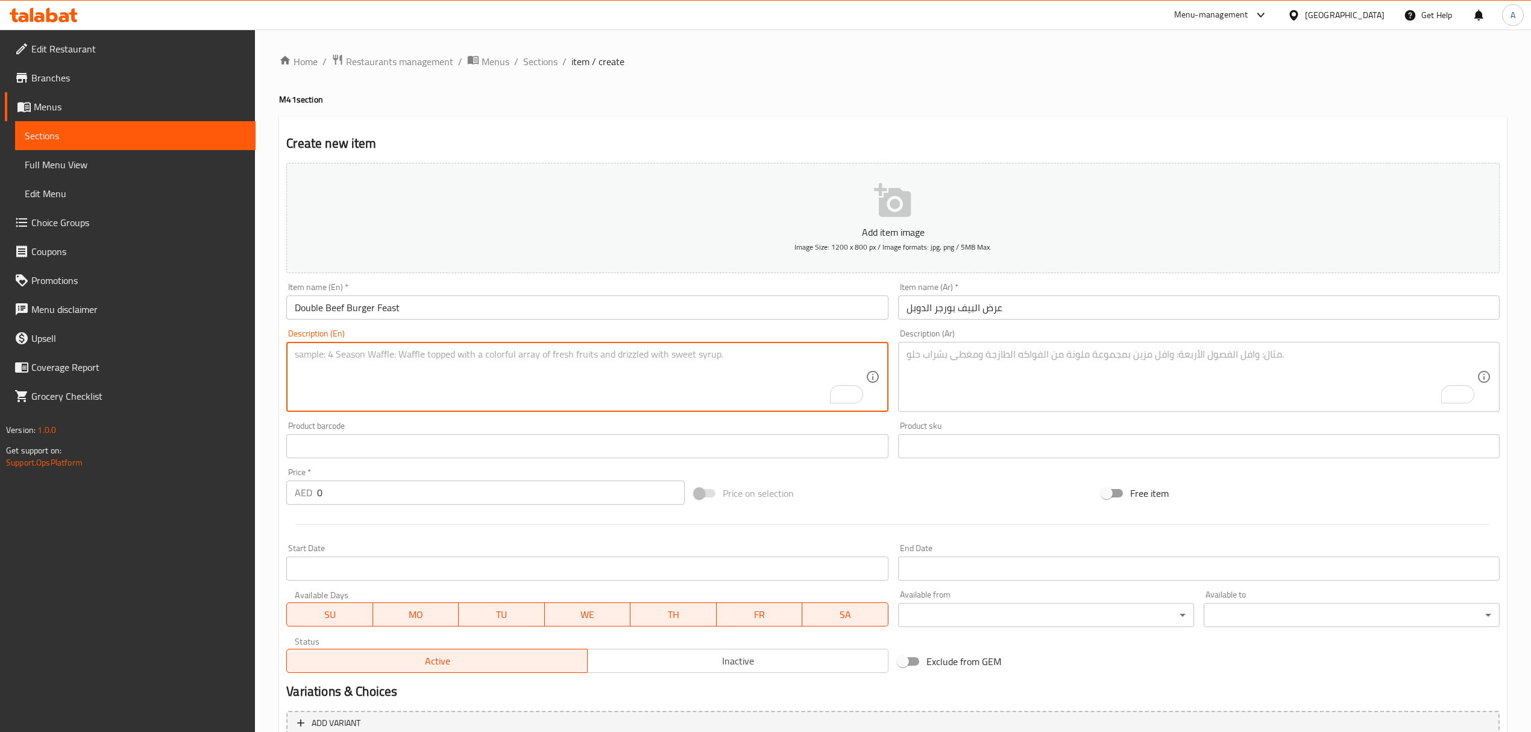
paste textarea "Double Wimpy B + Fries + Drink"
type textarea "Double Wimpy B + Fries + Drink"
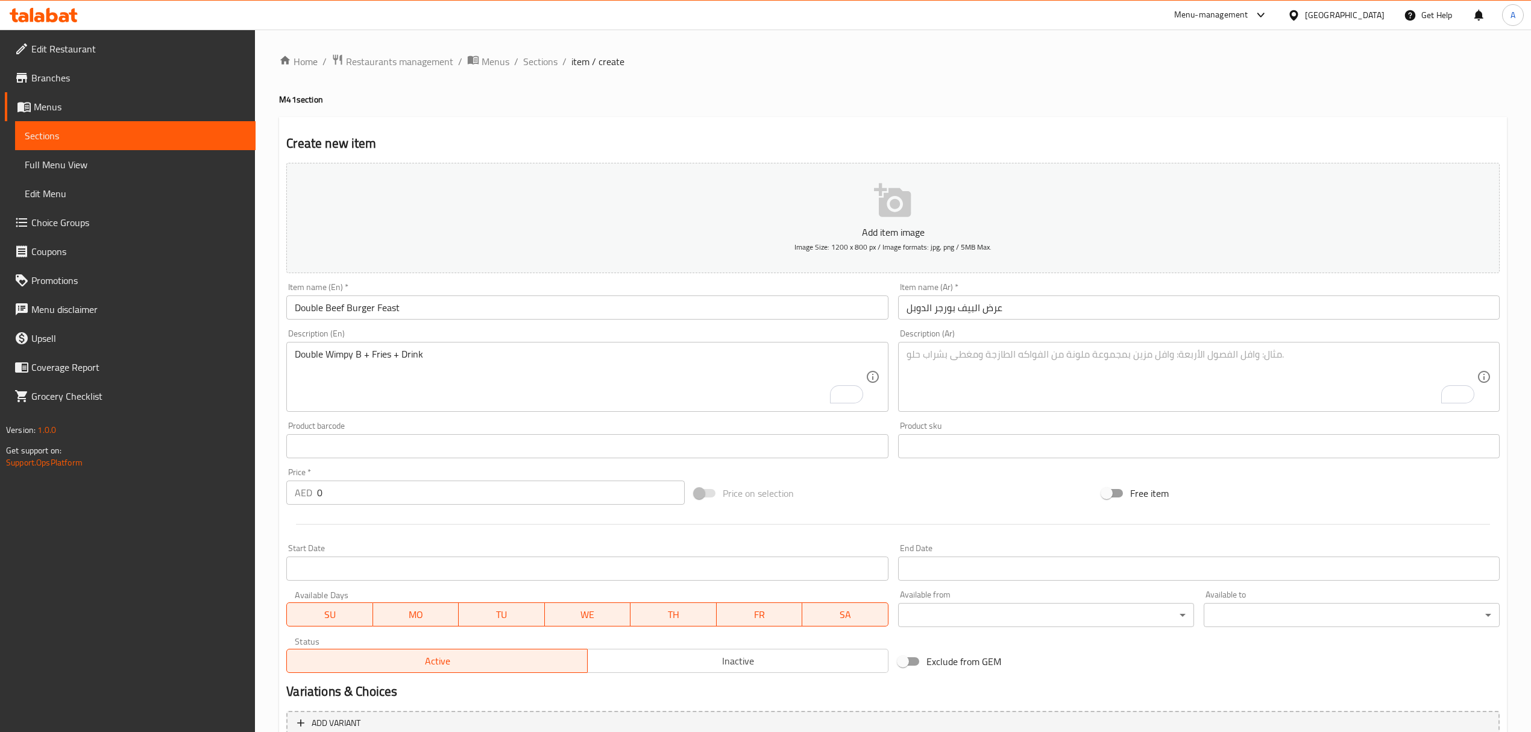
click at [956, 392] on textarea "To enrich screen reader interactions, please activate Accessibility in Grammarl…" at bounding box center [1192, 376] width 570 height 57
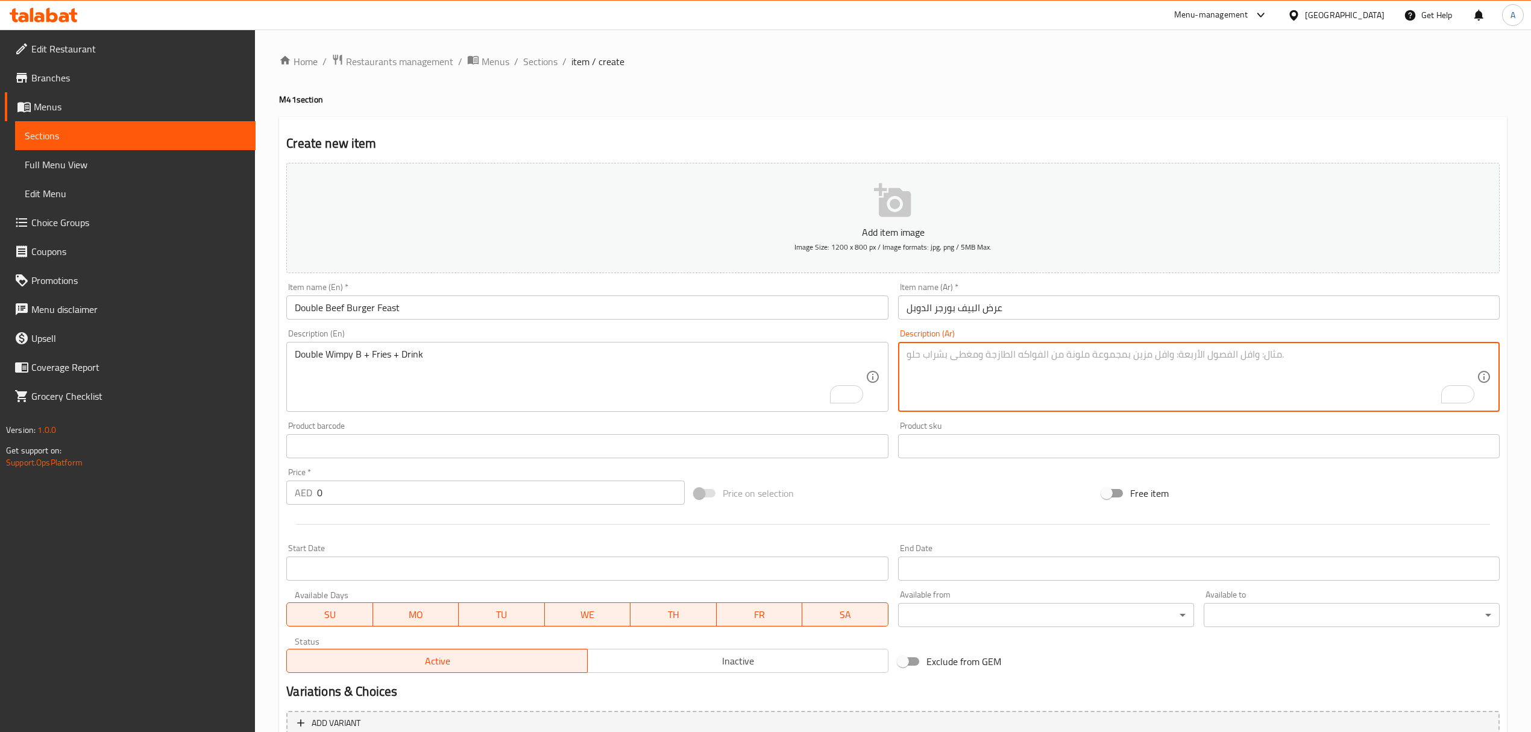
paste textarea "دوبل ويمبي ب مع البطاطا والمشروب"
type textarea "دوبل ويمبي ب مع البطاطا والمشروب"
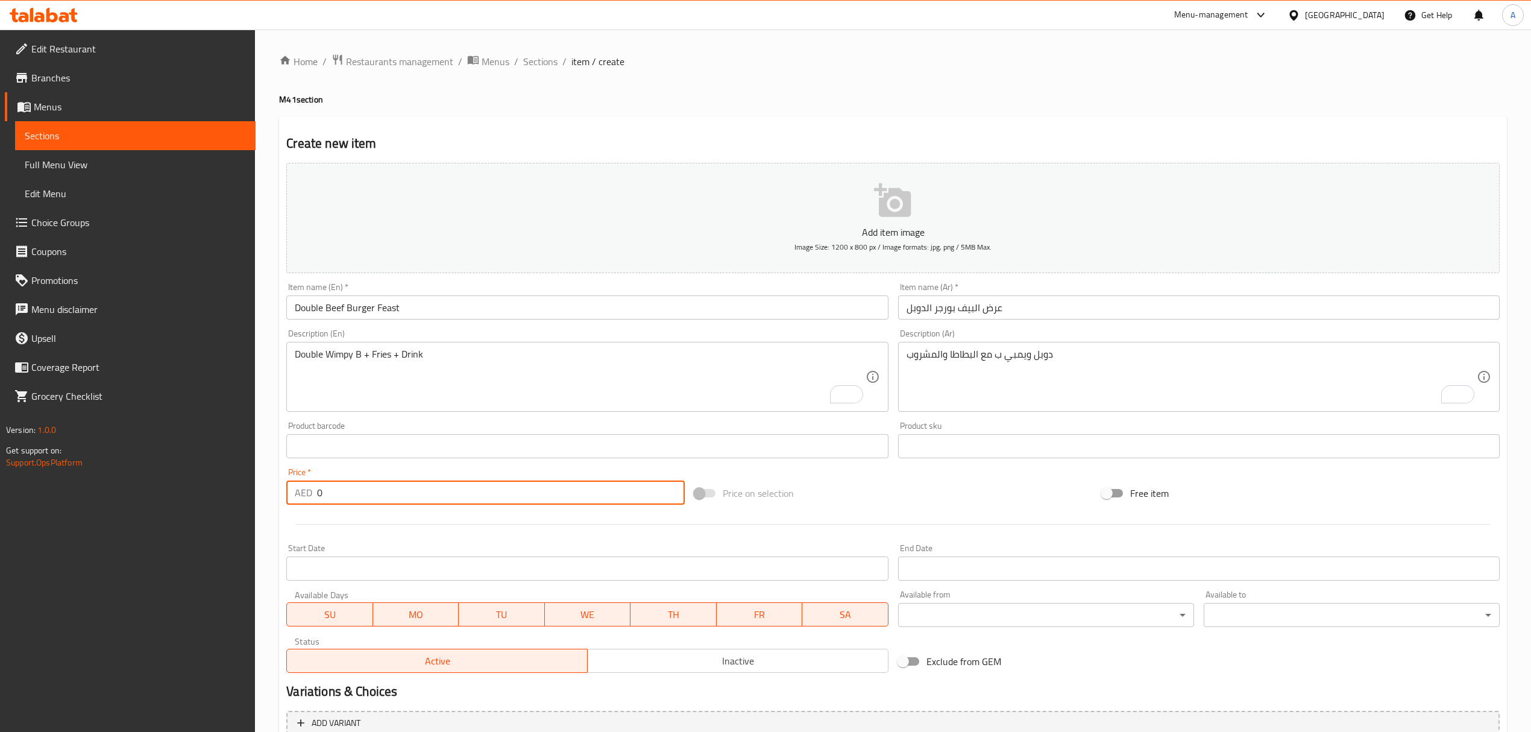
drag, startPoint x: 363, startPoint y: 503, endPoint x: 285, endPoint y: 507, distance: 78.5
click at [285, 507] on div "Price   * AED 0 Price *" at bounding box center [486, 486] width 408 height 46
paste input "48"
type input "48"
click at [473, 522] on div at bounding box center [893, 524] width 1223 height 30
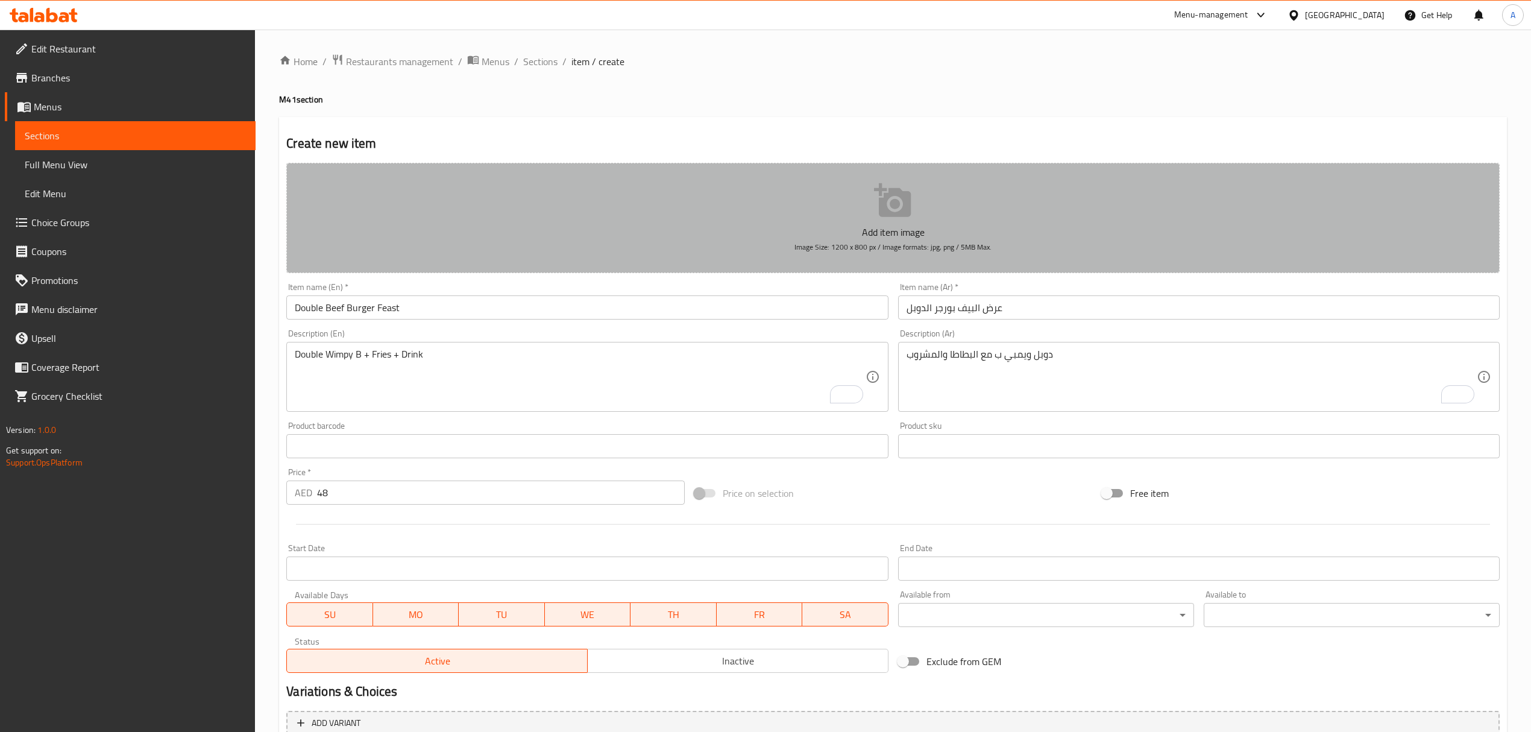
click at [876, 215] on icon "button" at bounding box center [893, 200] width 39 height 39
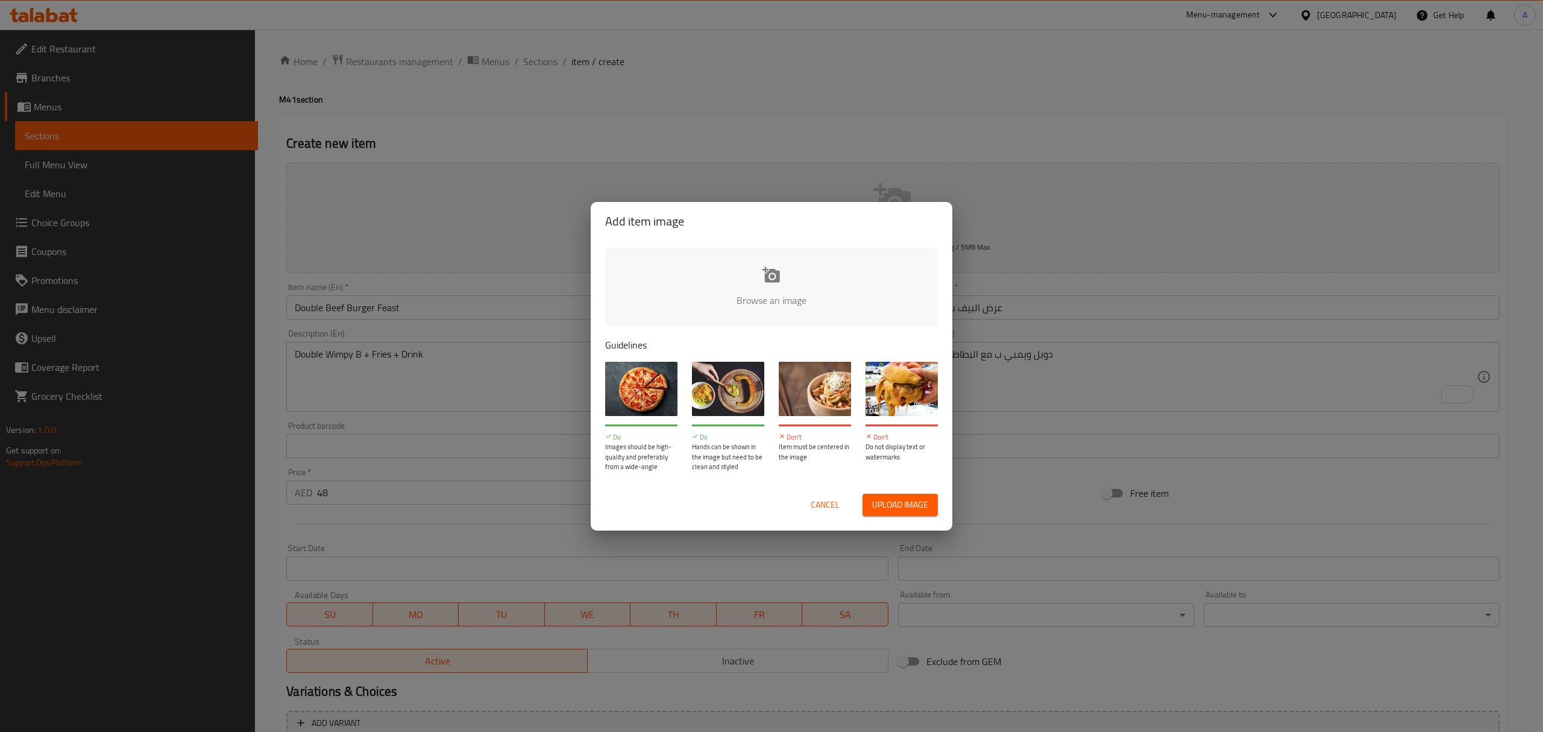
click at [777, 286] on input "file" at bounding box center [1179, 304] width 1148 height 113
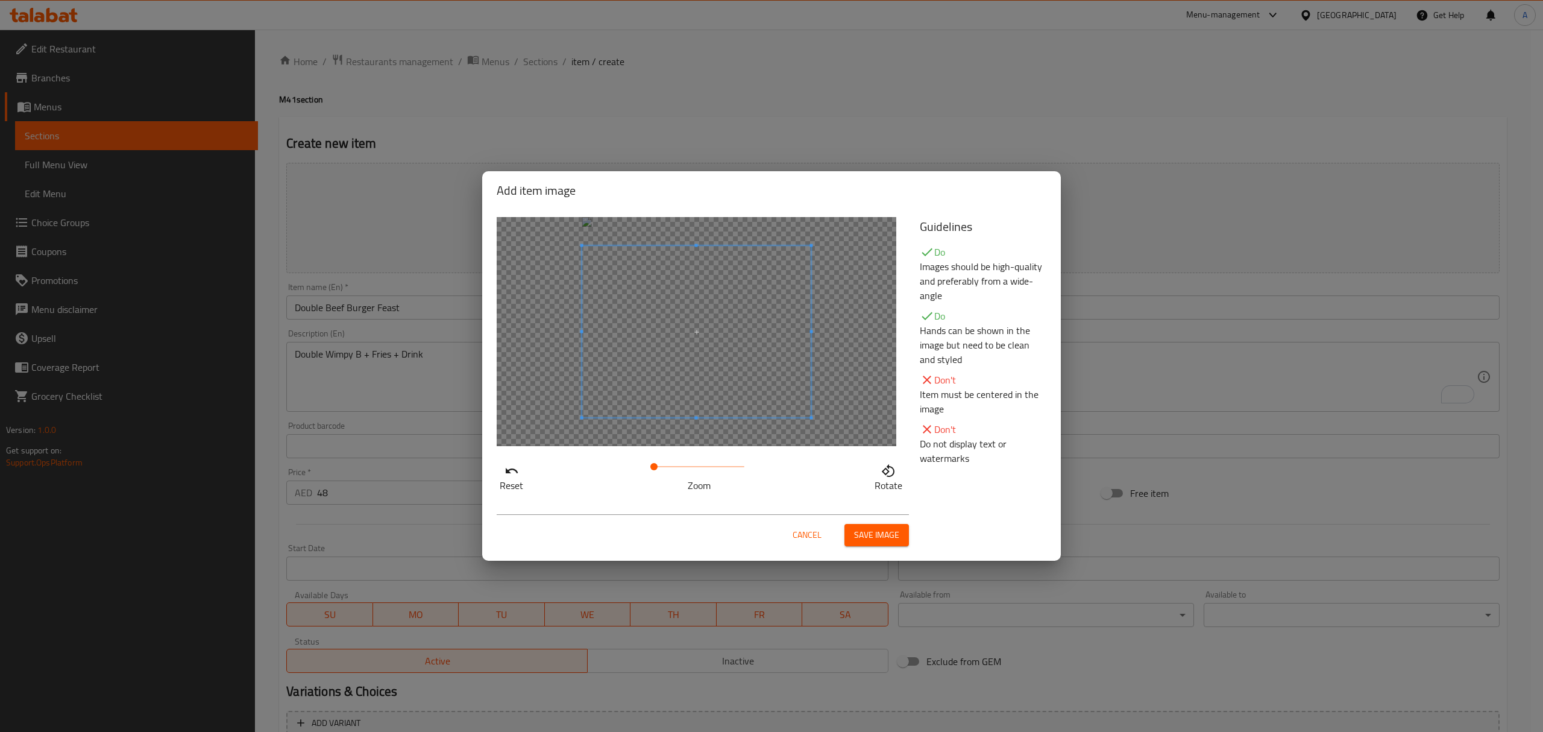
click at [890, 537] on span "Save image" at bounding box center [876, 535] width 45 height 15
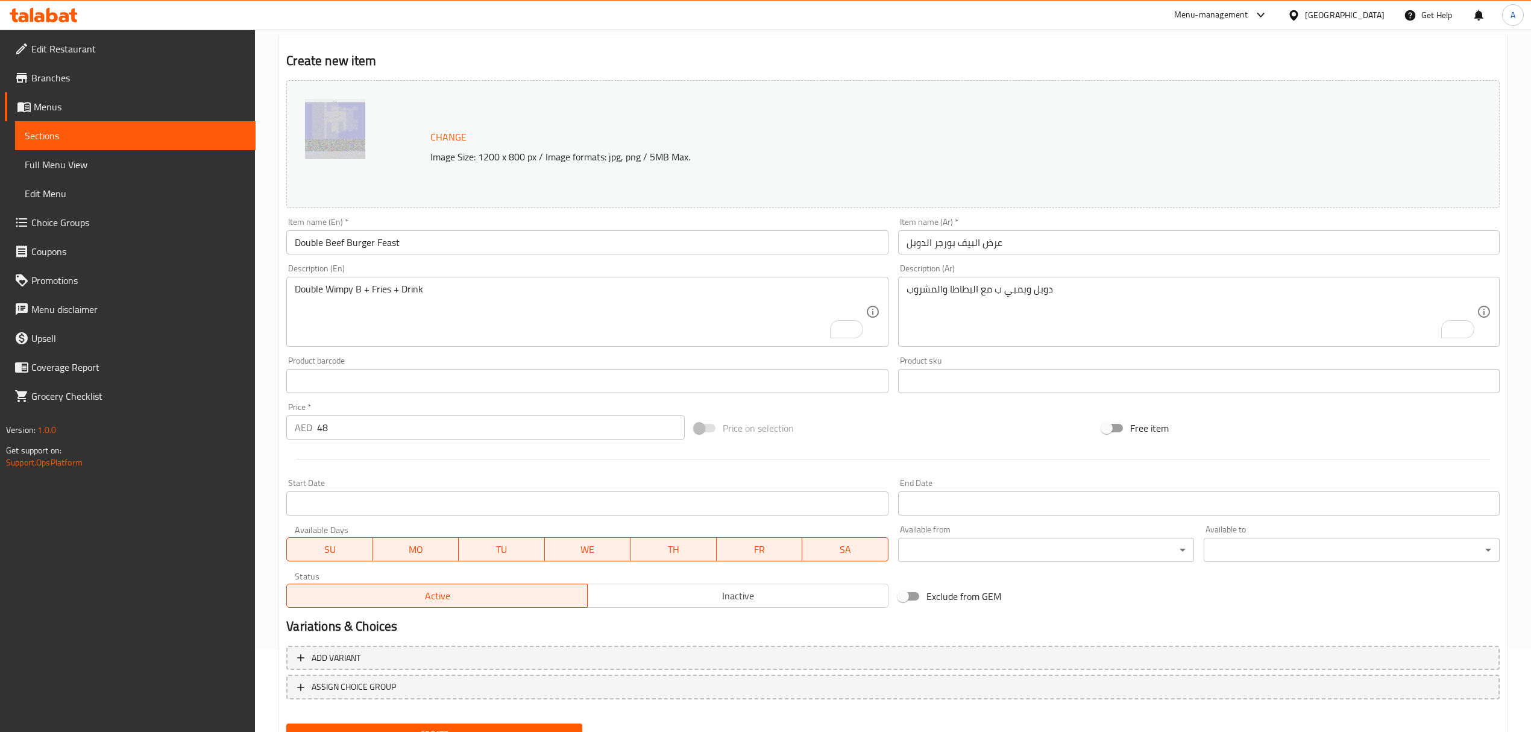
scroll to position [136, 0]
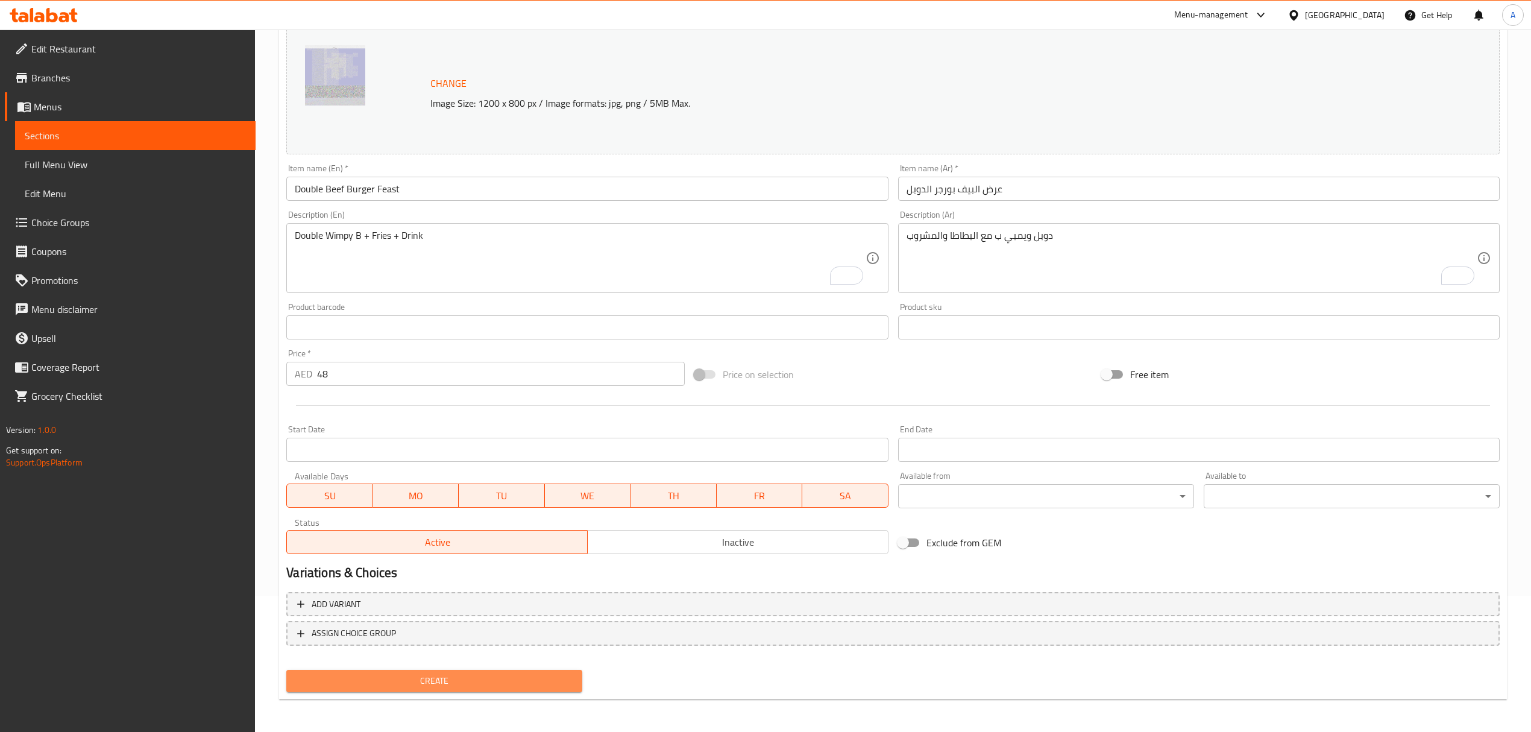
click at [529, 684] on span "Create" at bounding box center [434, 680] width 277 height 15
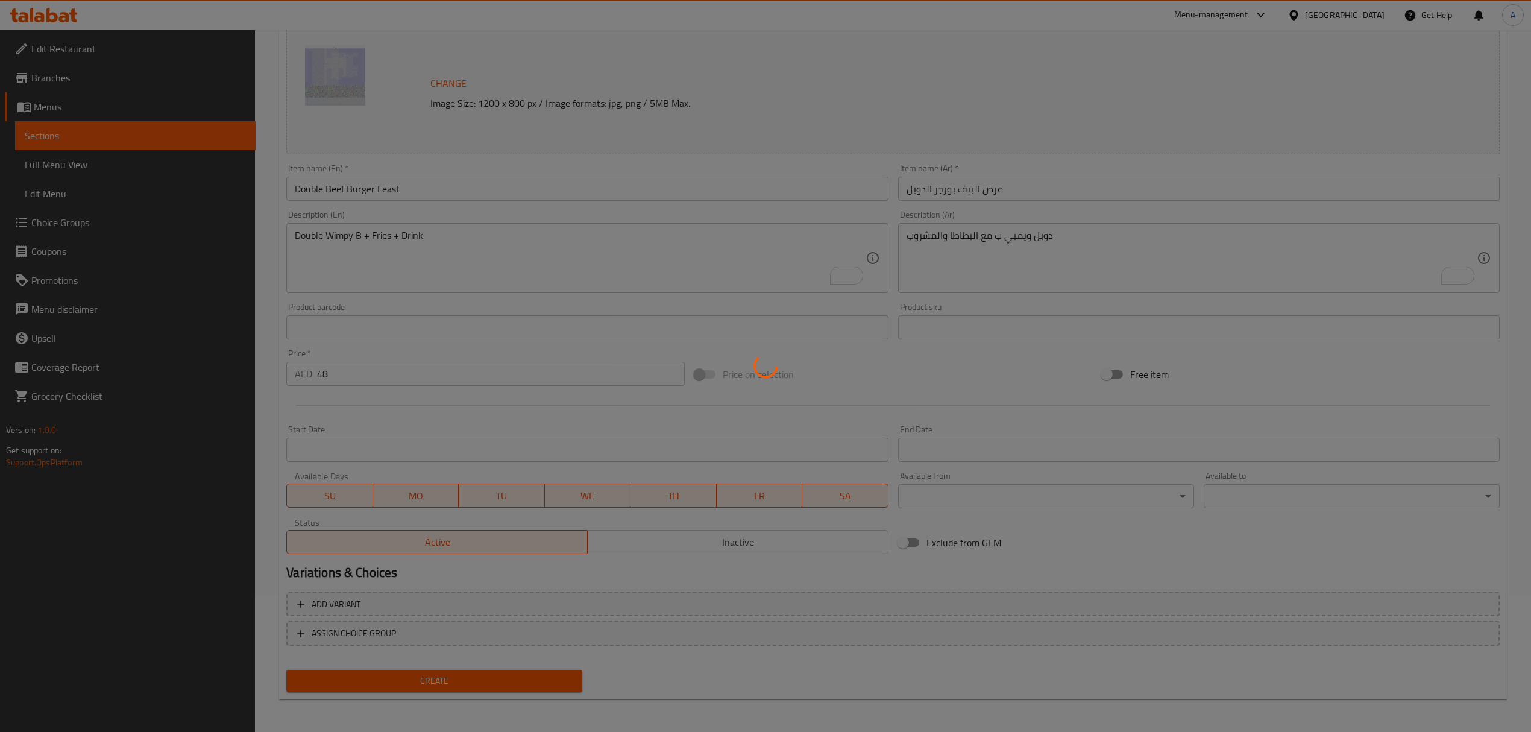
type input "0"
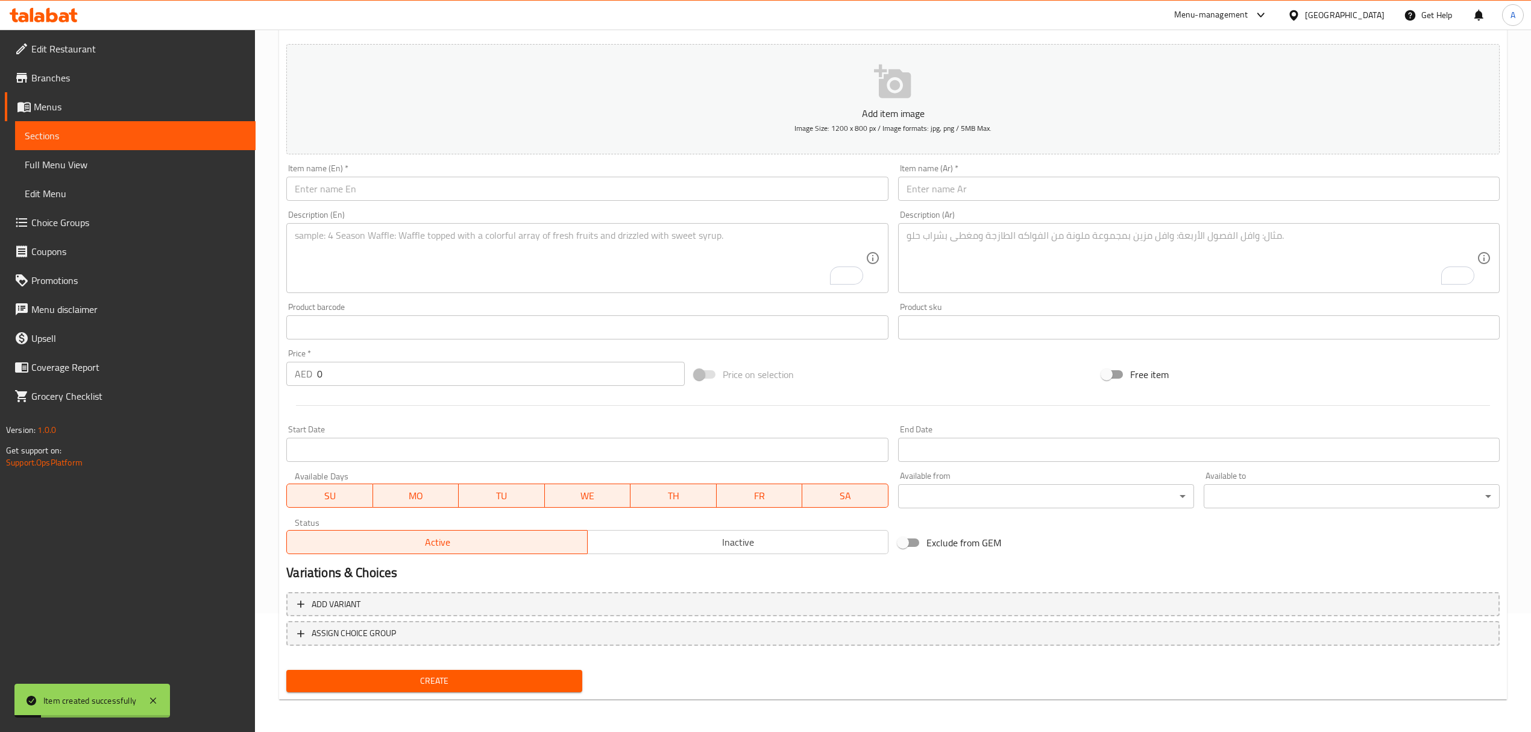
scroll to position [0, 0]
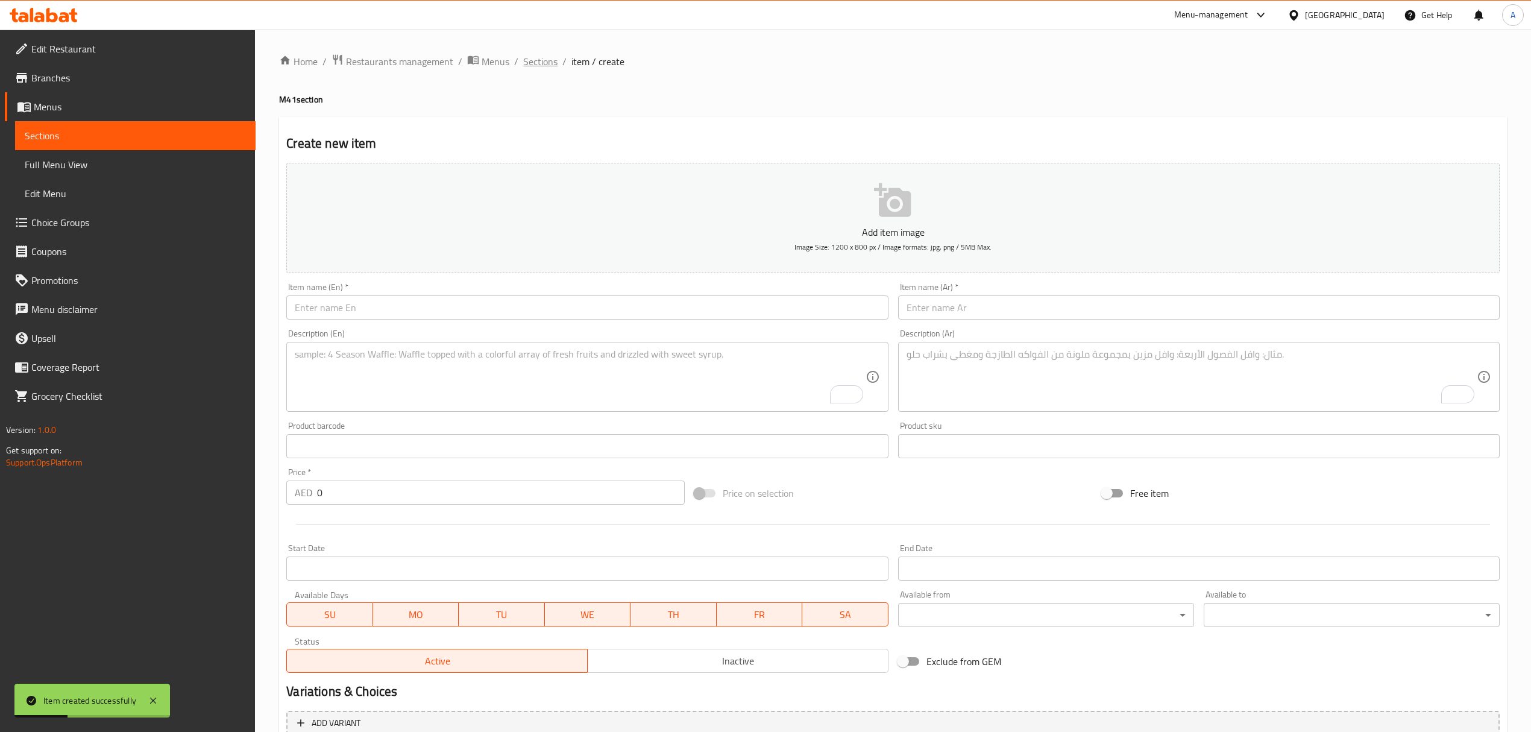
click at [546, 64] on span "Sections" at bounding box center [540, 61] width 34 height 14
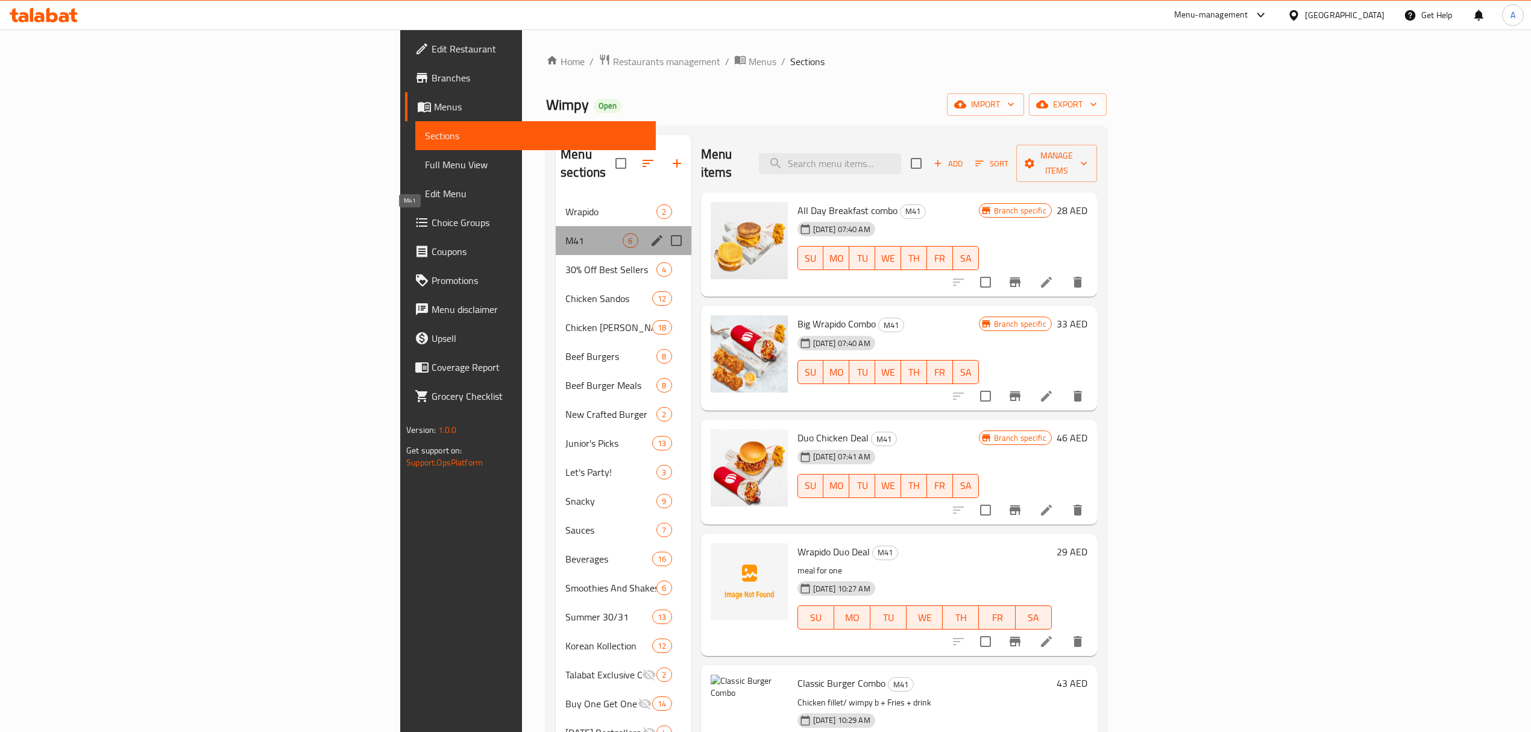
click at [566, 233] on span "M41" at bounding box center [594, 240] width 57 height 14
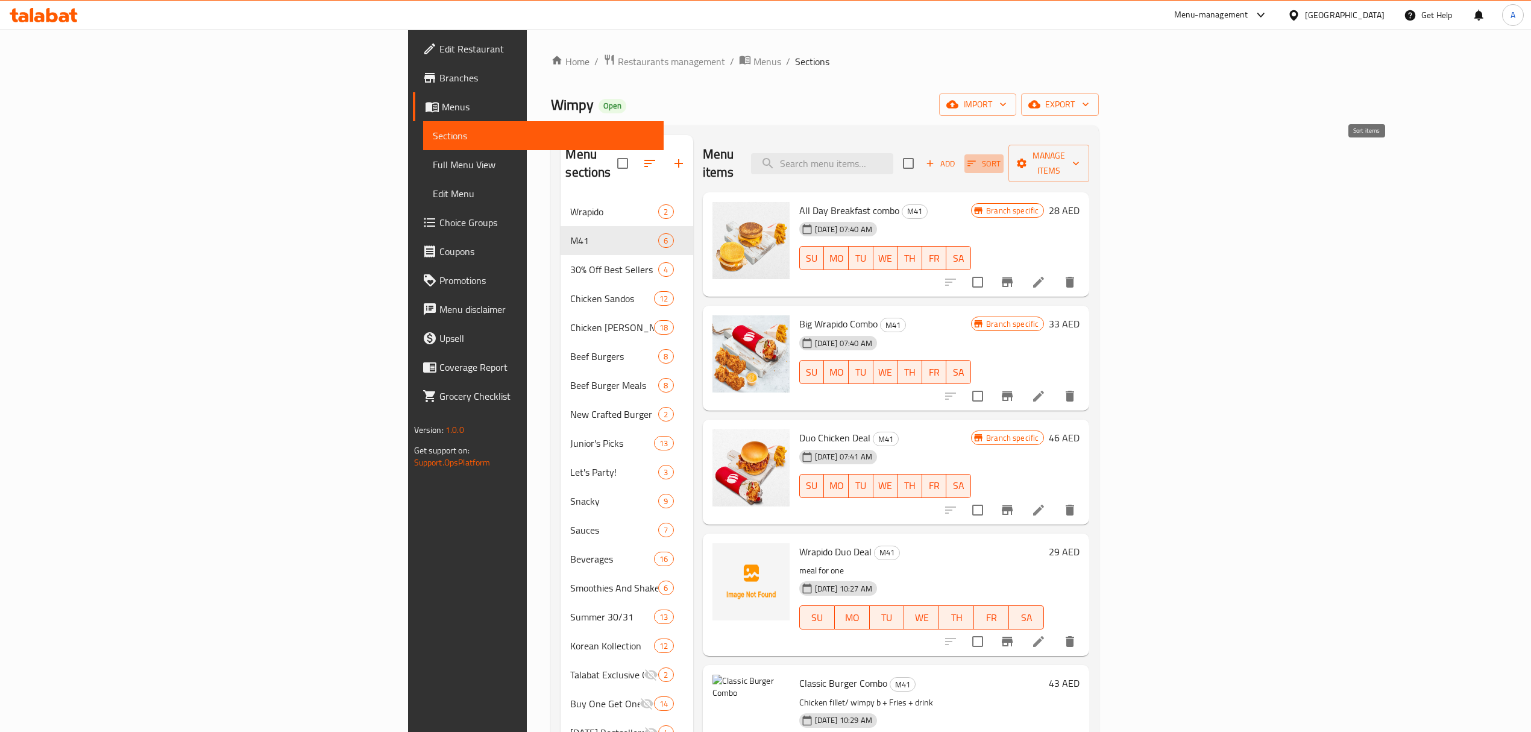
click at [977, 158] on icon "button" at bounding box center [971, 163] width 11 height 11
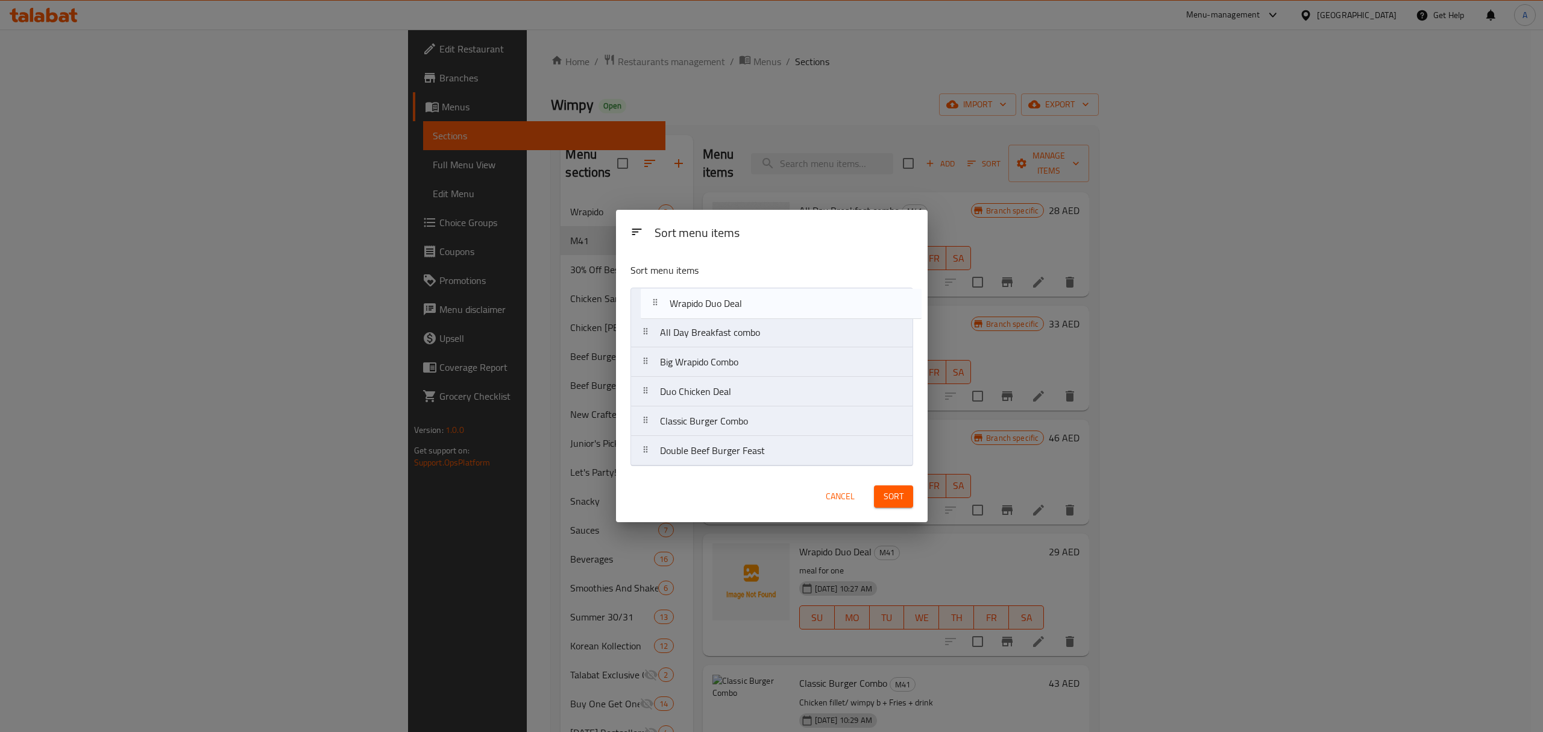
drag, startPoint x: 672, startPoint y: 393, endPoint x: 678, endPoint y: 301, distance: 91.9
click at [678, 301] on nav "All Day Breakfast combo Big Wrapido Combo Duo Chicken Deal Wrapido Duo Deal Cla…" at bounding box center [772, 377] width 283 height 178
drag, startPoint x: 708, startPoint y: 426, endPoint x: 710, endPoint y: 338, distance: 87.4
click at [710, 338] on nav "Wrapido Duo Deal All Day Breakfast combo Big Wrapido Combo Duo Chicken Deal Cla…" at bounding box center [772, 377] width 283 height 178
drag, startPoint x: 717, startPoint y: 456, endPoint x: 717, endPoint y: 363, distance: 92.8
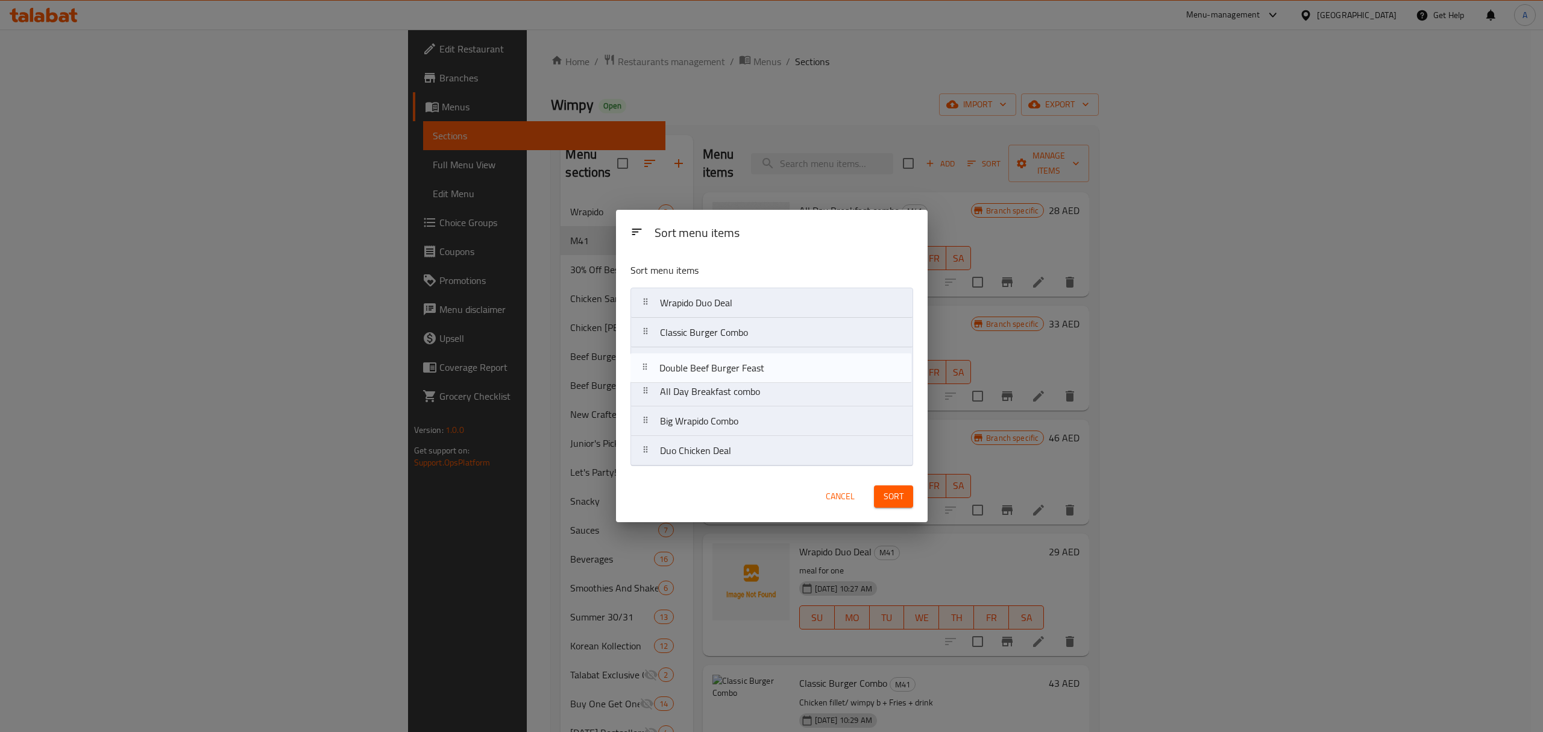
click at [717, 363] on nav "Wrapido Duo Deal Classic Burger Combo All Day Breakfast combo Big Wrapido Combo…" at bounding box center [772, 377] width 283 height 178
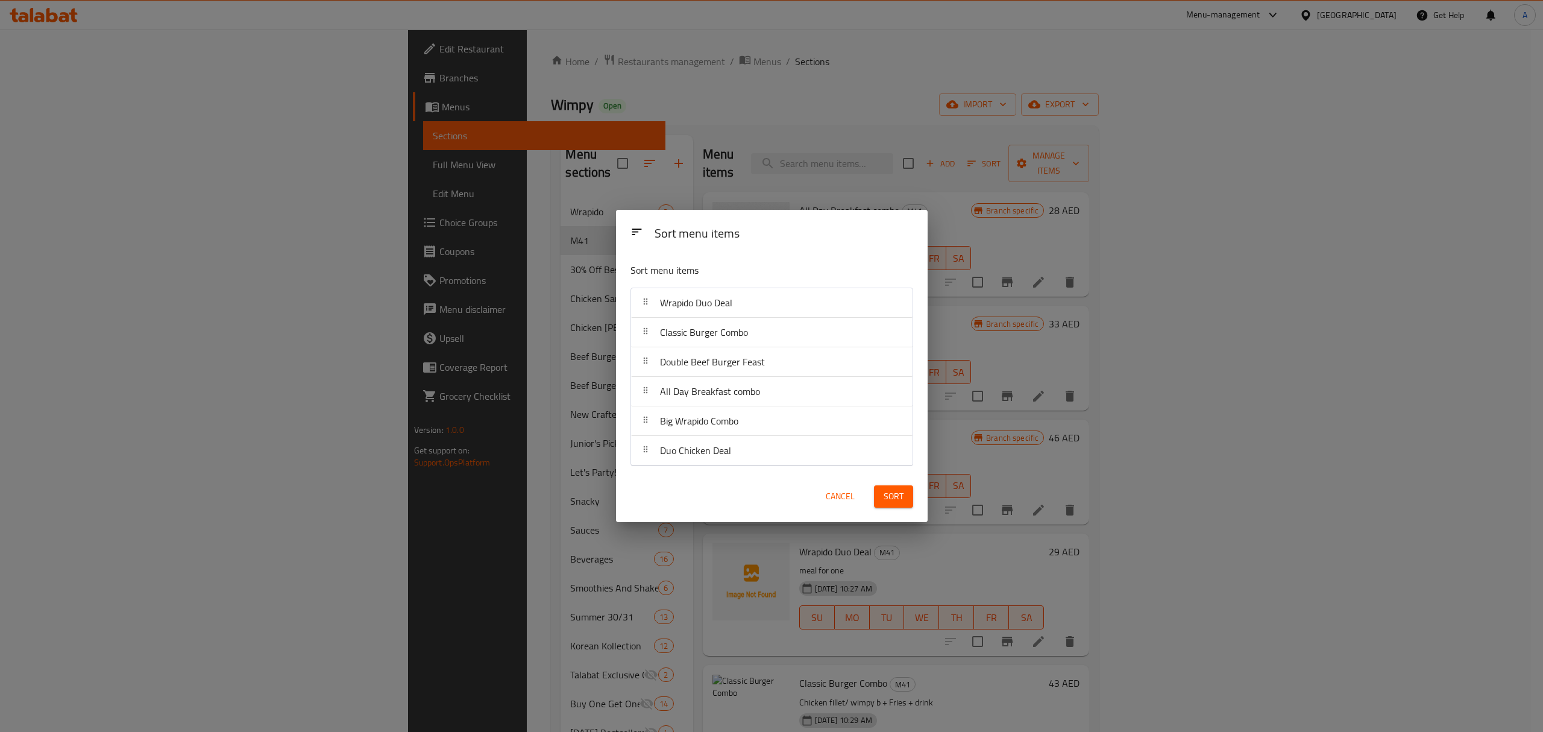
click at [881, 488] on button "Sort" at bounding box center [893, 496] width 39 height 22
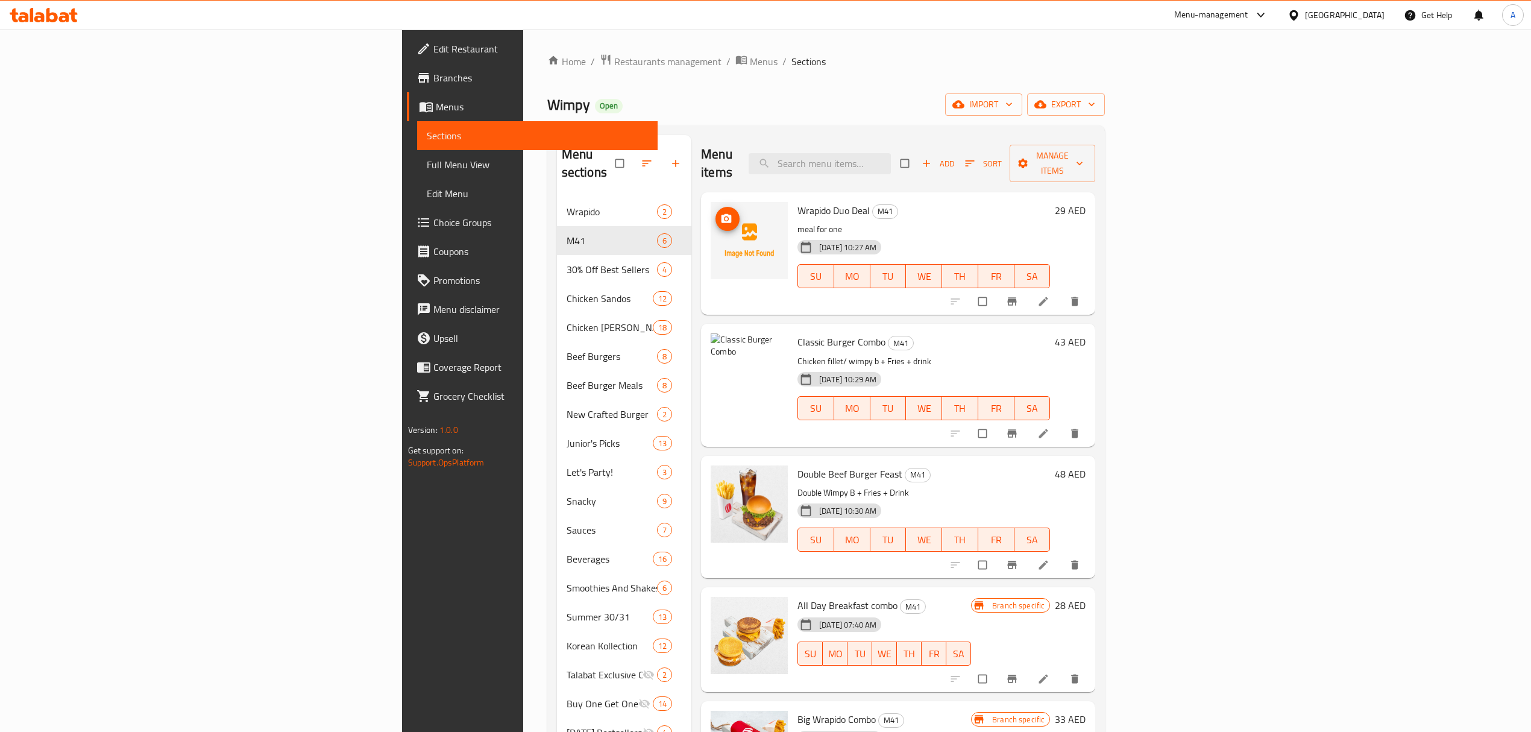
click at [720, 213] on icon "upload picture" at bounding box center [726, 219] width 12 height 12
click at [716, 213] on span "upload picture" at bounding box center [728, 219] width 24 height 12
click at [720, 213] on icon "upload picture" at bounding box center [726, 219] width 12 height 12
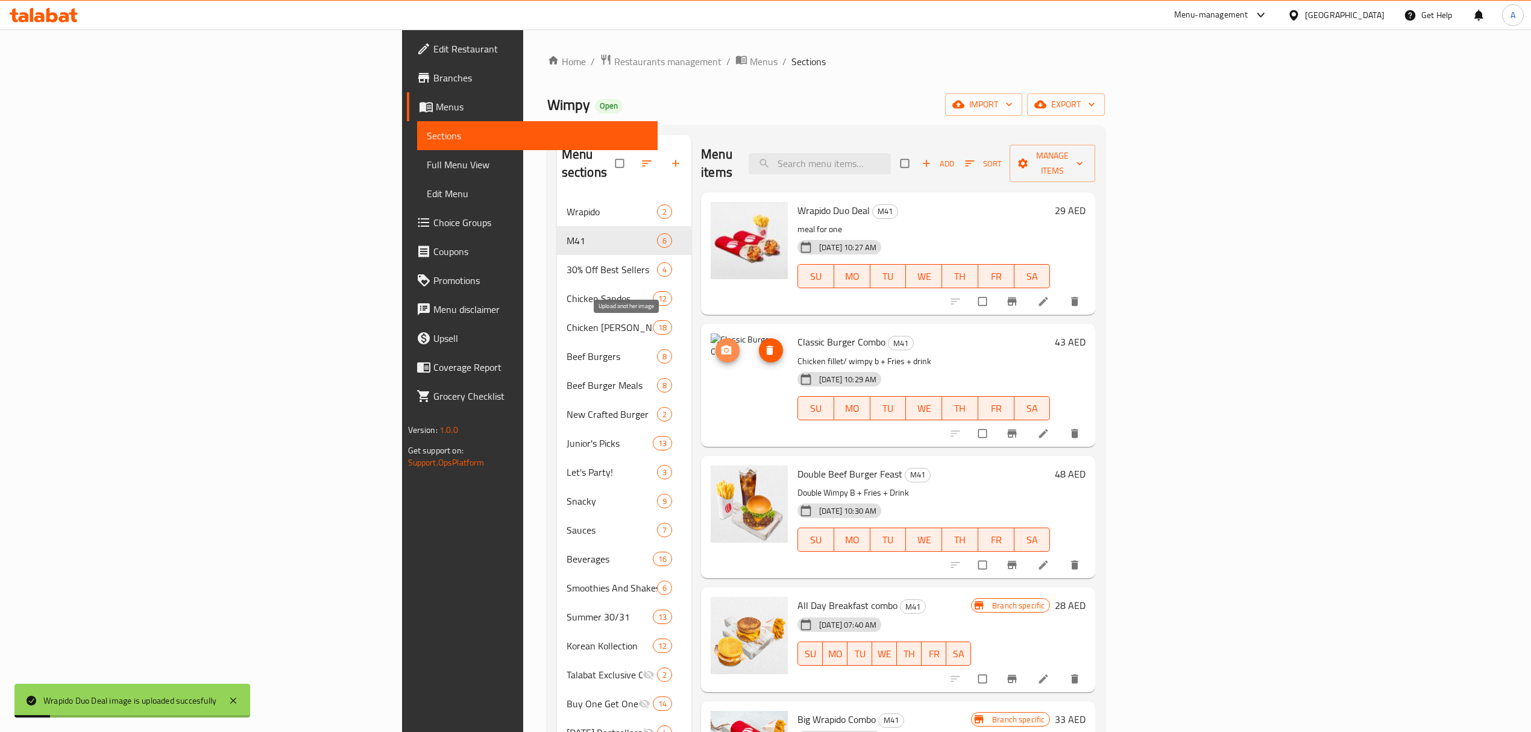
click at [725, 349] on circle "upload picture" at bounding box center [726, 350] width 3 height 3
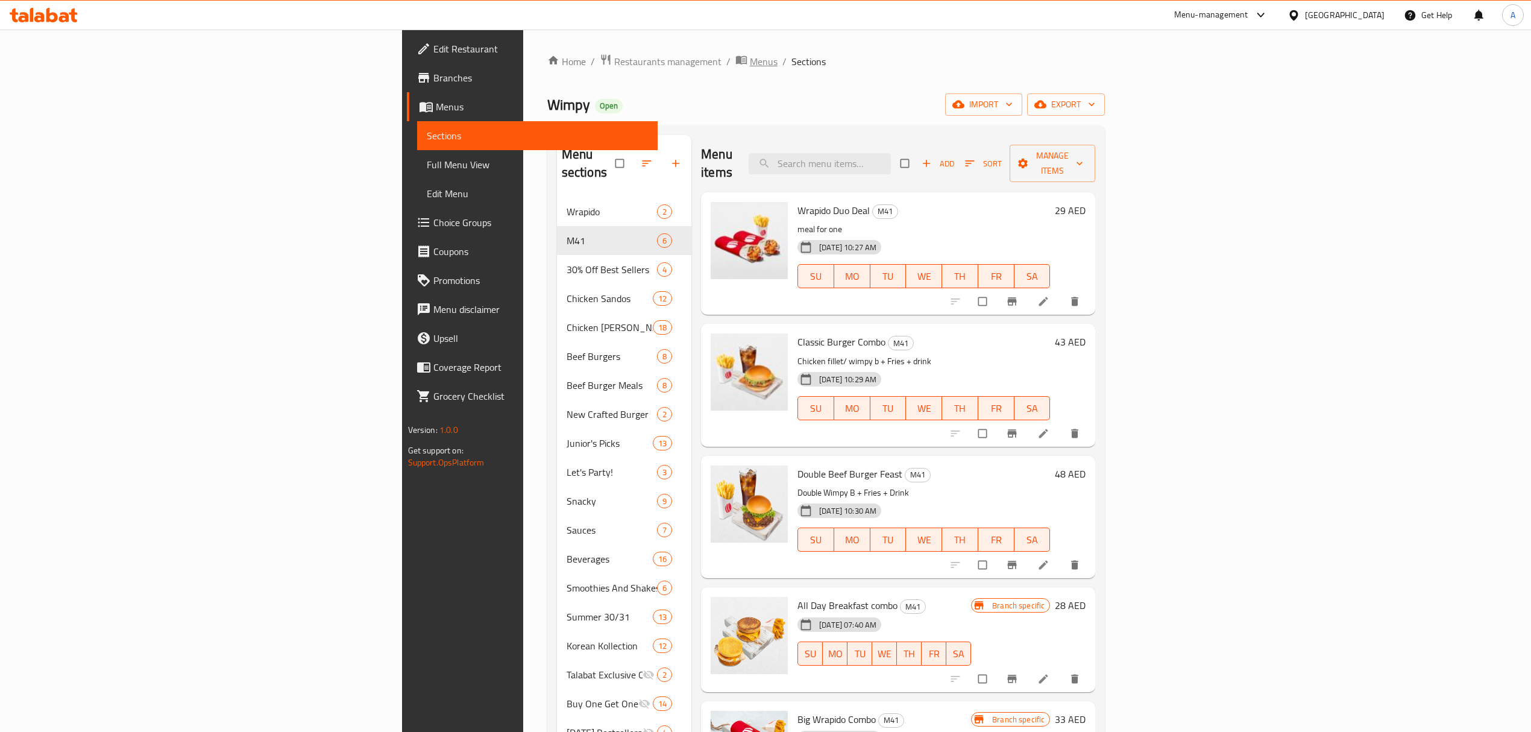
click at [750, 61] on span "Menus" at bounding box center [764, 61] width 28 height 14
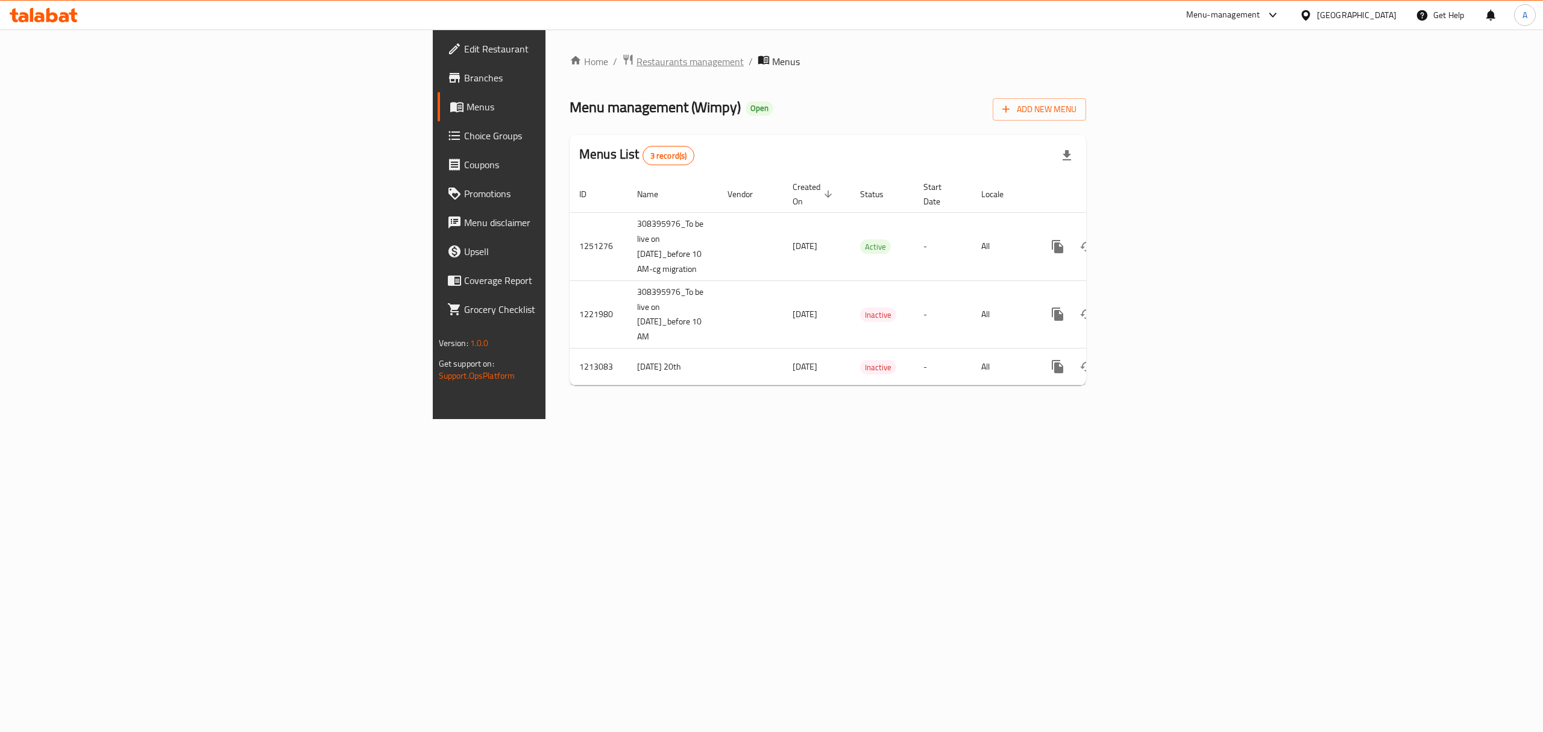
click at [637, 64] on span "Restaurants management" at bounding box center [690, 61] width 107 height 14
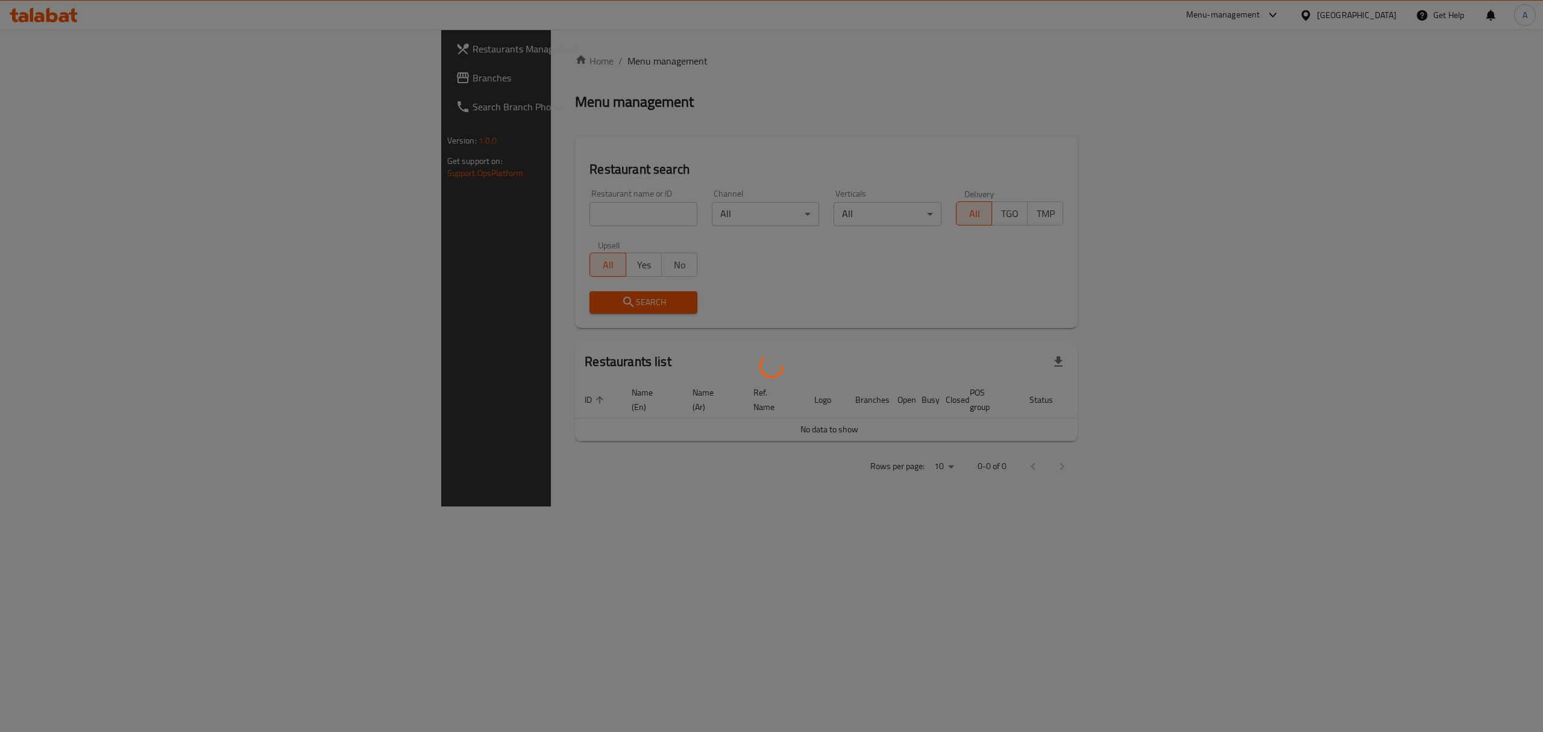
click at [466, 217] on div at bounding box center [771, 366] width 1543 height 732
click at [466, 217] on div at bounding box center [765, 366] width 1531 height 732
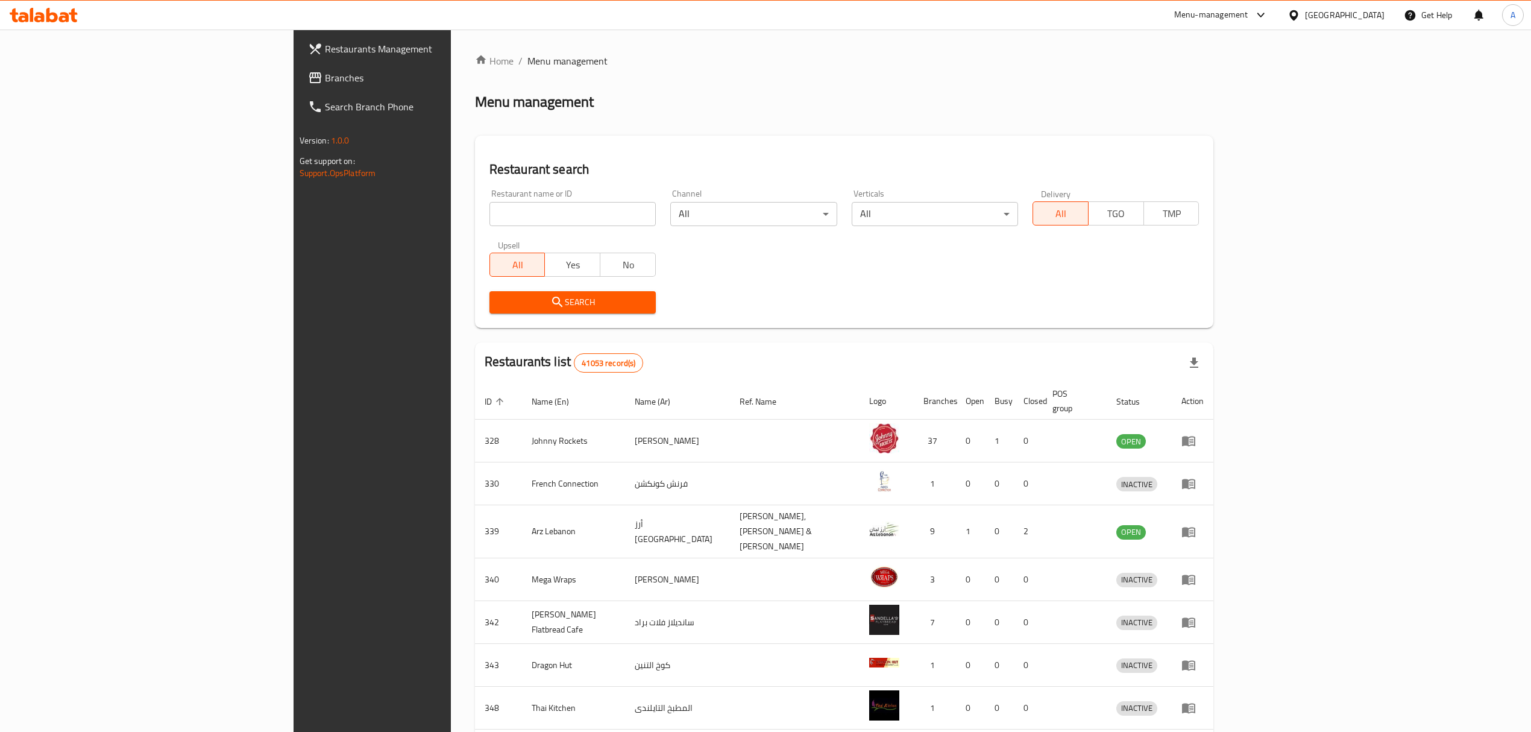
click at [490, 217] on input "search" at bounding box center [573, 214] width 166 height 24
click at [490, 219] on input "search" at bounding box center [573, 214] width 166 height 24
type input "wimpy"
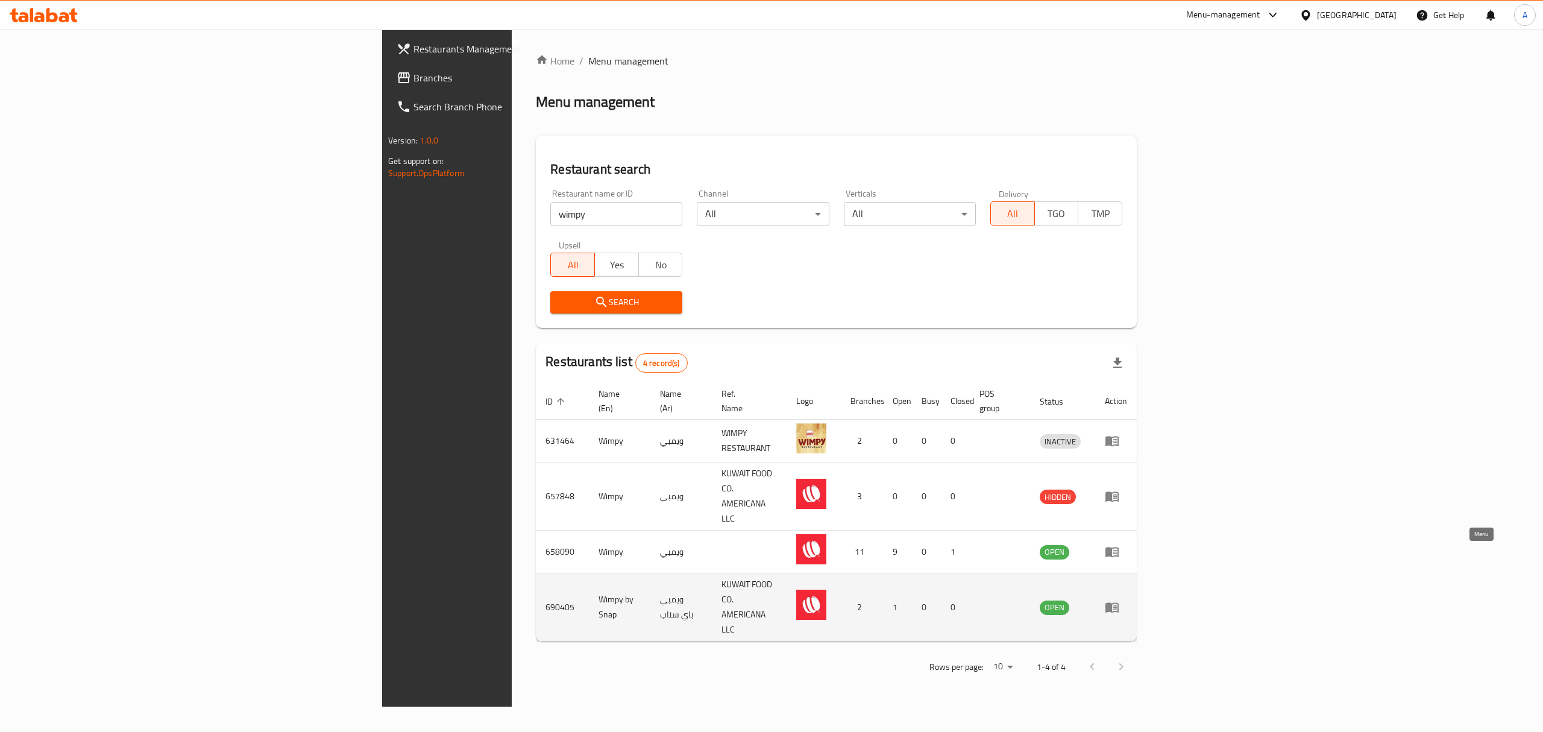
click at [1119, 603] on icon "enhanced table" at bounding box center [1112, 608] width 13 height 10
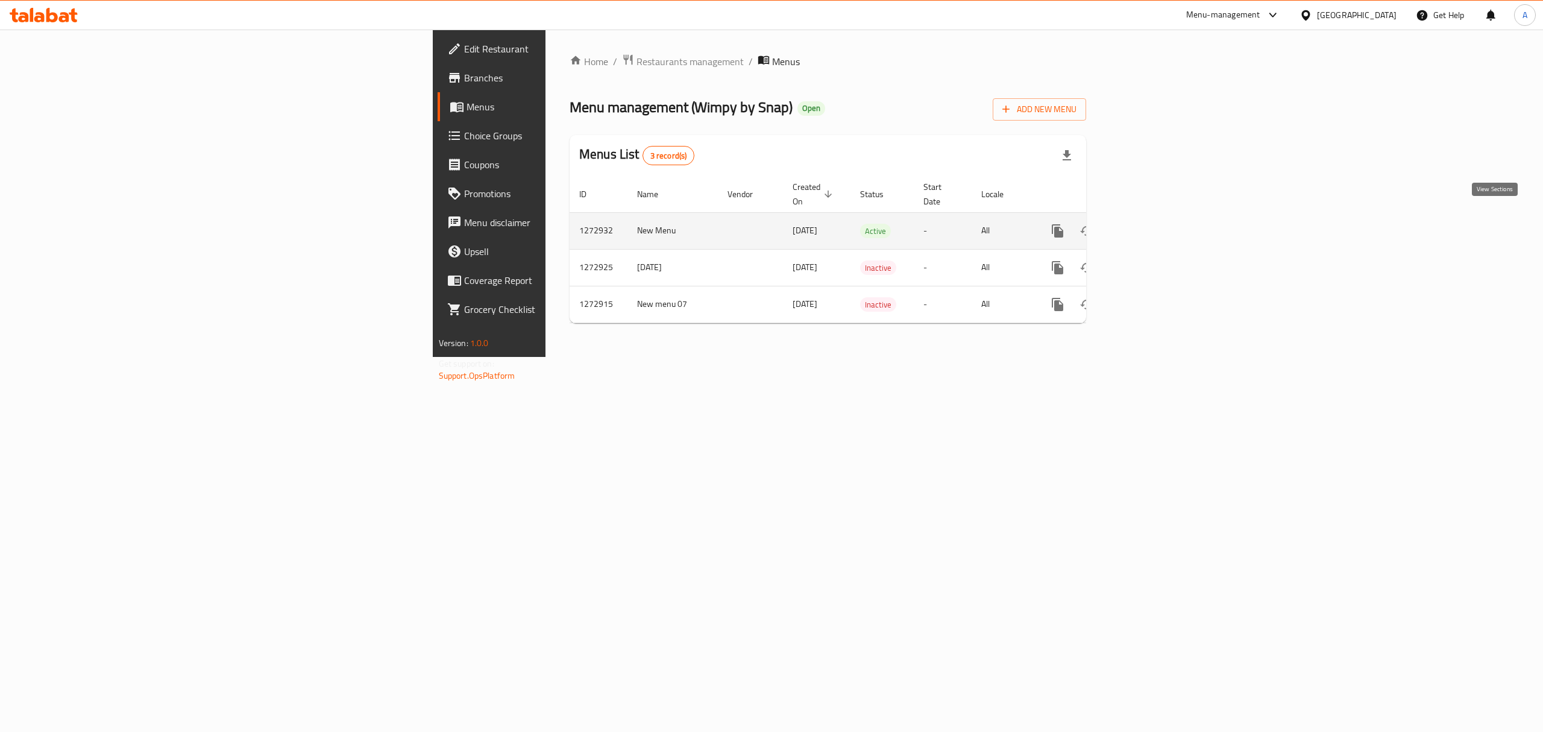
click at [1159, 216] on link "enhanced table" at bounding box center [1144, 230] width 29 height 29
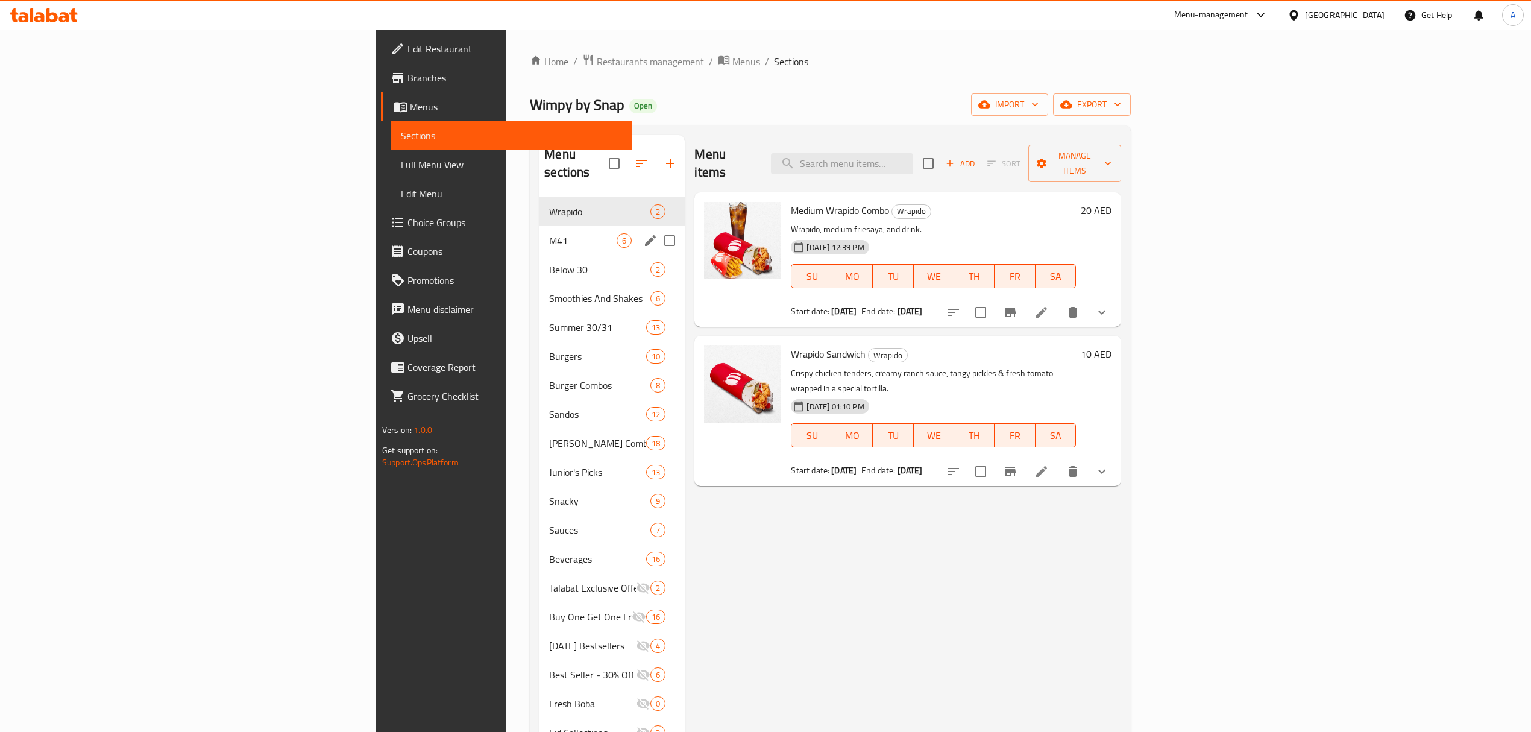
click at [549, 233] on span "M41" at bounding box center [583, 240] width 68 height 14
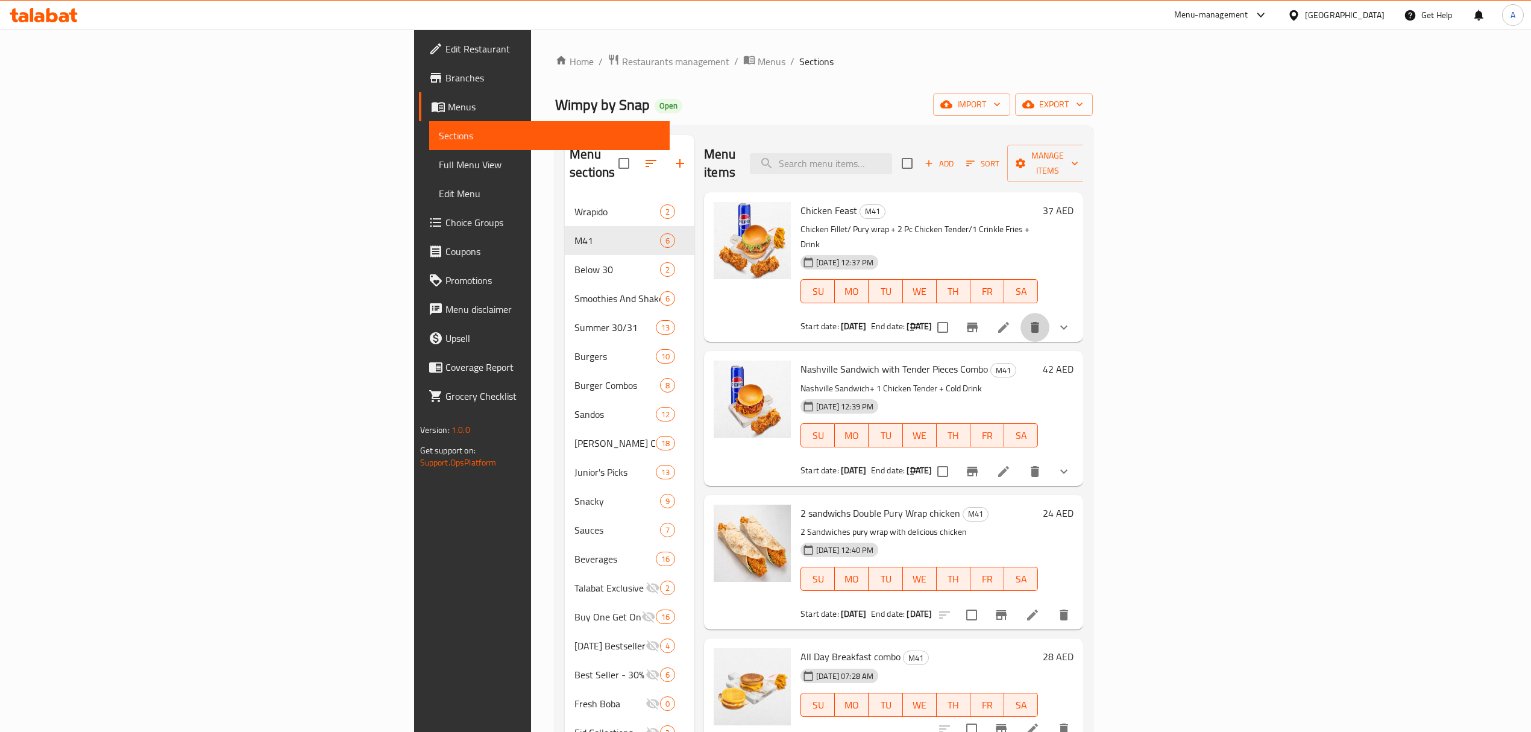
click at [1042, 320] on icon "delete" at bounding box center [1035, 327] width 14 height 14
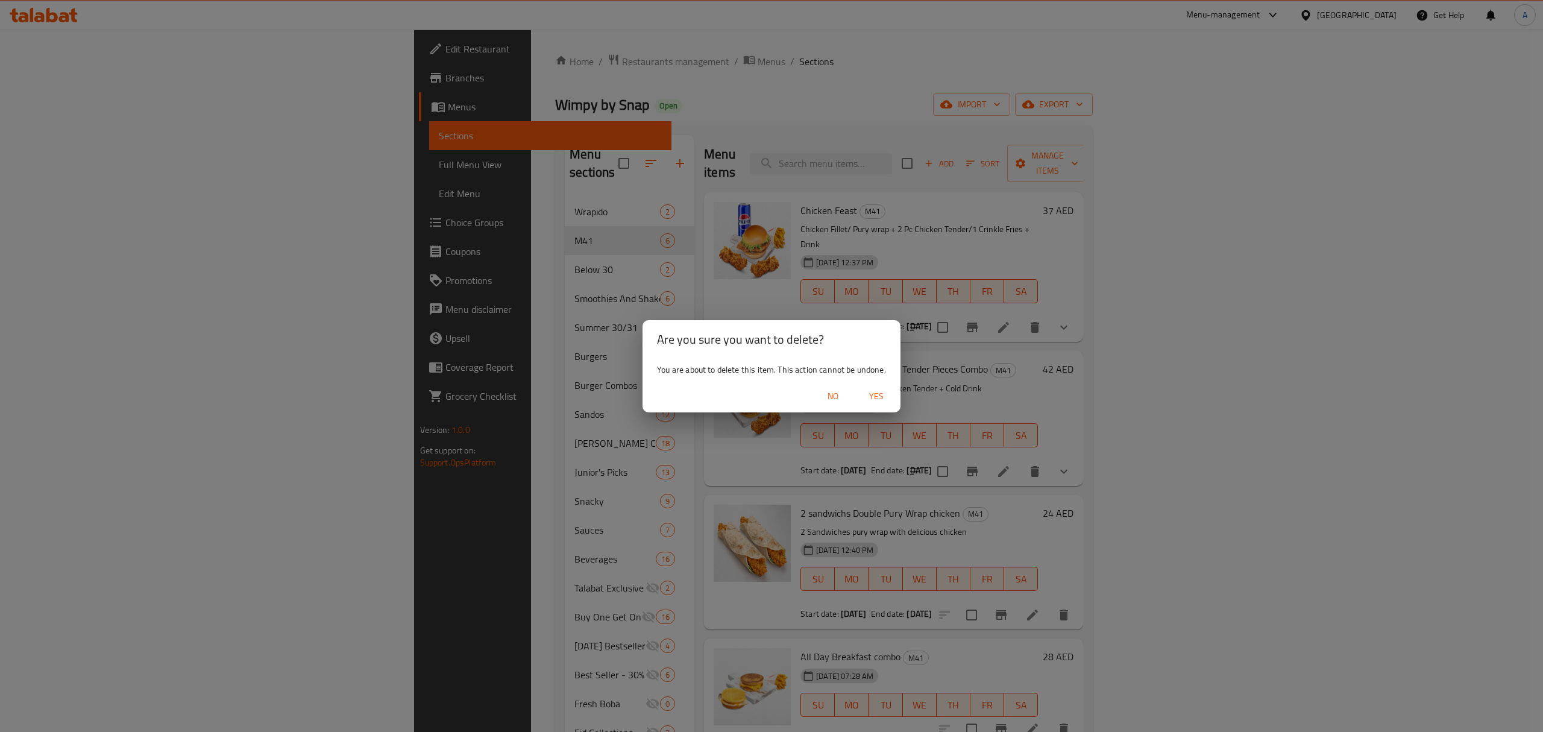
click at [872, 387] on button "Yes" at bounding box center [876, 396] width 39 height 22
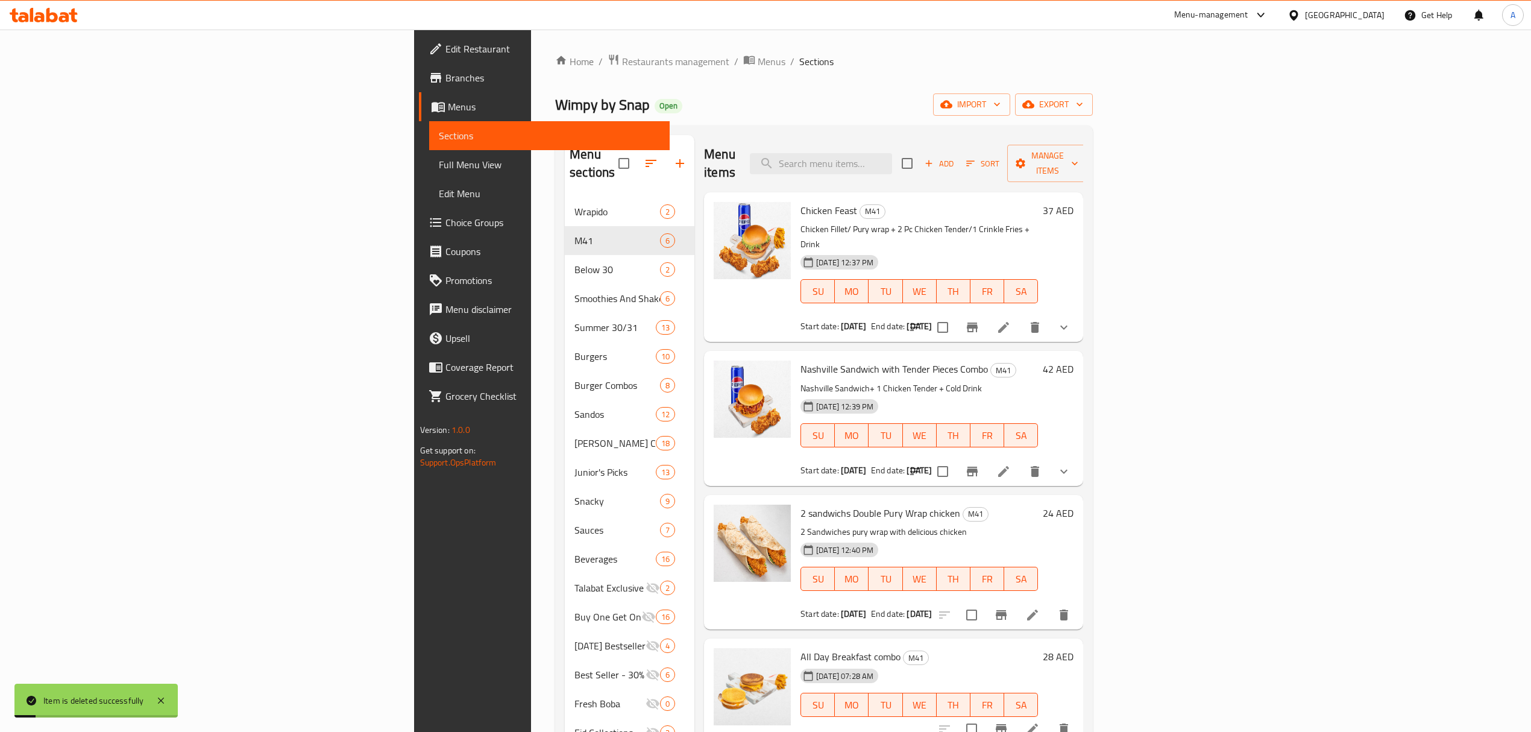
click at [1042, 320] on icon "delete" at bounding box center [1035, 327] width 14 height 14
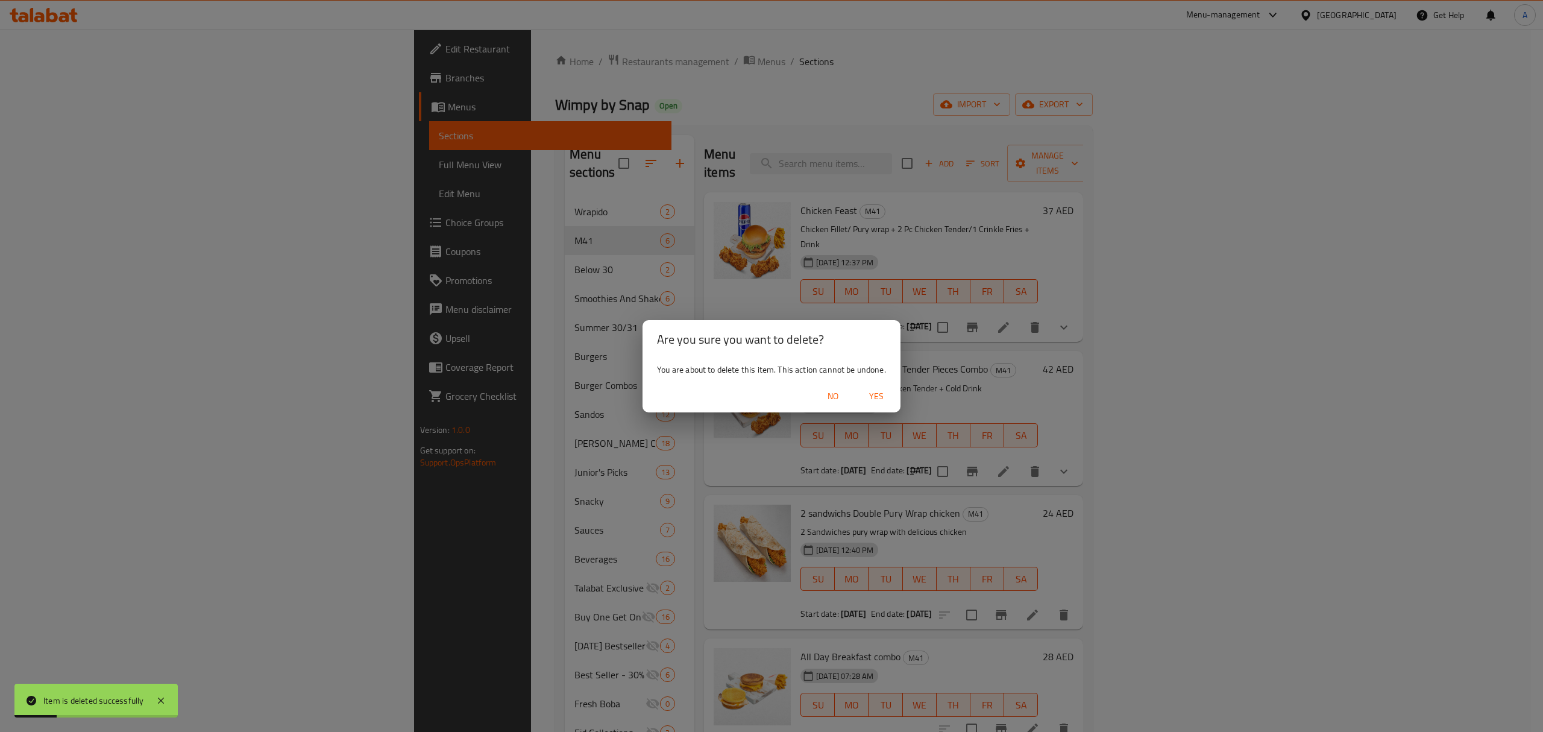
click at [885, 403] on span "Yes" at bounding box center [876, 396] width 29 height 15
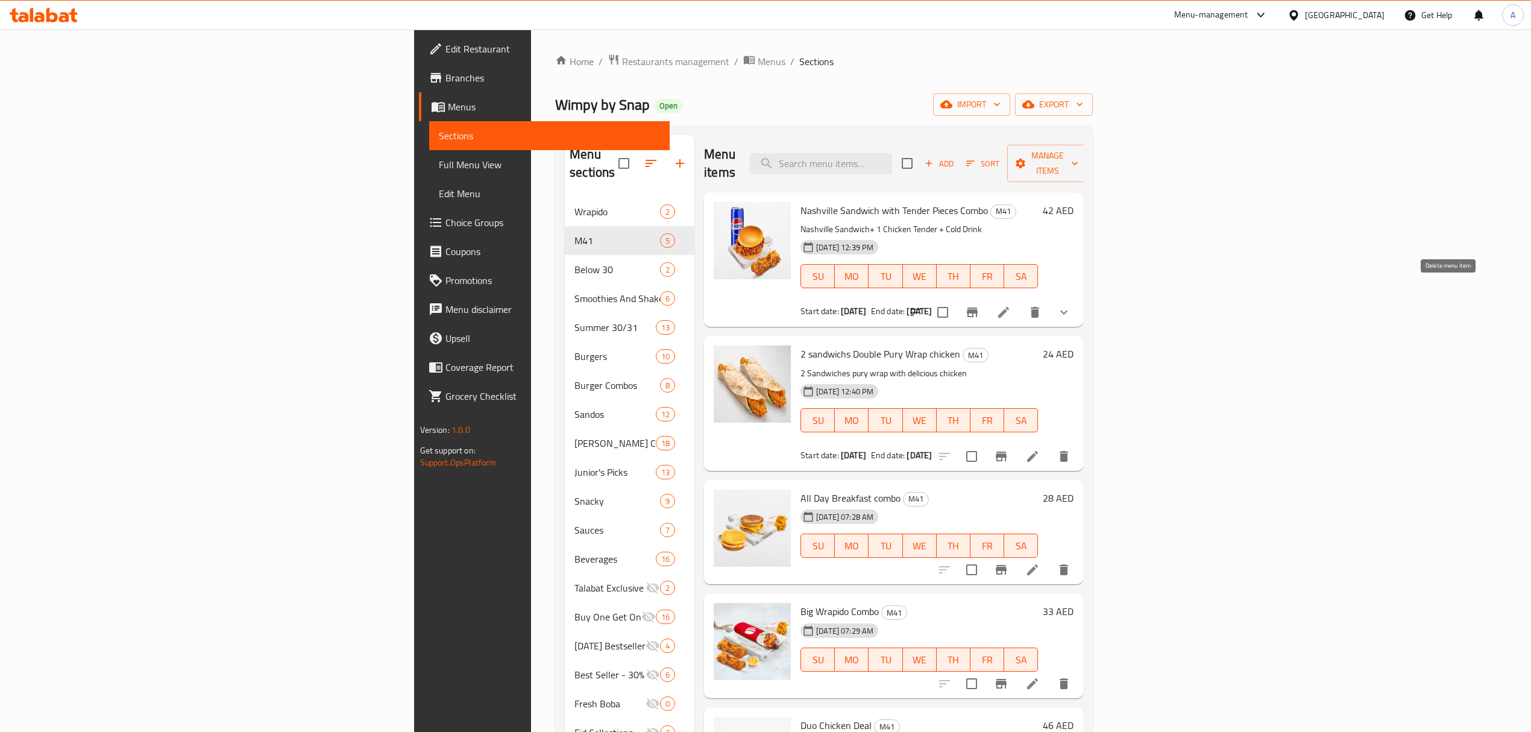
click at [1042, 305] on icon "delete" at bounding box center [1035, 312] width 14 height 14
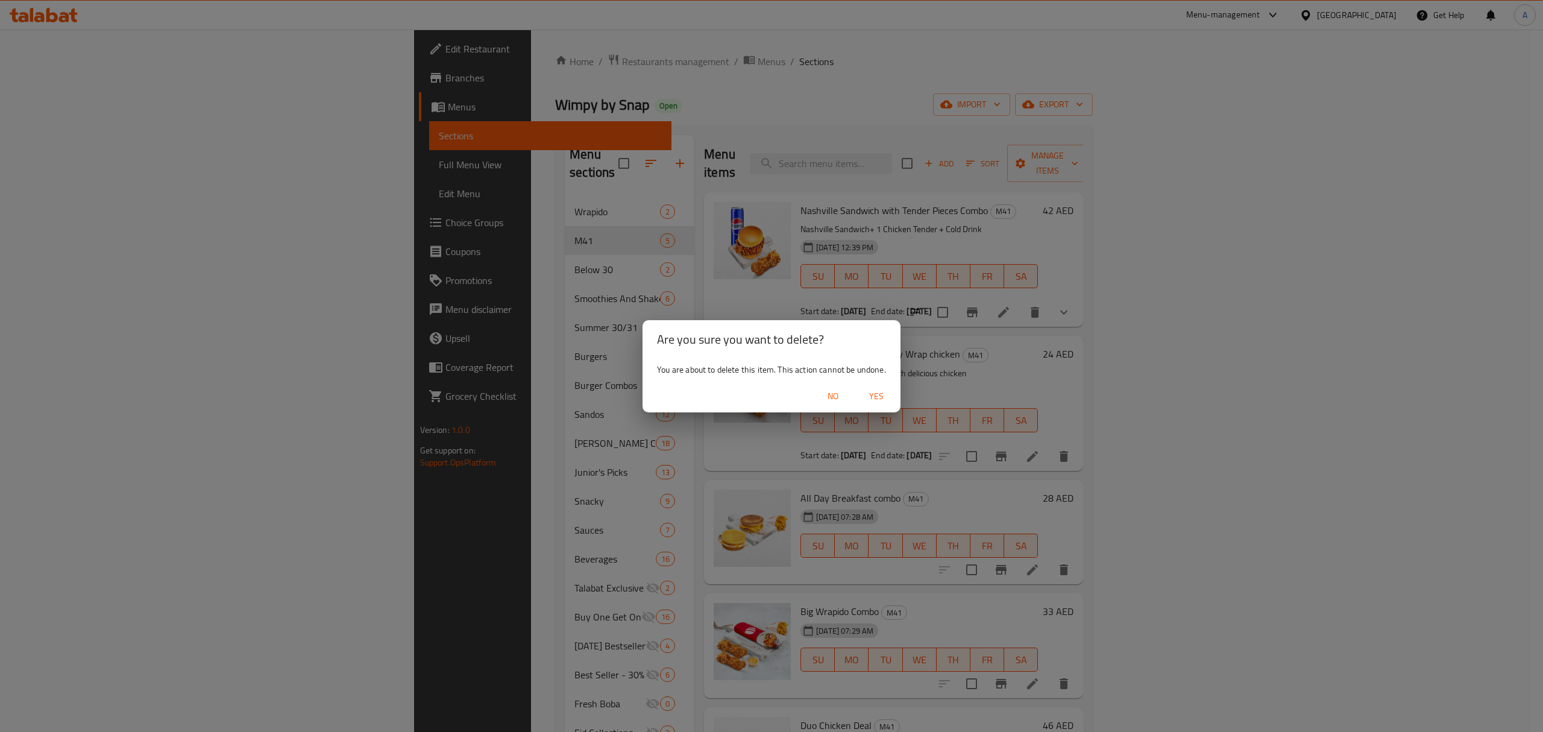
click at [903, 400] on div "Are you sure you want to delete? You are about to delete this item. This action…" at bounding box center [771, 366] width 1543 height 732
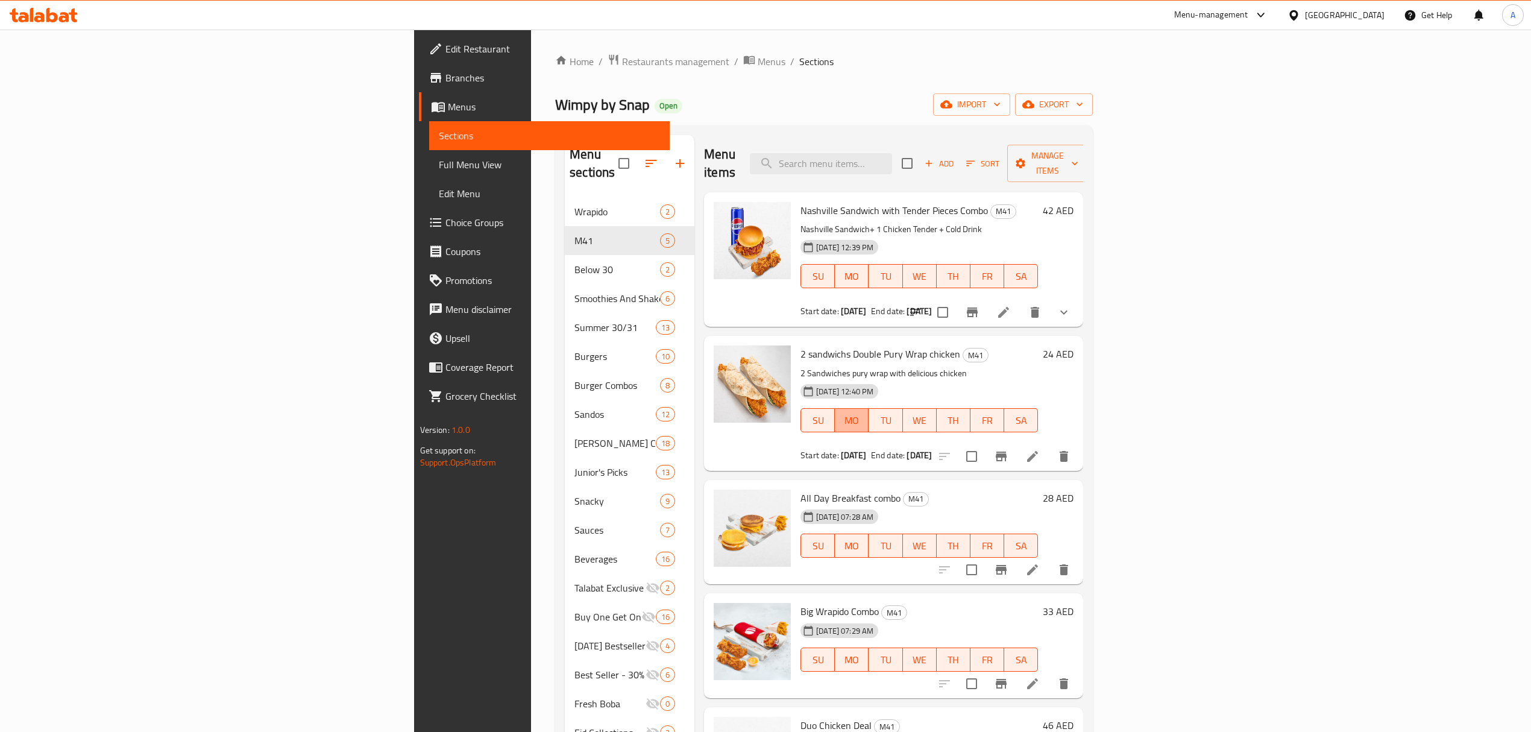
click at [864, 412] on span "MO" at bounding box center [852, 420] width 24 height 17
click at [1042, 305] on icon "delete" at bounding box center [1035, 312] width 14 height 14
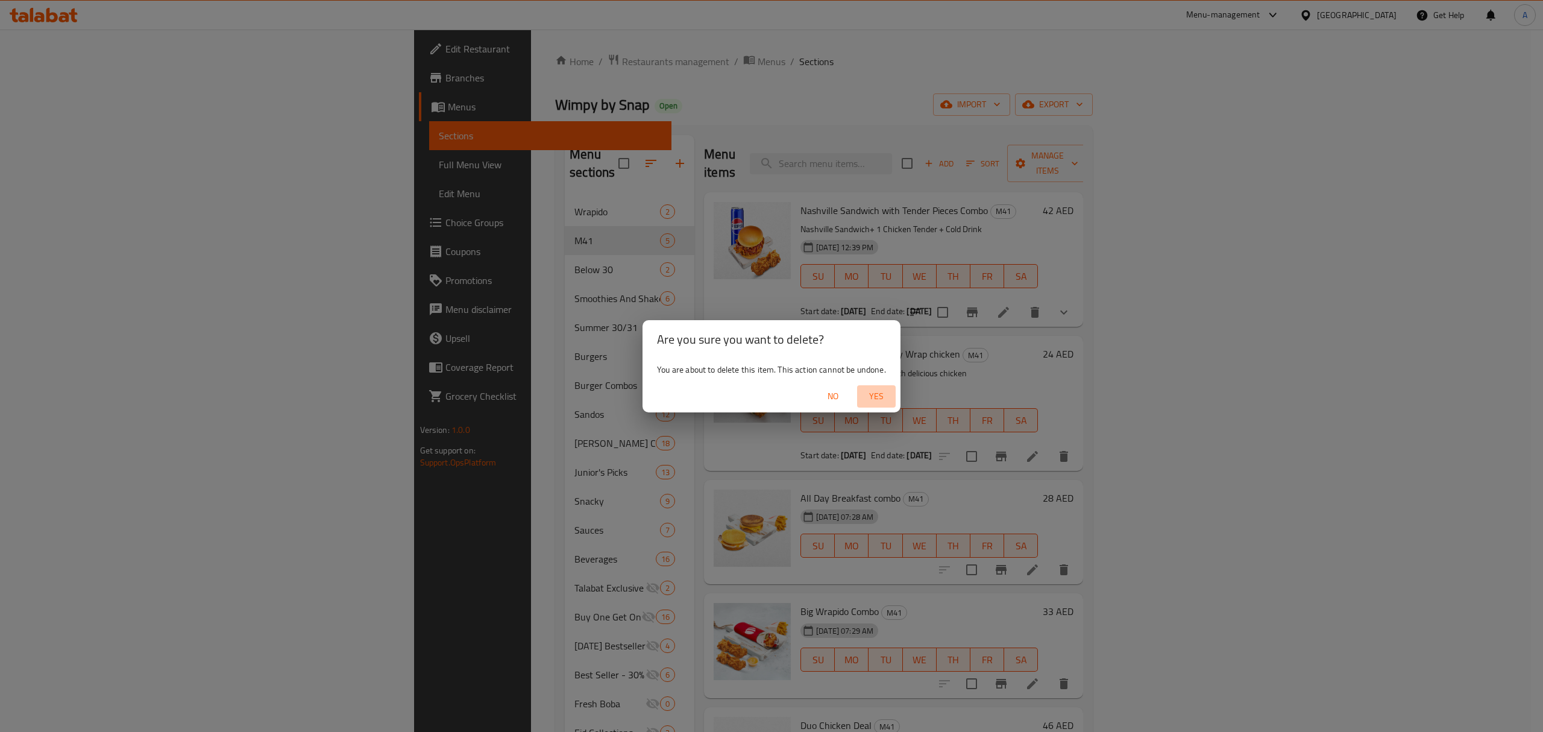
click at [871, 401] on span "Yes" at bounding box center [876, 396] width 29 height 15
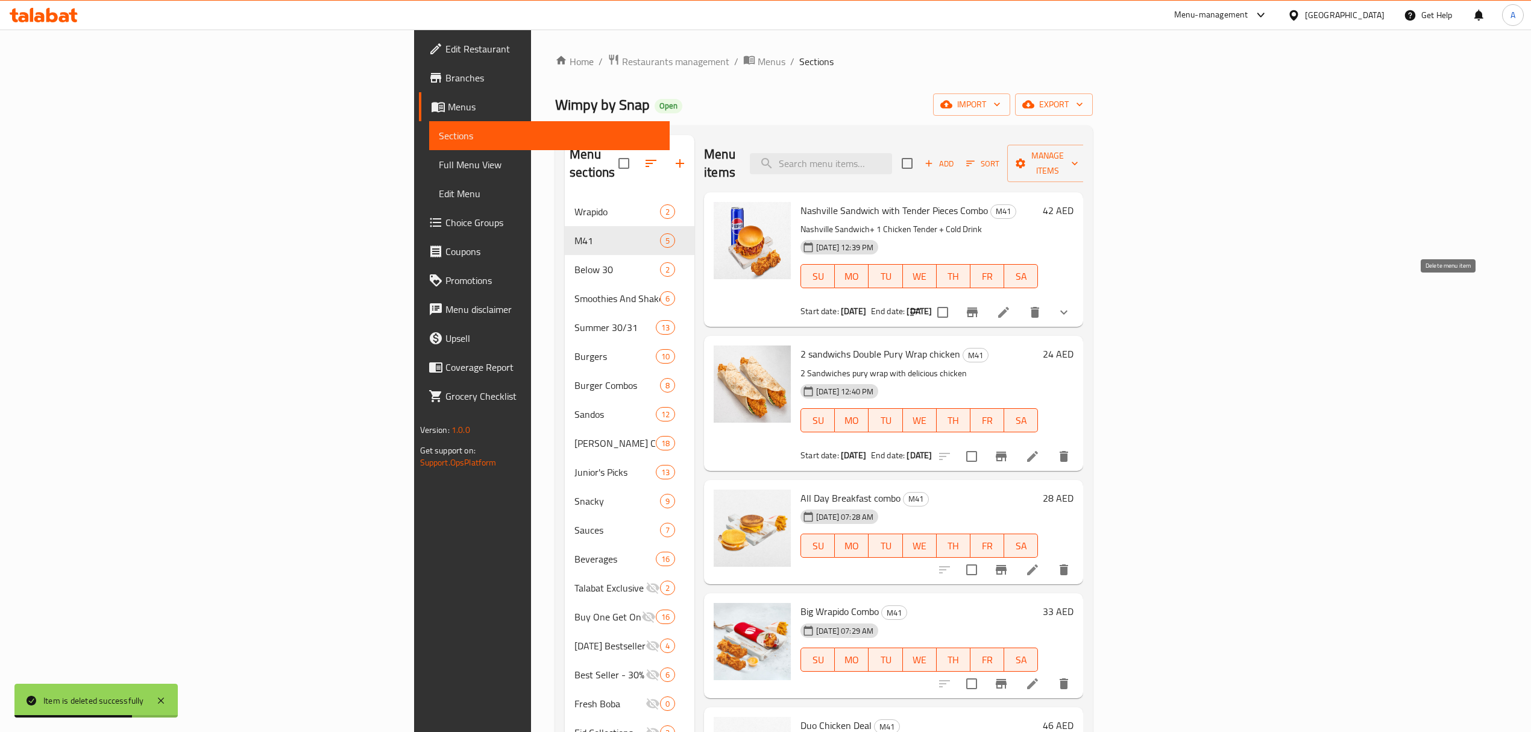
click at [1042, 305] on icon "delete" at bounding box center [1035, 312] width 14 height 14
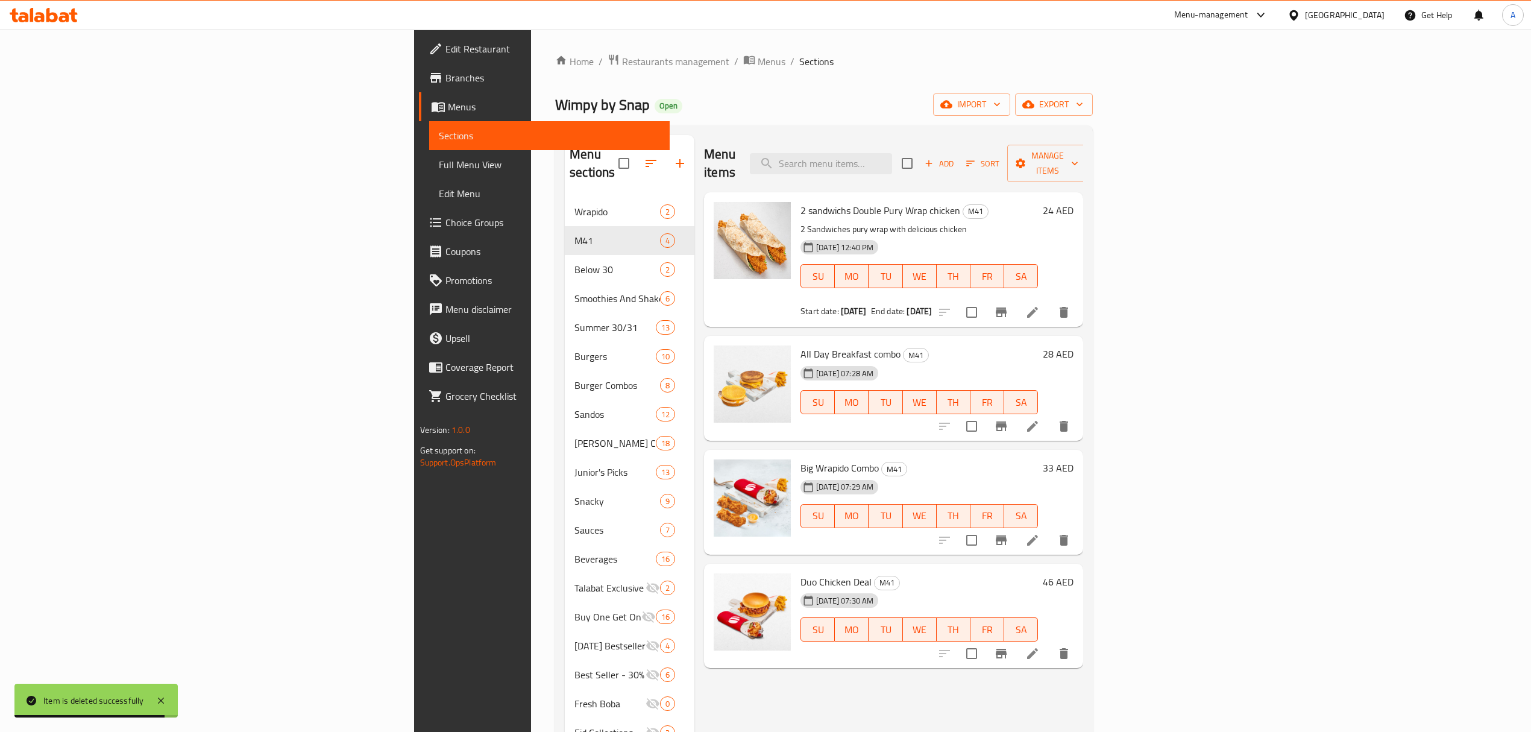
click at [1071, 305] on icon "delete" at bounding box center [1064, 312] width 14 height 14
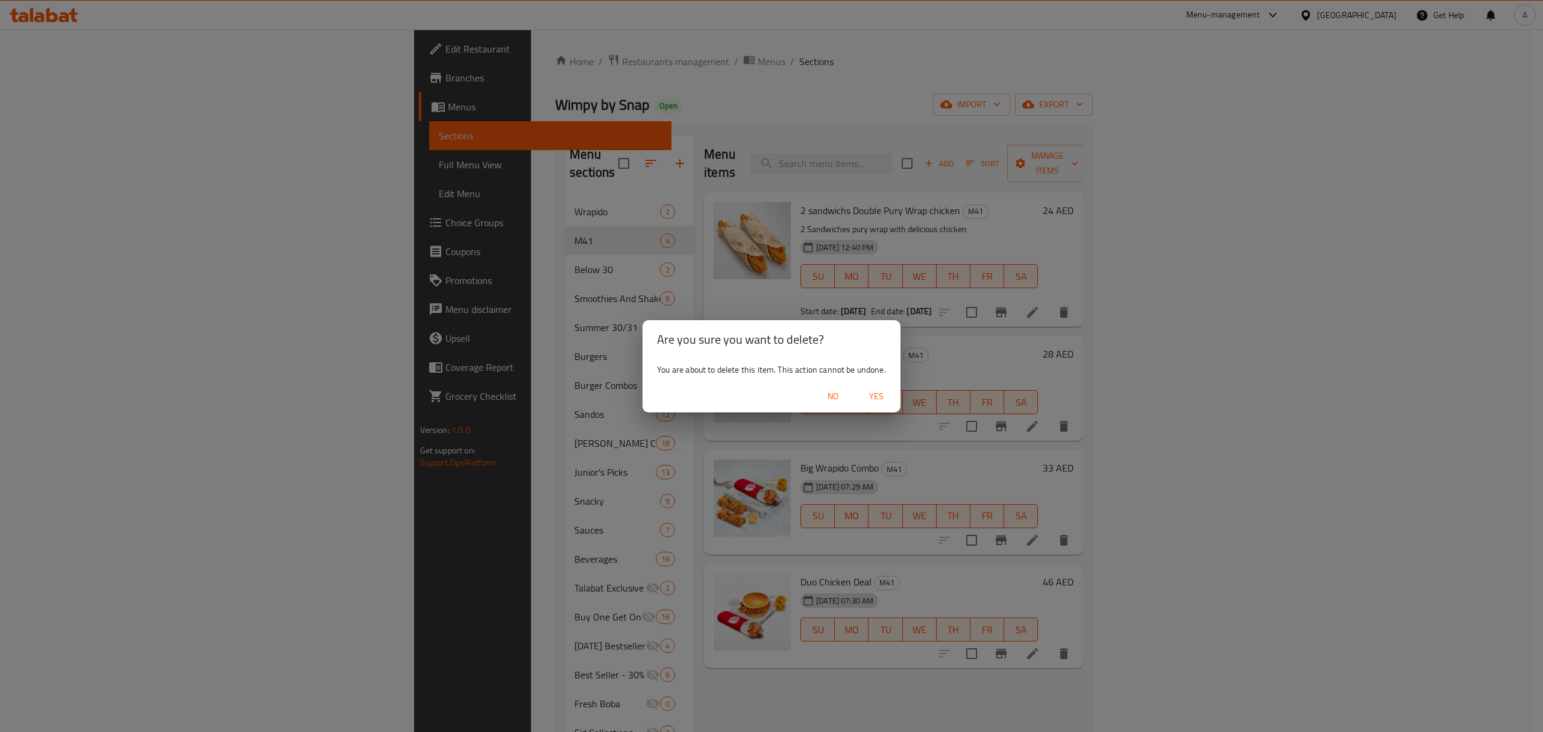
click at [873, 395] on span "Yes" at bounding box center [876, 396] width 29 height 15
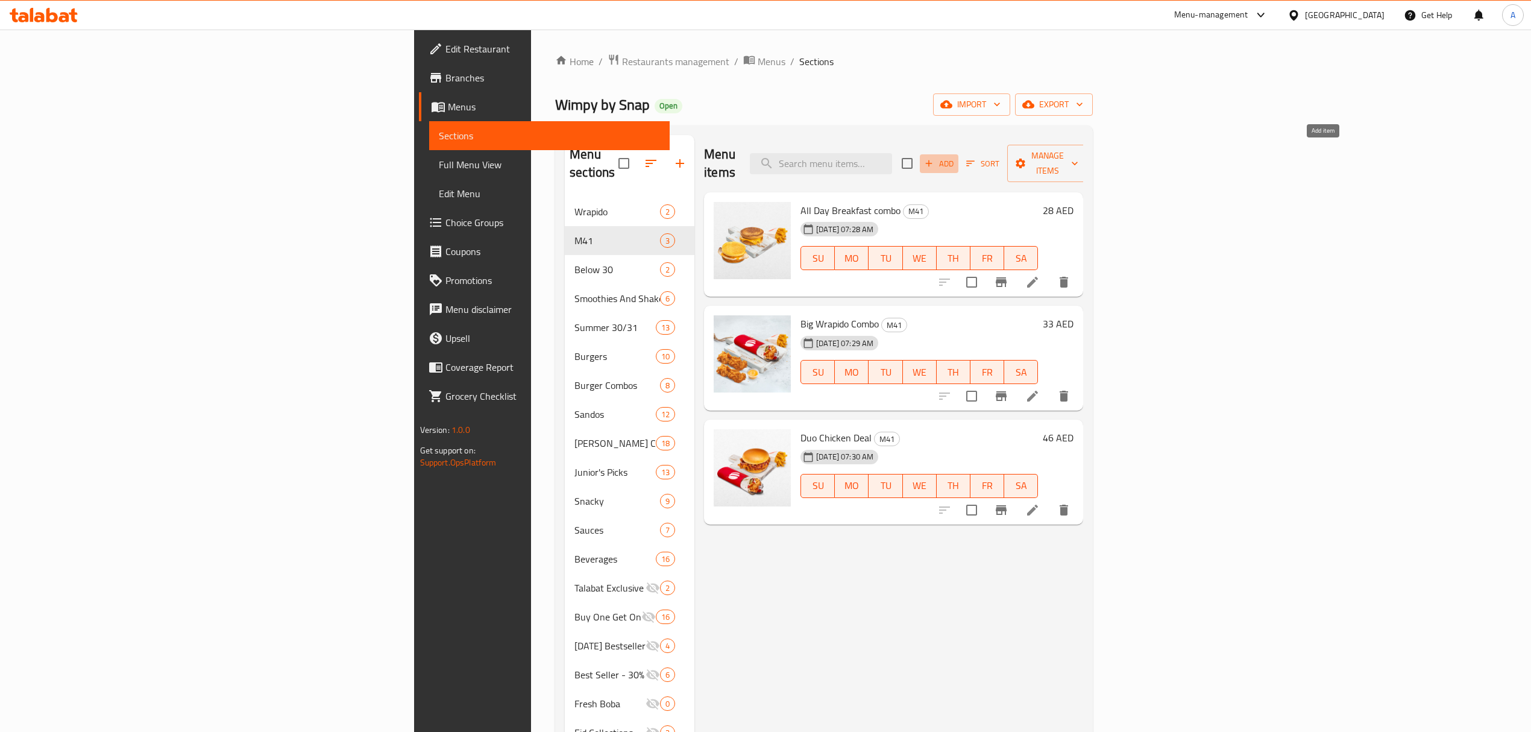
click at [956, 157] on span "Add" at bounding box center [939, 164] width 33 height 14
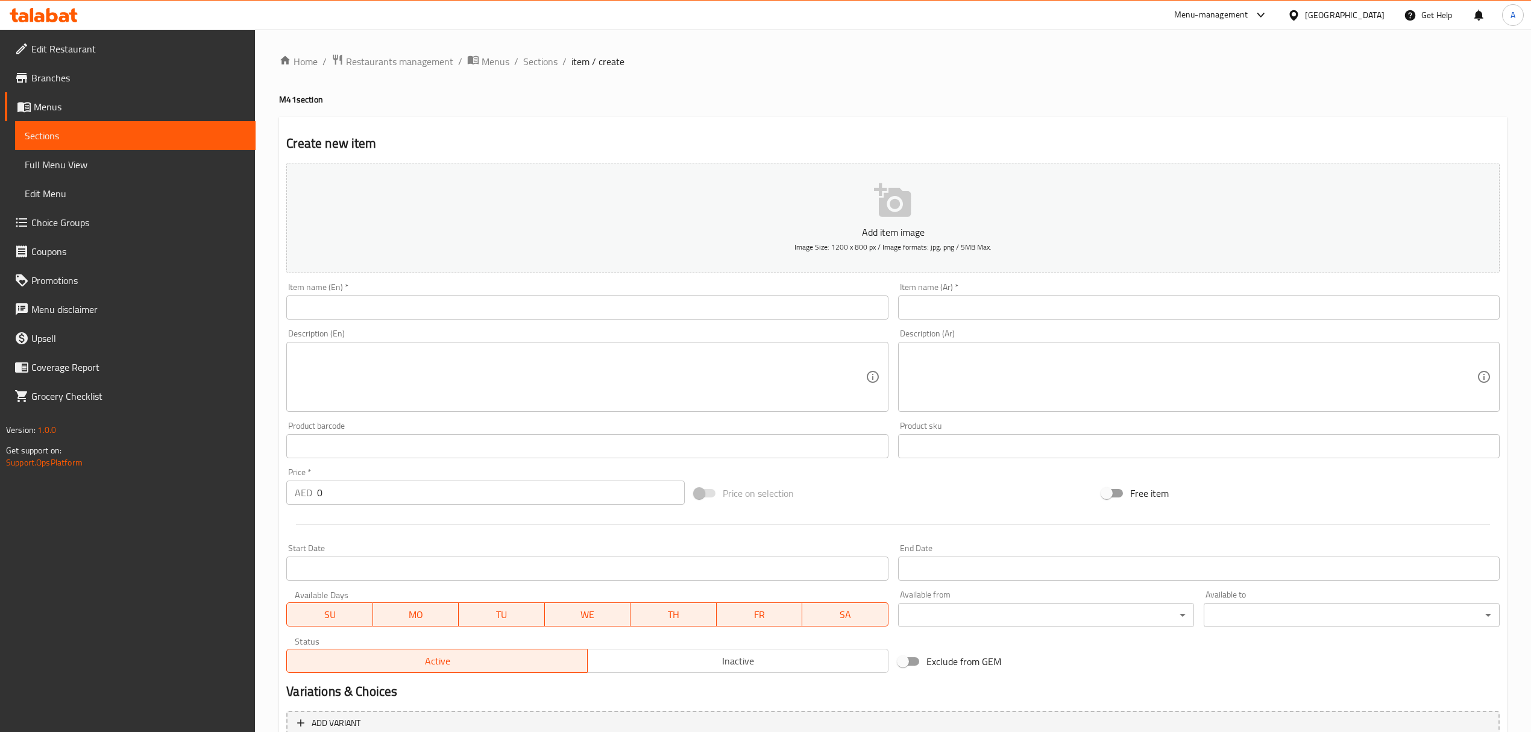
click at [608, 295] on div "Item name (En)   * Item name (En) *" at bounding box center [587, 301] width 602 height 37
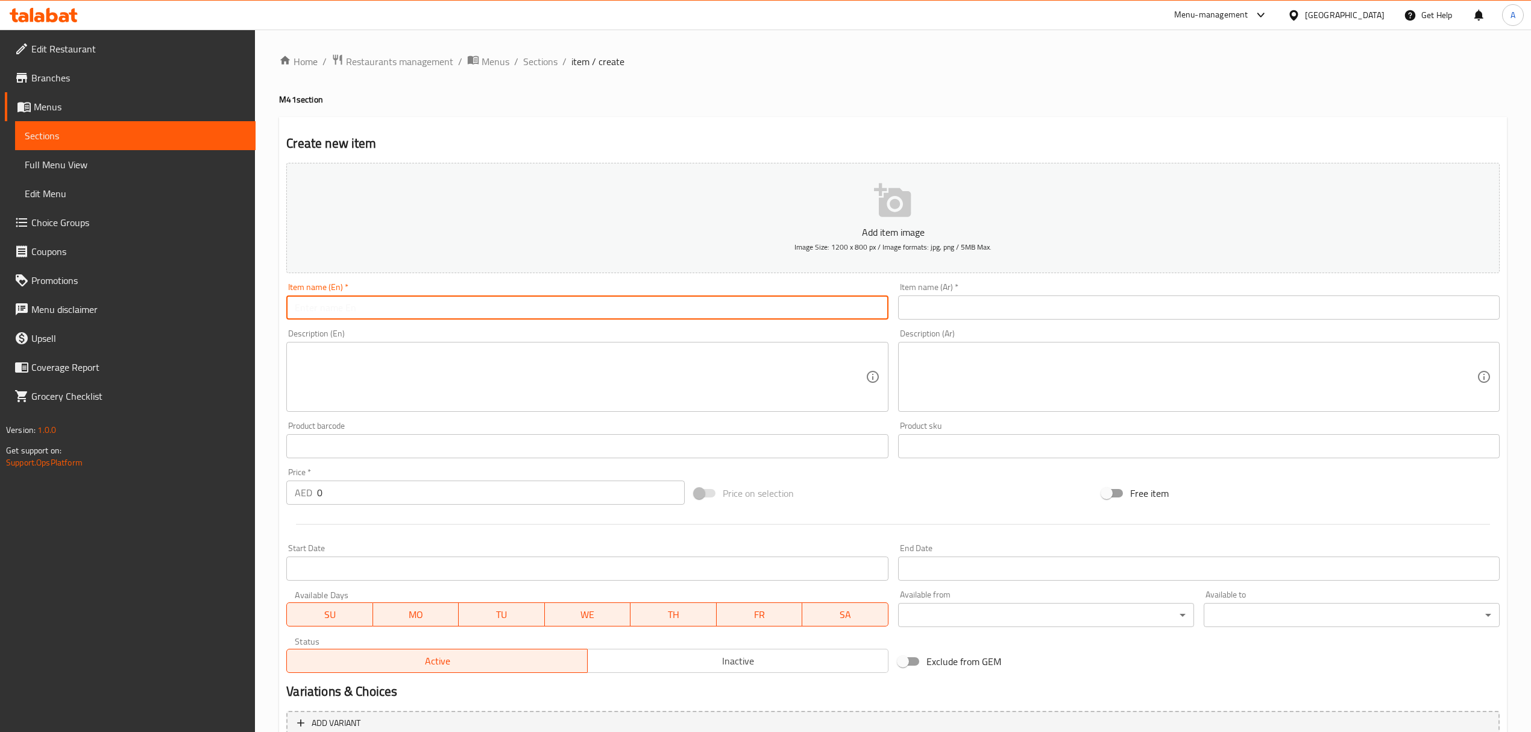
paste input "Wrapido Duo Deal"
type input "Wrapido Duo Deal"
click at [965, 314] on input "text" at bounding box center [1199, 307] width 602 height 24
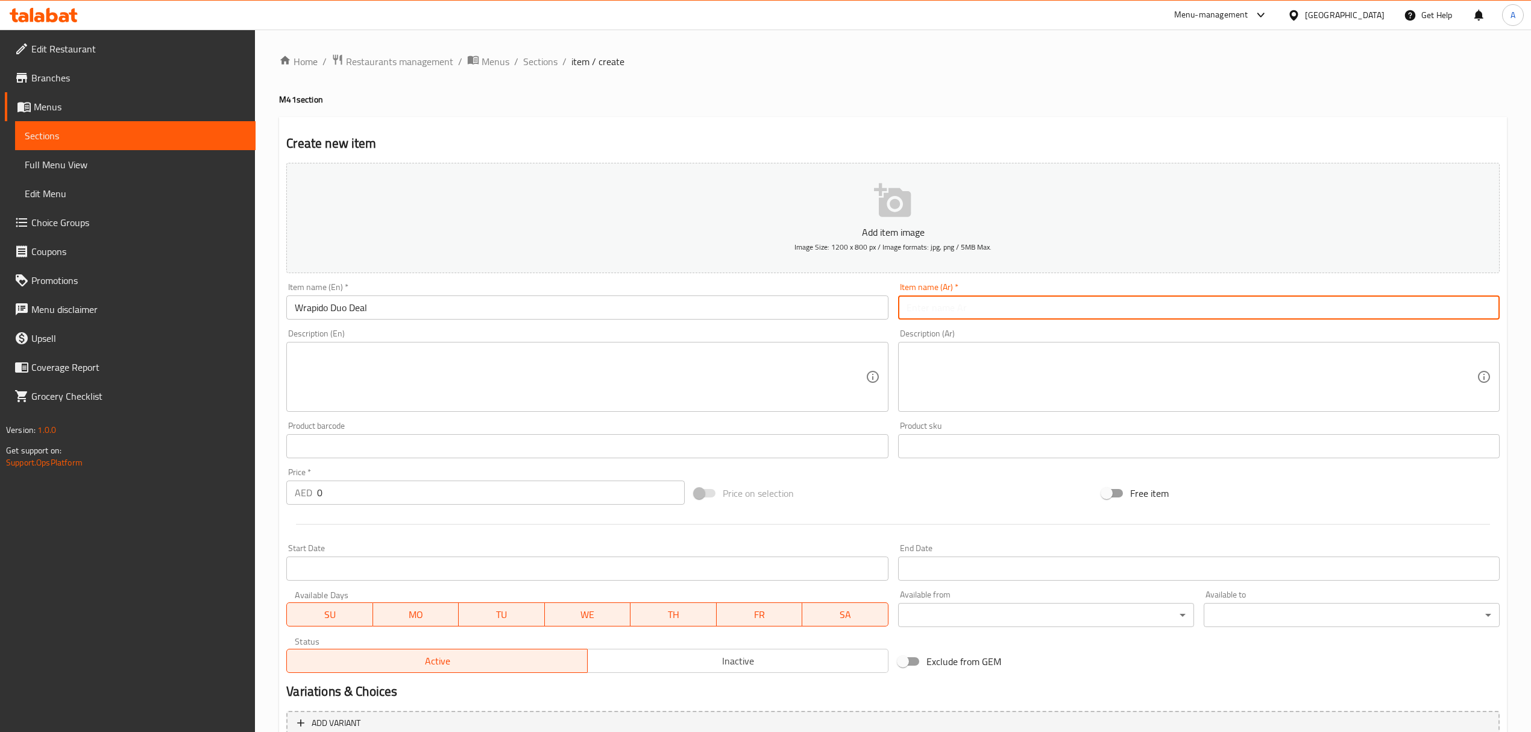
paste input "عرض الرابيدو"
type input "عرض الرابيدو"
click at [579, 370] on textarea at bounding box center [580, 376] width 570 height 57
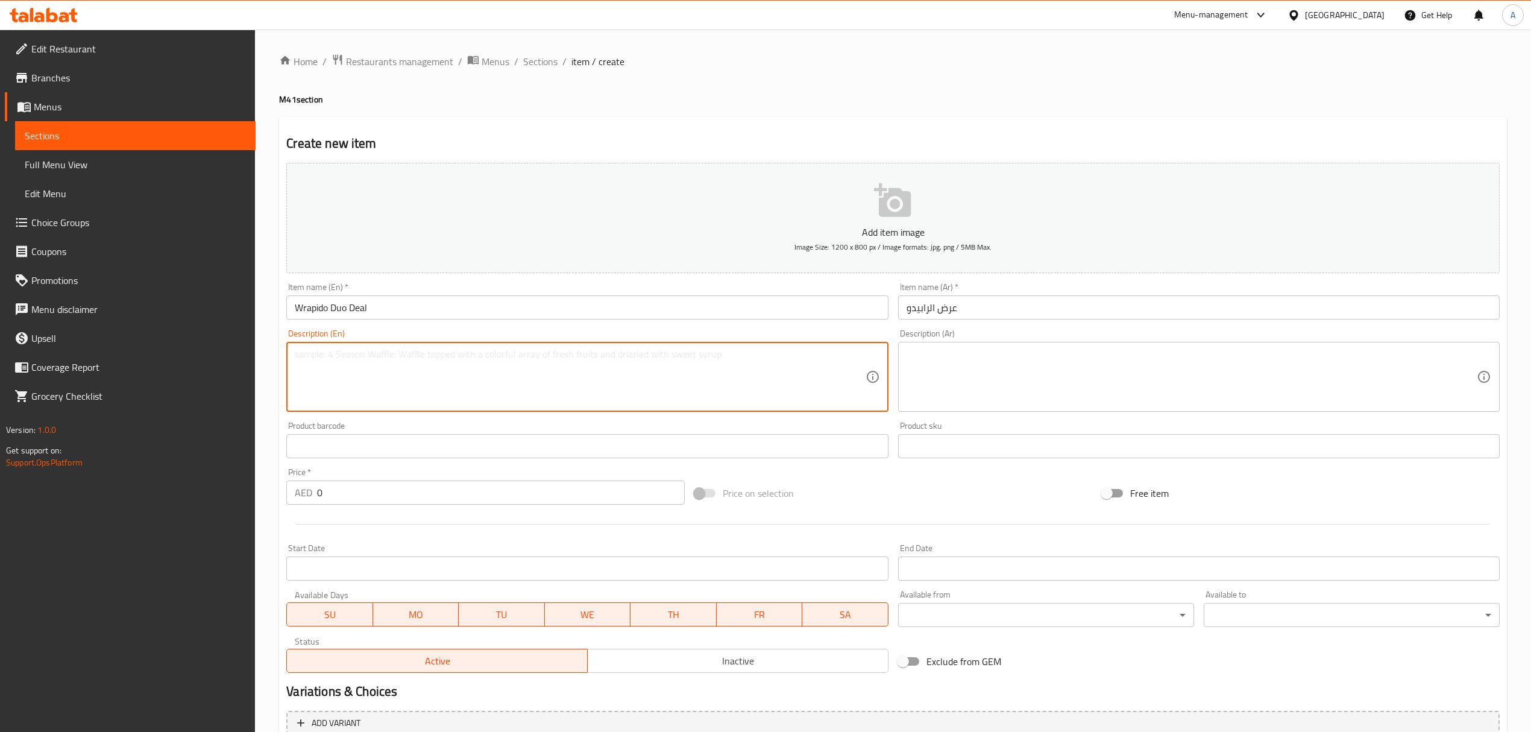
paste textarea "2 Wrapido Ranch Wrap + 1 Fries"
type textarea "2 Wrapido Ranch Wrap + 1 Fries"
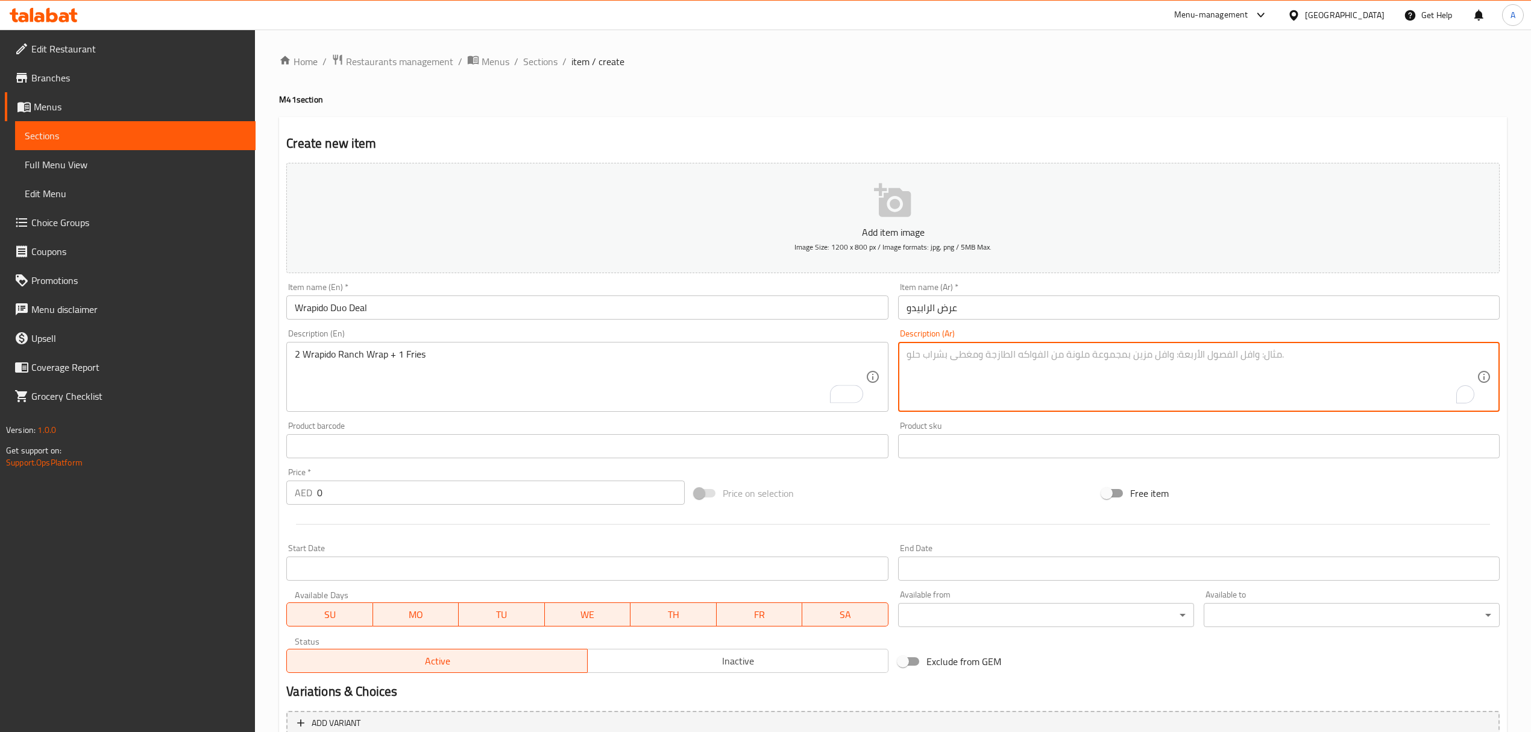
click at [1007, 374] on textarea "To enrich screen reader interactions, please activate Accessibility in Grammarl…" at bounding box center [1192, 376] width 570 height 57
paste textarea "اثنين رابيدو مع البطاطا"
type textarea "اثنين رابيدو مع البطاطا"
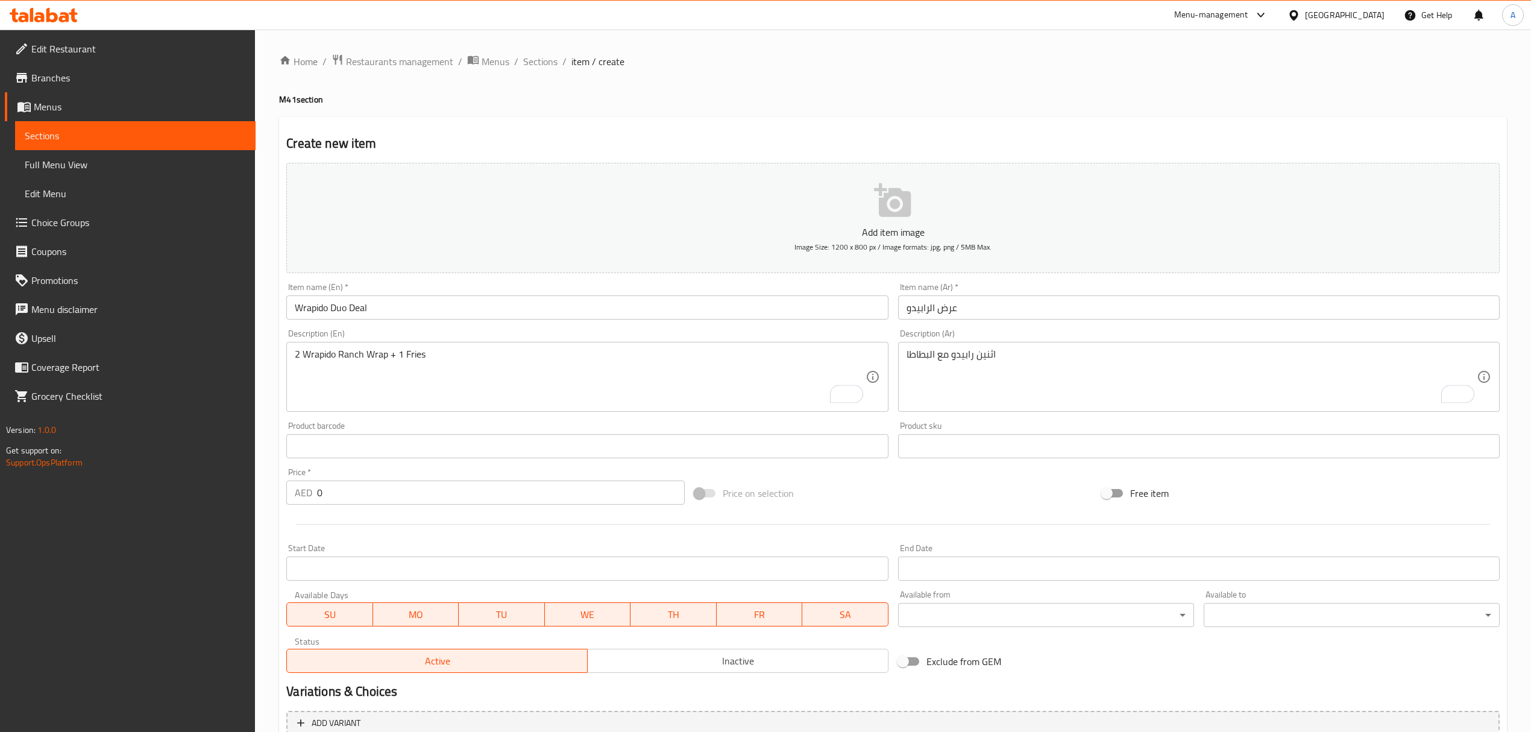
click at [810, 334] on div "Description (En) 2 Wrapido Ranch Wrap + 1 Fries Description (En)" at bounding box center [587, 370] width 602 height 83
